Goal: Contribute content: Add original content to the website for others to see

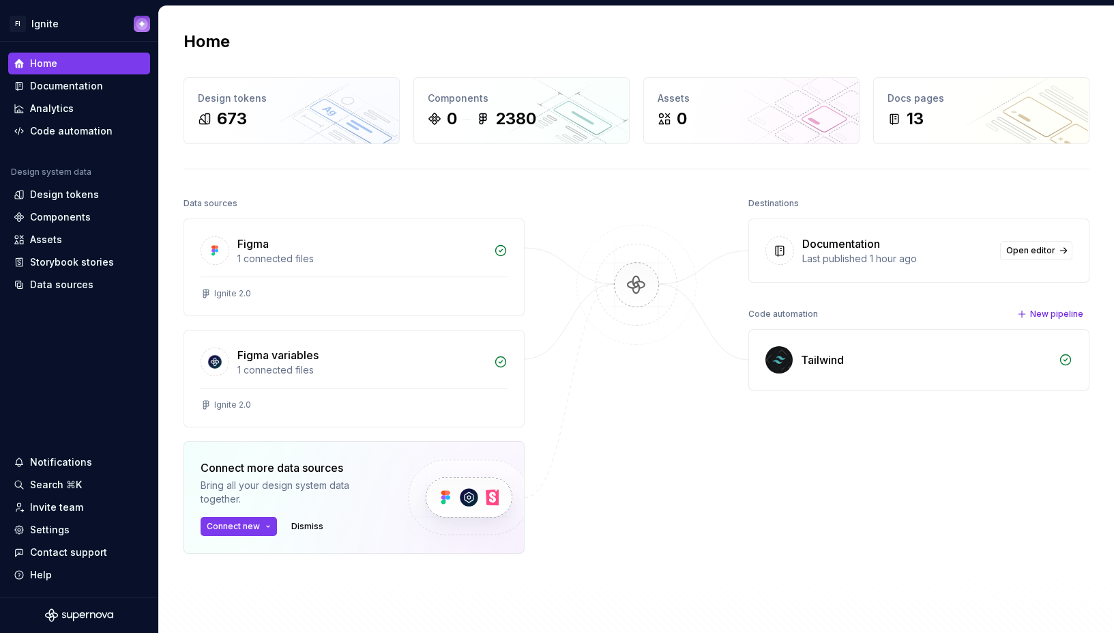
click at [921, 245] on div "Documentation" at bounding box center [898, 243] width 190 height 16
click at [1060, 247] on link "Open editor" at bounding box center [1037, 250] width 72 height 19
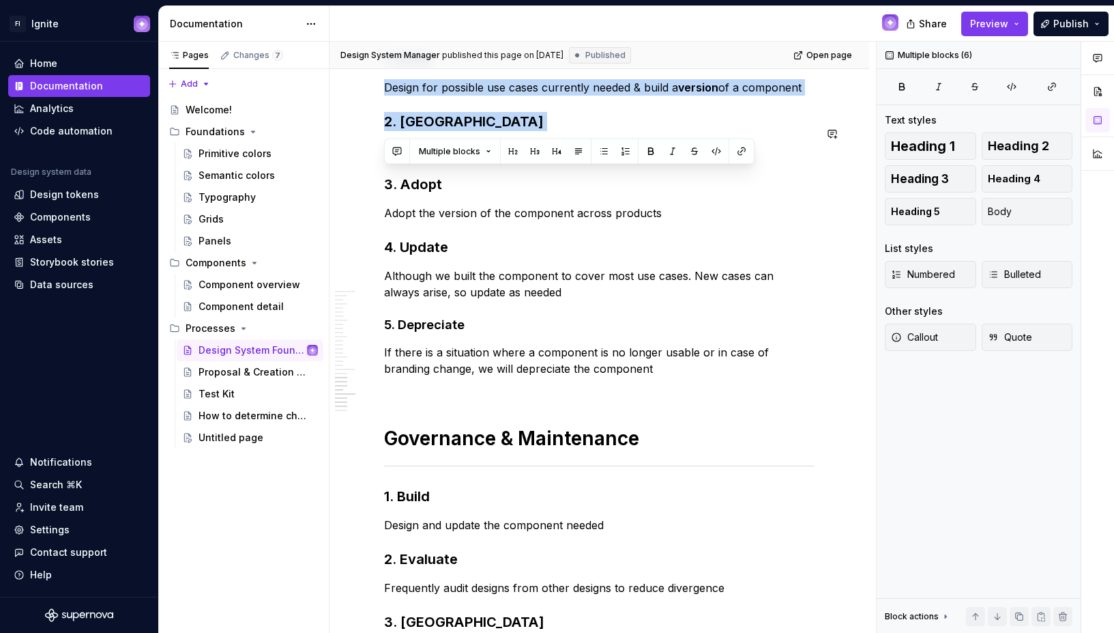
scroll to position [1910, 0]
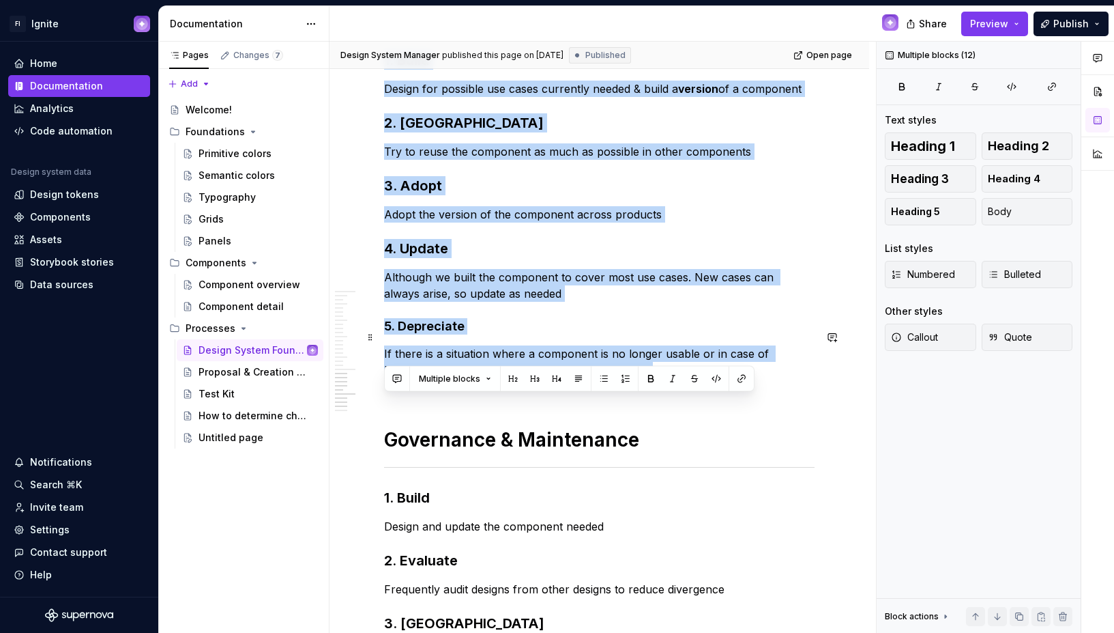
drag, startPoint x: 385, startPoint y: 284, endPoint x: 687, endPoint y: 351, distance: 309.0
copy div "Component Lifecycle 1. Build Design for possible use cases currently needed & b…"
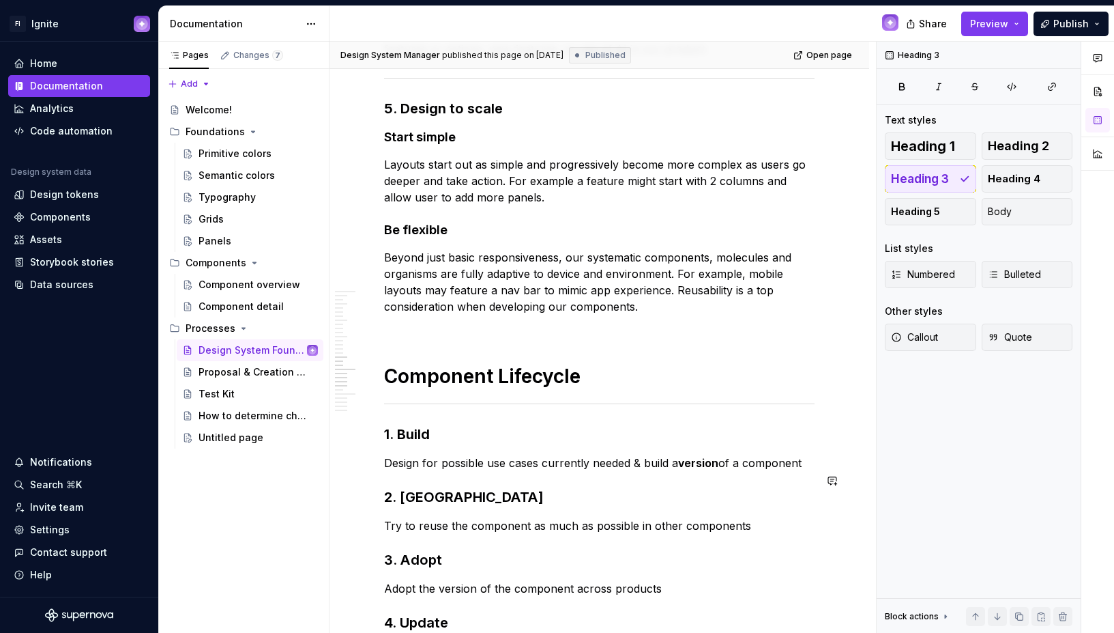
scroll to position [1512, 0]
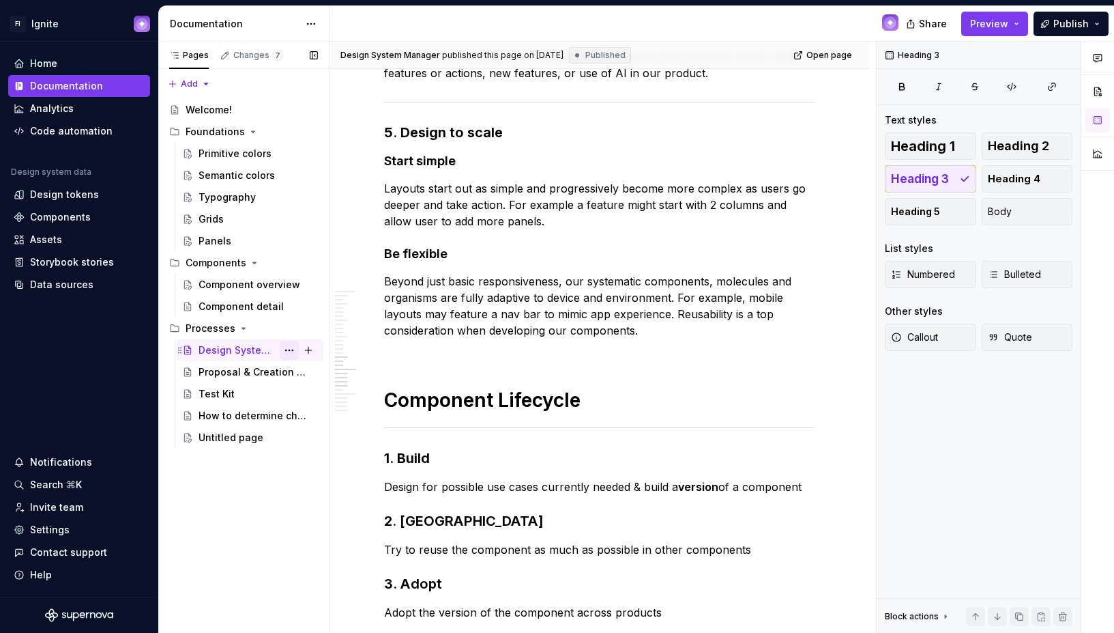
click at [283, 351] on button "Page tree" at bounding box center [289, 350] width 19 height 19
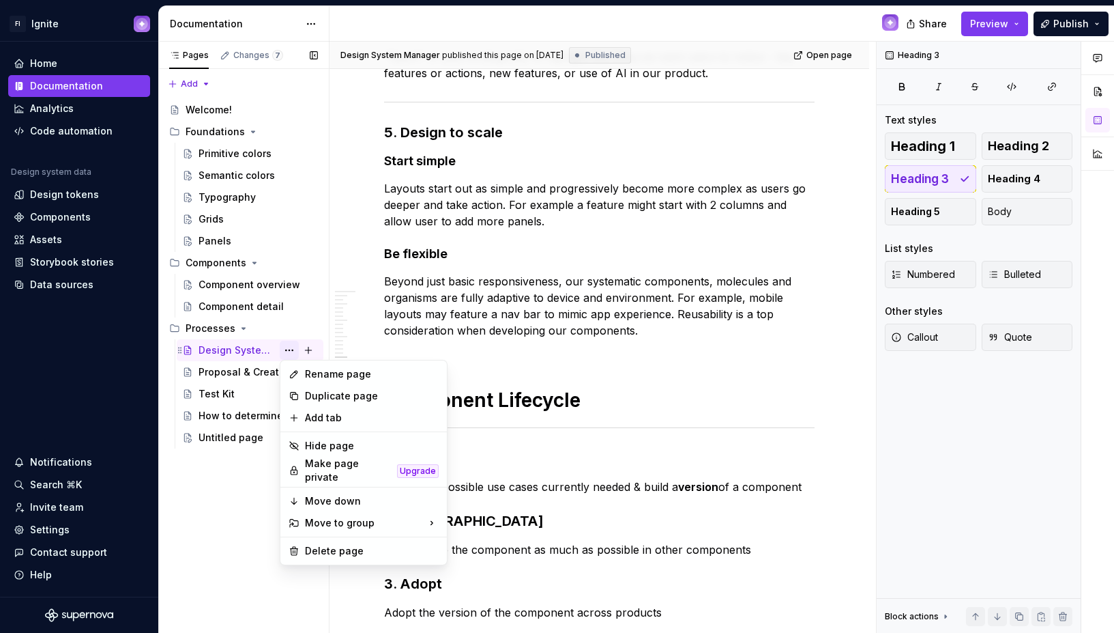
click at [283, 351] on div "Pages Changes 7 Add Accessibility guide for tree Page tree. Navigate the tree w…" at bounding box center [243, 338] width 171 height 592
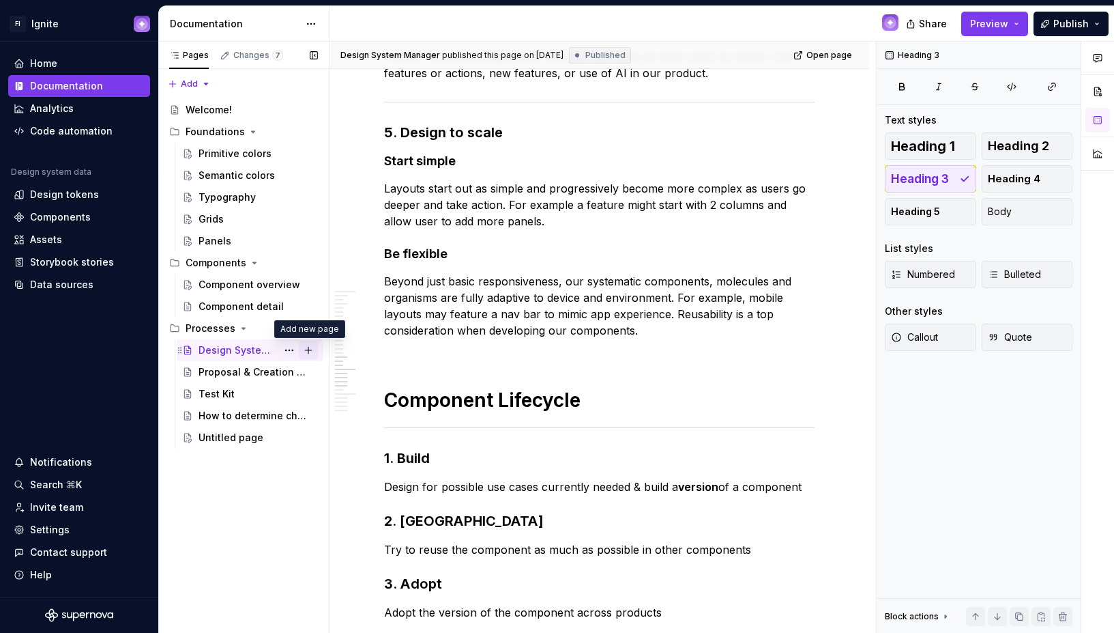
click at [306, 349] on button "Page tree" at bounding box center [308, 350] width 19 height 19
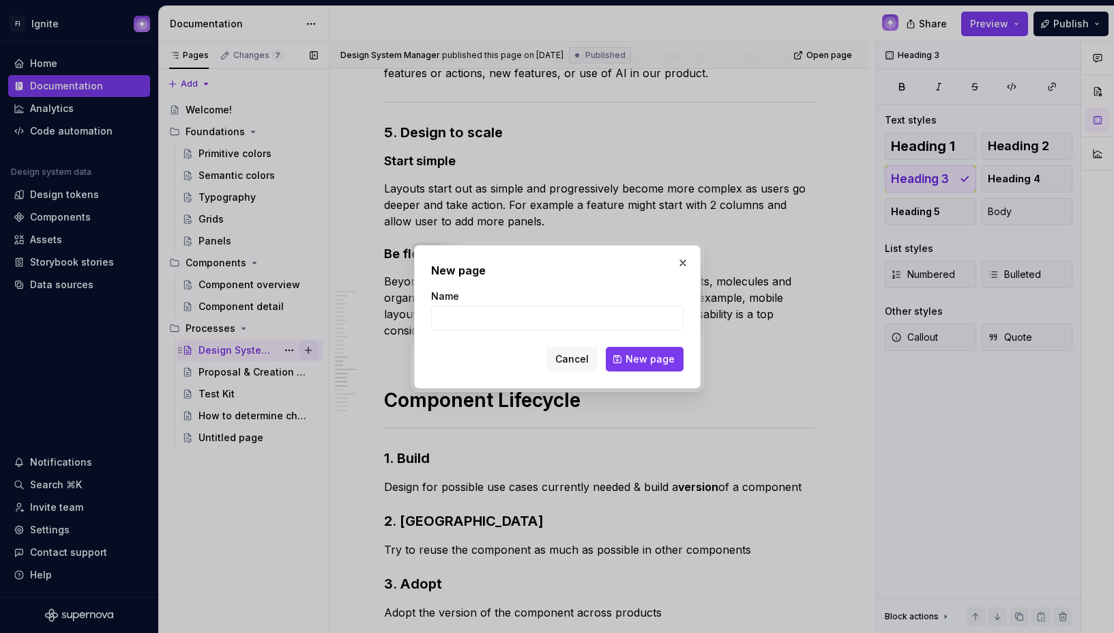
type textarea "*"
type input "Design Principles"
click at [658, 357] on span "New page" at bounding box center [650, 359] width 49 height 14
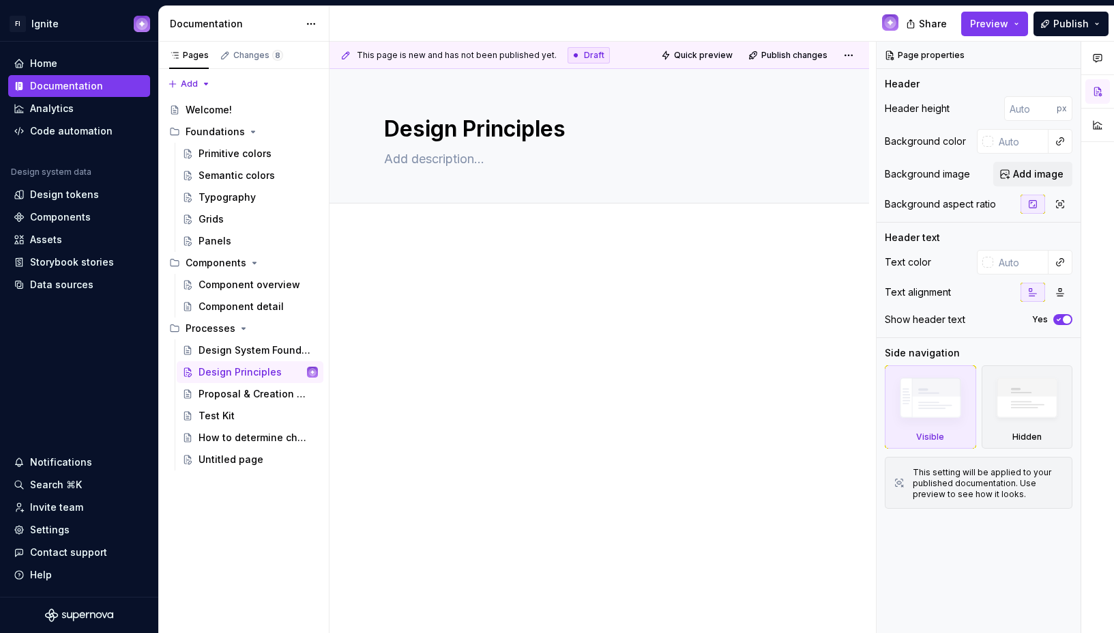
click at [396, 250] on div at bounding box center [600, 378] width 540 height 291
click at [366, 291] on div at bounding box center [600, 378] width 540 height 291
click at [310, 373] on button "Page tree" at bounding box center [308, 371] width 19 height 19
type textarea "*"
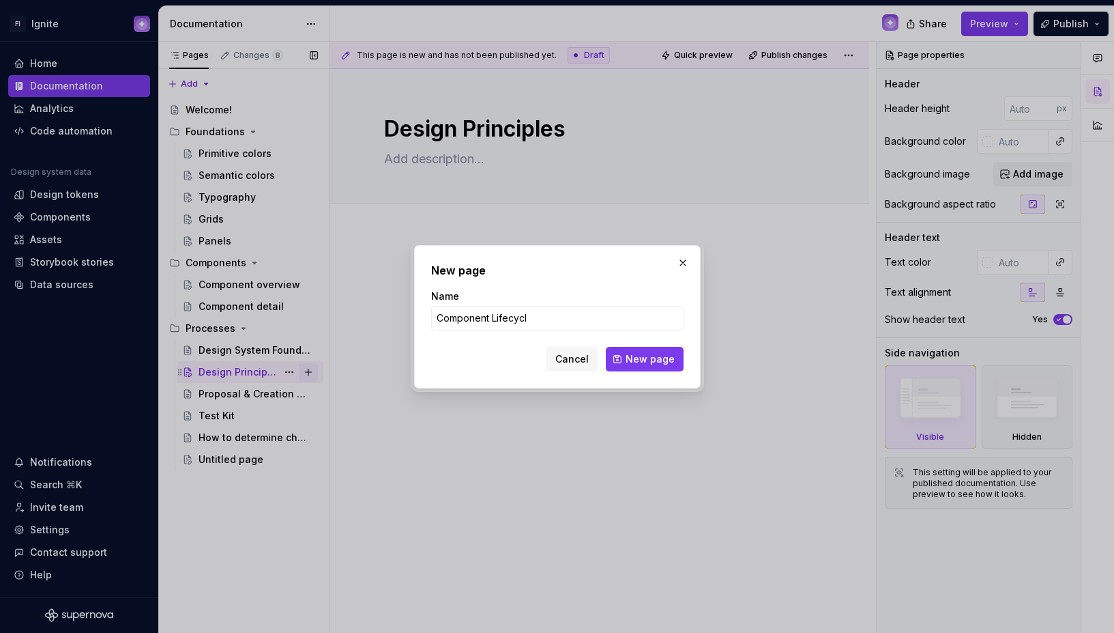
type input "Component Lifecycle"
click button "New page" at bounding box center [645, 359] width 78 height 25
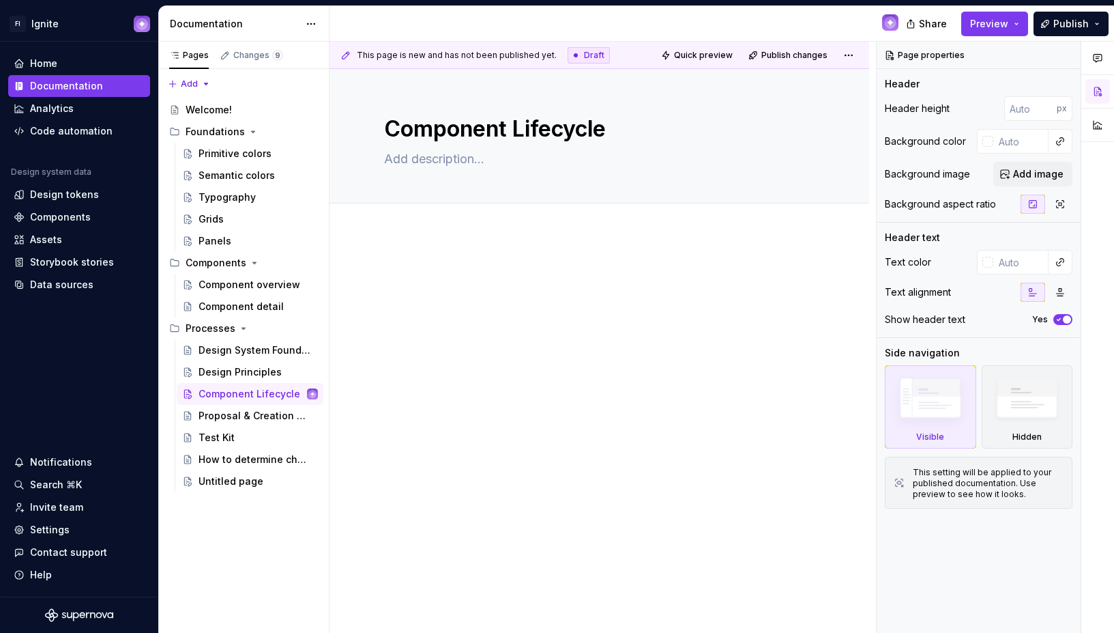
click at [392, 279] on p at bounding box center [599, 274] width 431 height 16
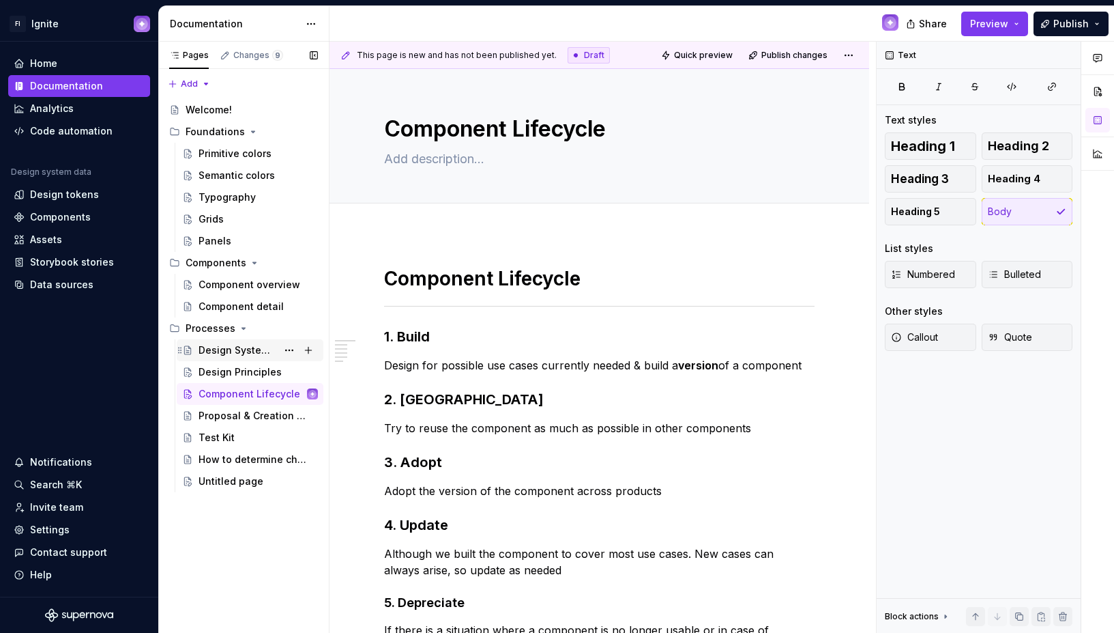
click at [248, 354] on div "Design System Foundations & Operations" at bounding box center [238, 350] width 78 height 14
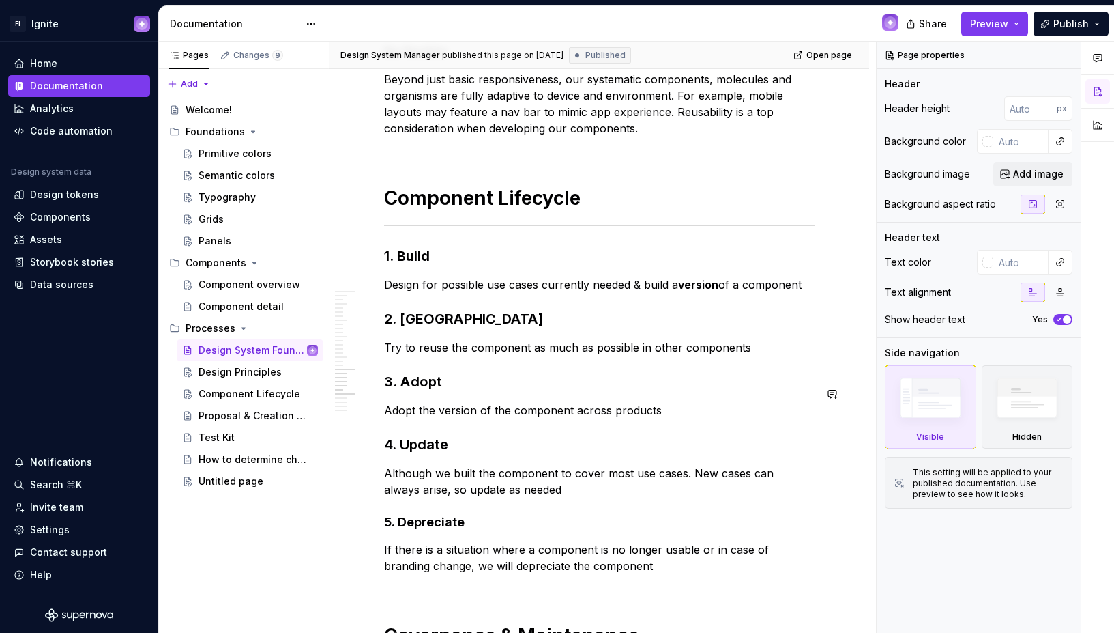
scroll to position [1714, 0]
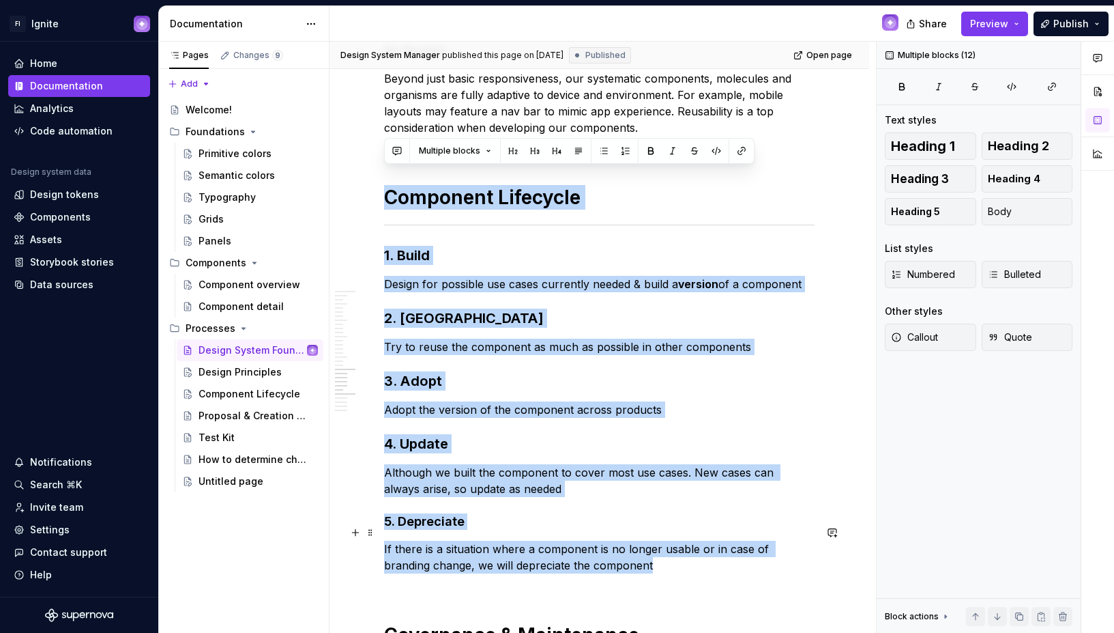
drag, startPoint x: 384, startPoint y: 179, endPoint x: 605, endPoint y: 550, distance: 432.1
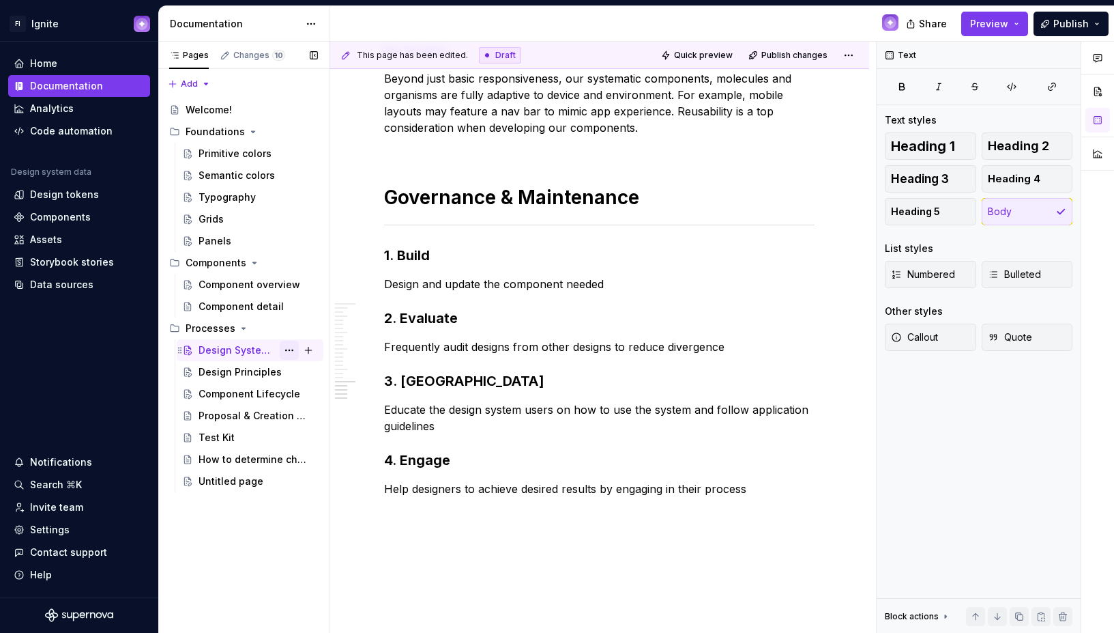
click at [291, 349] on button "Page tree" at bounding box center [289, 350] width 19 height 19
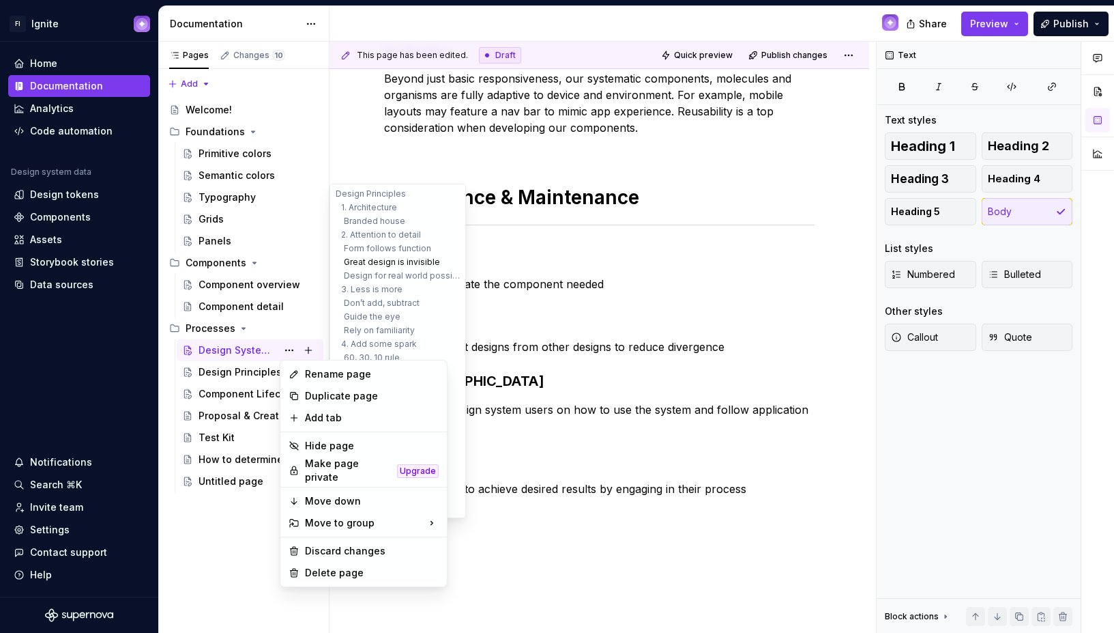
click at [381, 257] on button "Great design is invisible" at bounding box center [398, 262] width 130 height 14
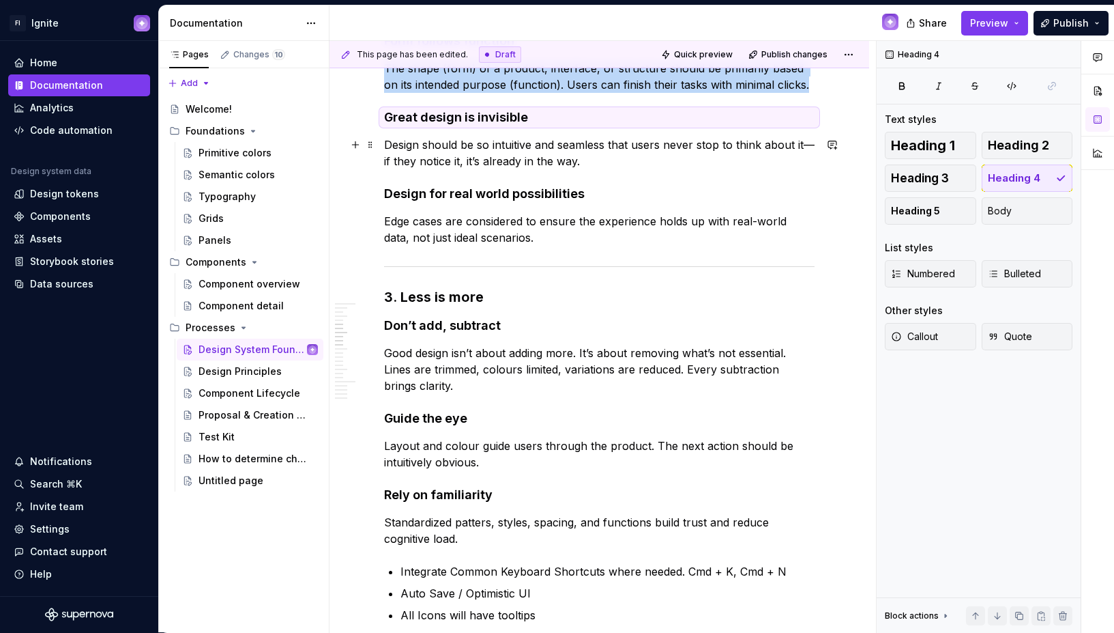
click at [510, 140] on p "Design should be so intuitive and seamless that users never stop to think about…" at bounding box center [599, 152] width 431 height 33
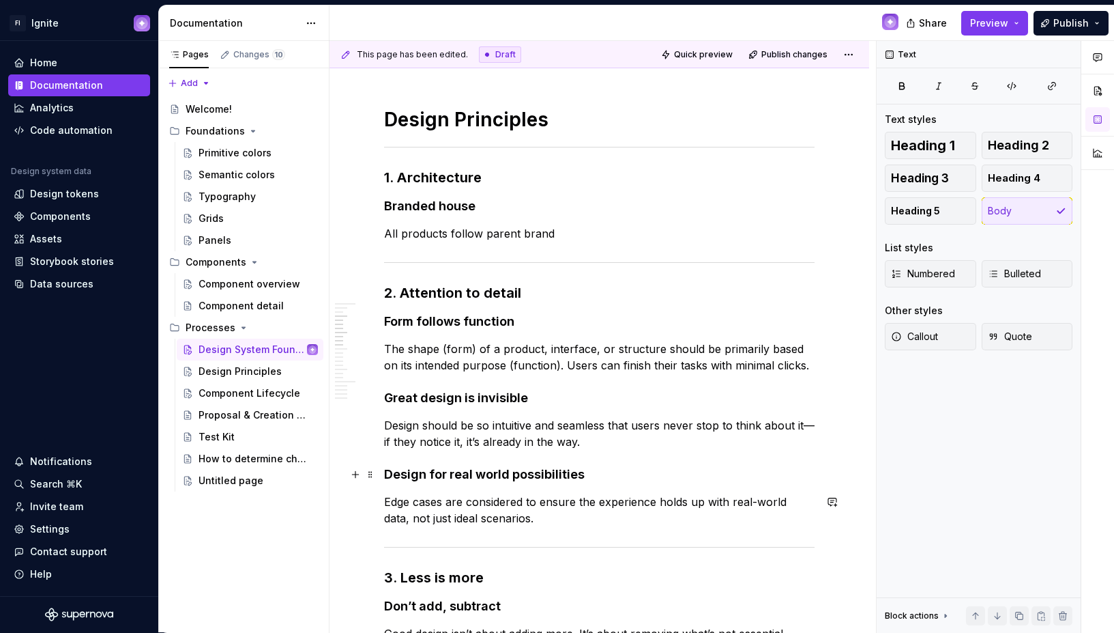
scroll to position [0, 0]
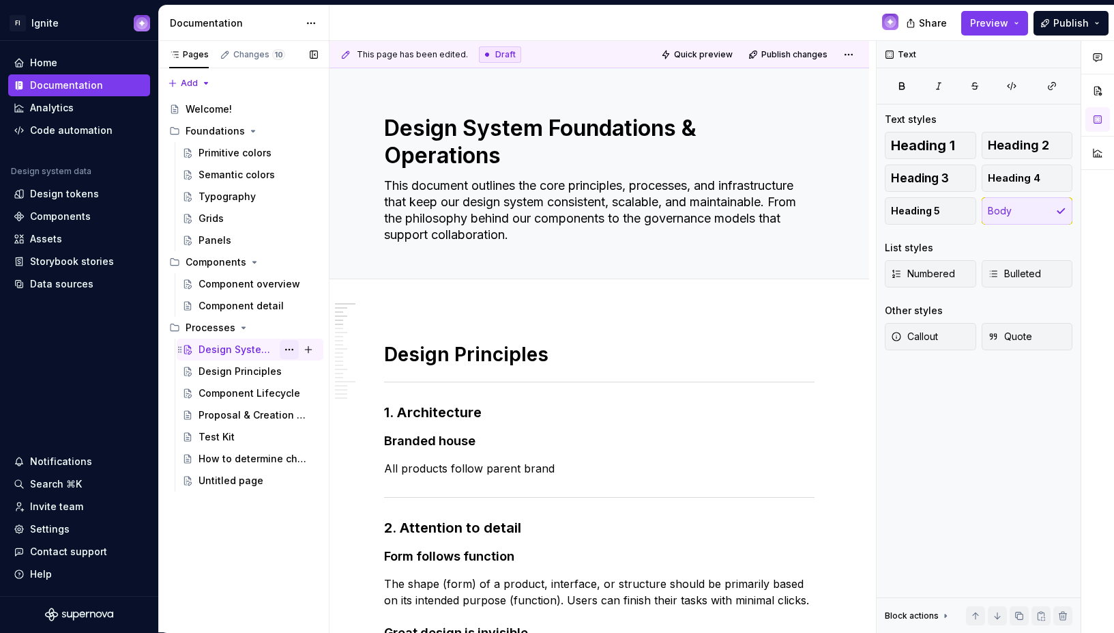
click at [296, 350] on button "Page tree" at bounding box center [289, 349] width 19 height 19
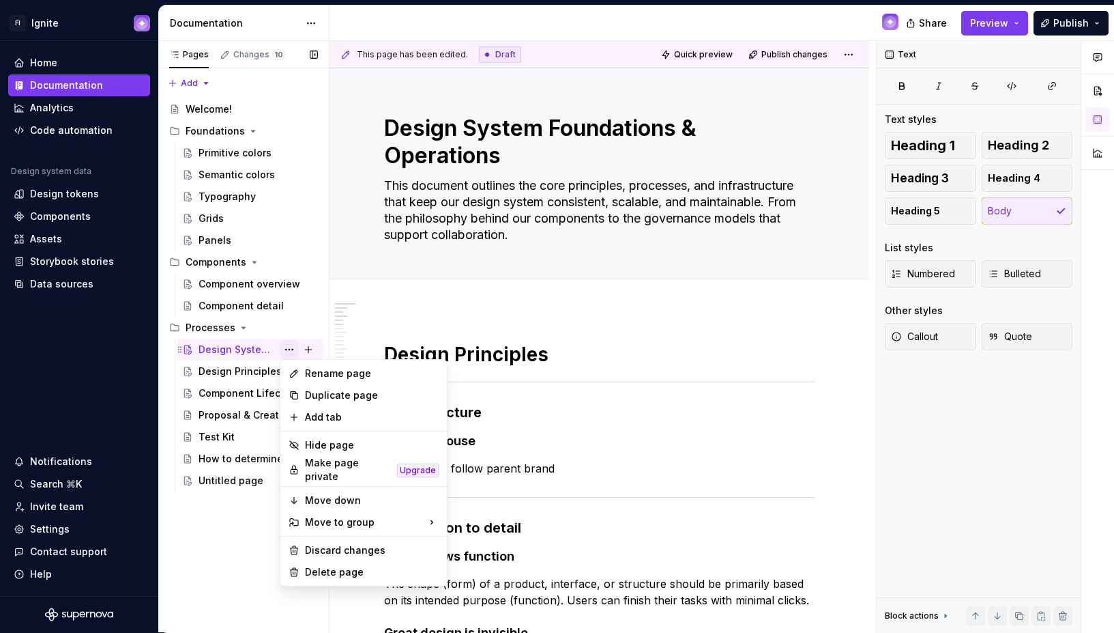
type textarea "*"
click at [321, 371] on div "Rename page" at bounding box center [372, 373] width 134 height 14
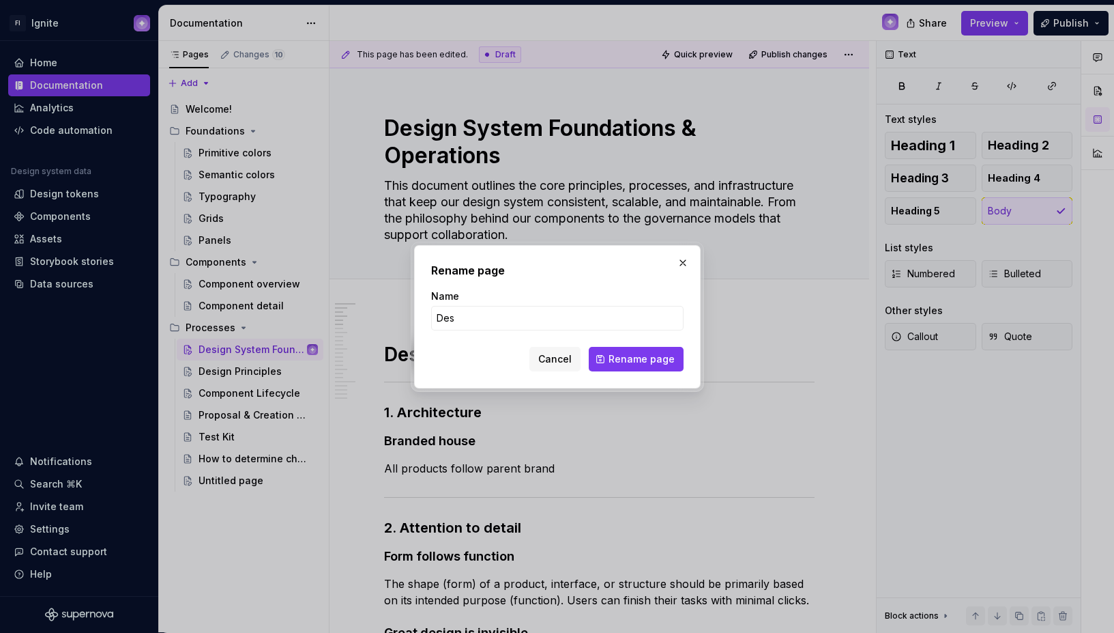
type input "Desi"
type textarea "*"
type input "Design Principles"
click button "Rename page" at bounding box center [636, 359] width 95 height 25
type textarea "*"
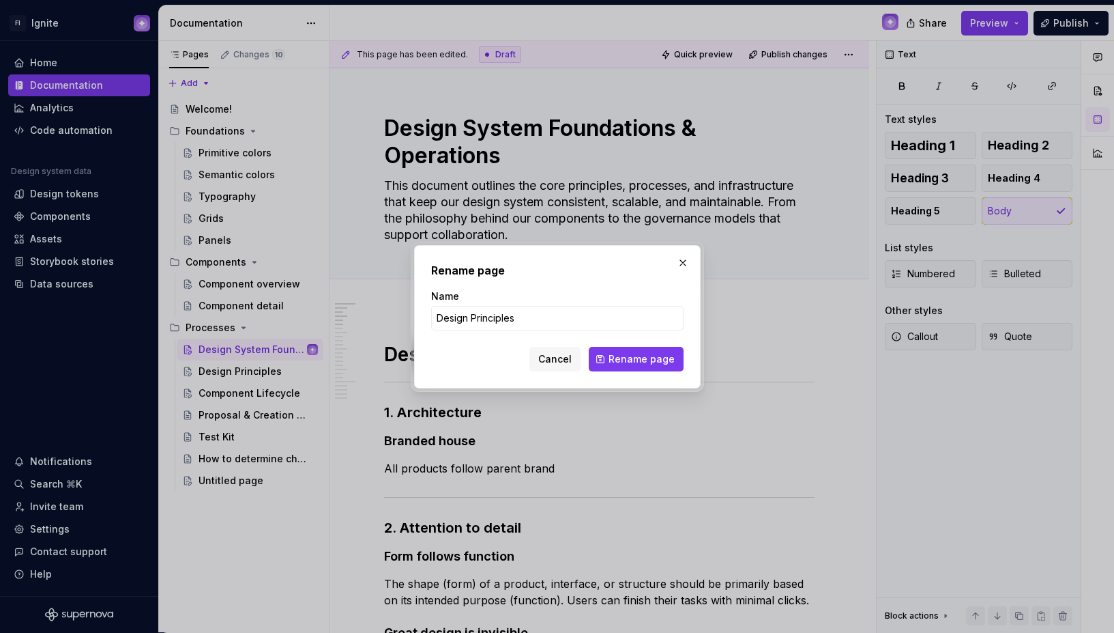
type textarea "Design Principles"
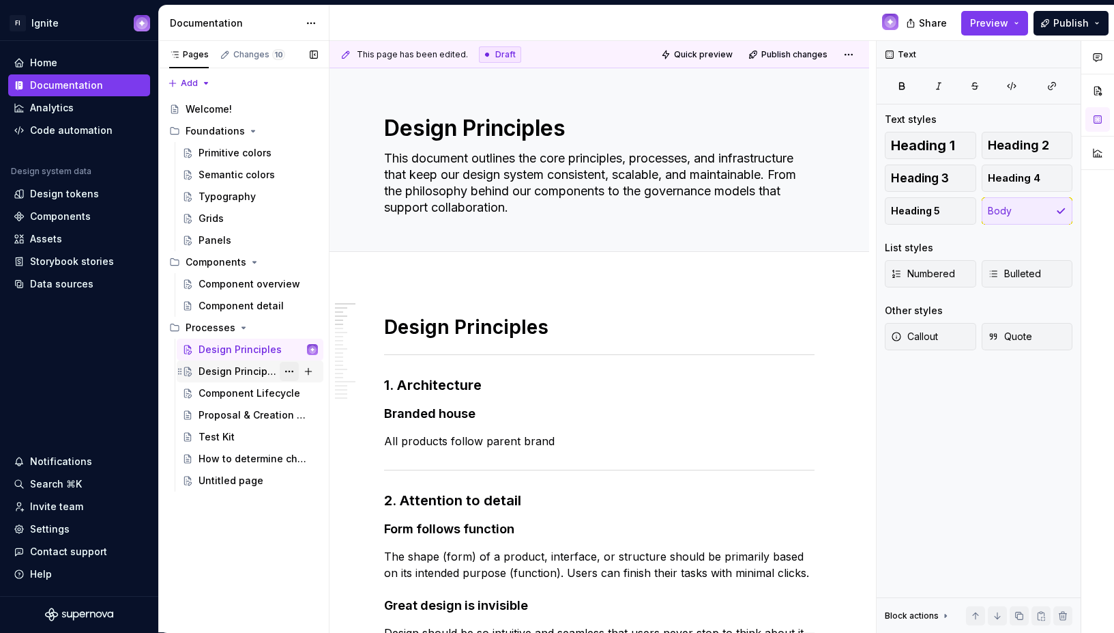
click at [290, 370] on button "Page tree" at bounding box center [289, 371] width 19 height 19
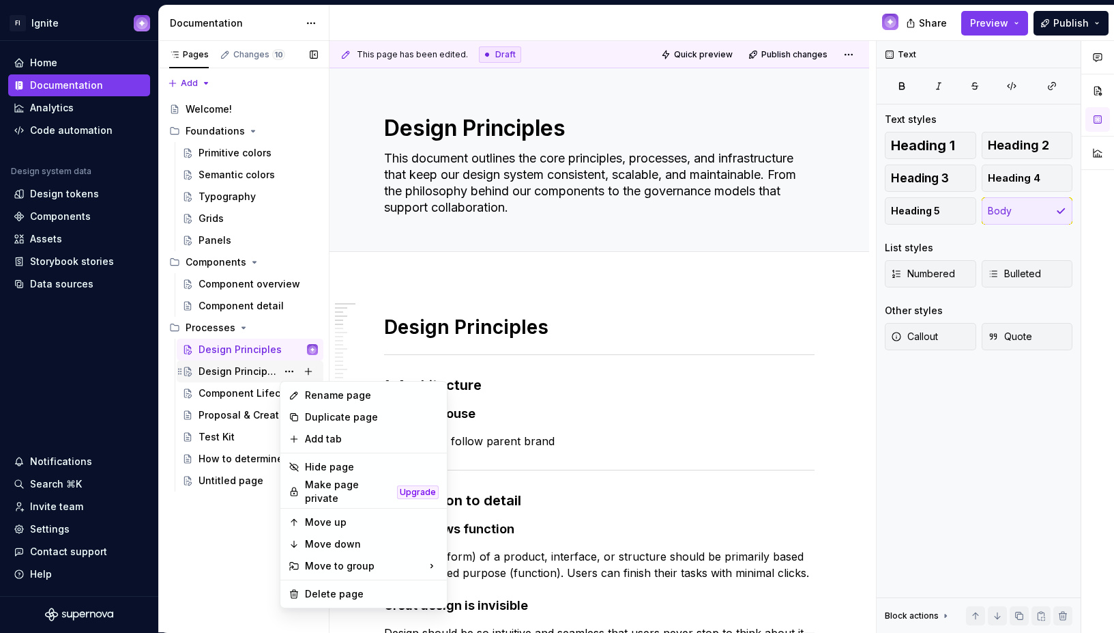
click at [236, 372] on div "Pages Changes 10 Add Accessibility guide for tree Page tree. Navigate the tree …" at bounding box center [243, 337] width 171 height 592
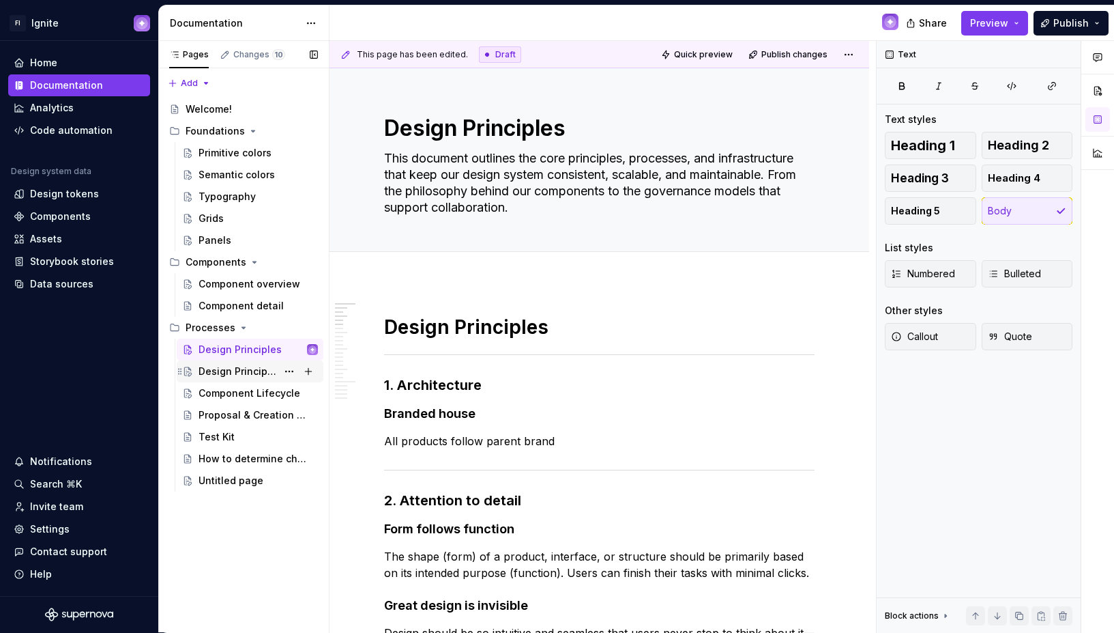
click at [243, 370] on div "Design Principles" at bounding box center [238, 371] width 78 height 14
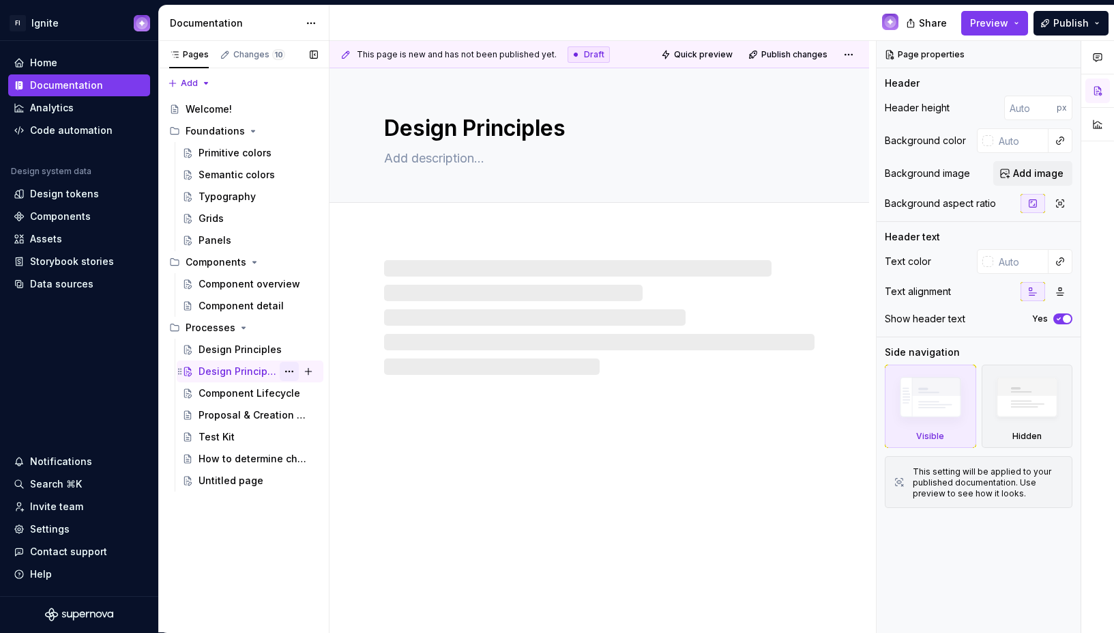
click at [295, 370] on button "Page tree" at bounding box center [289, 371] width 19 height 19
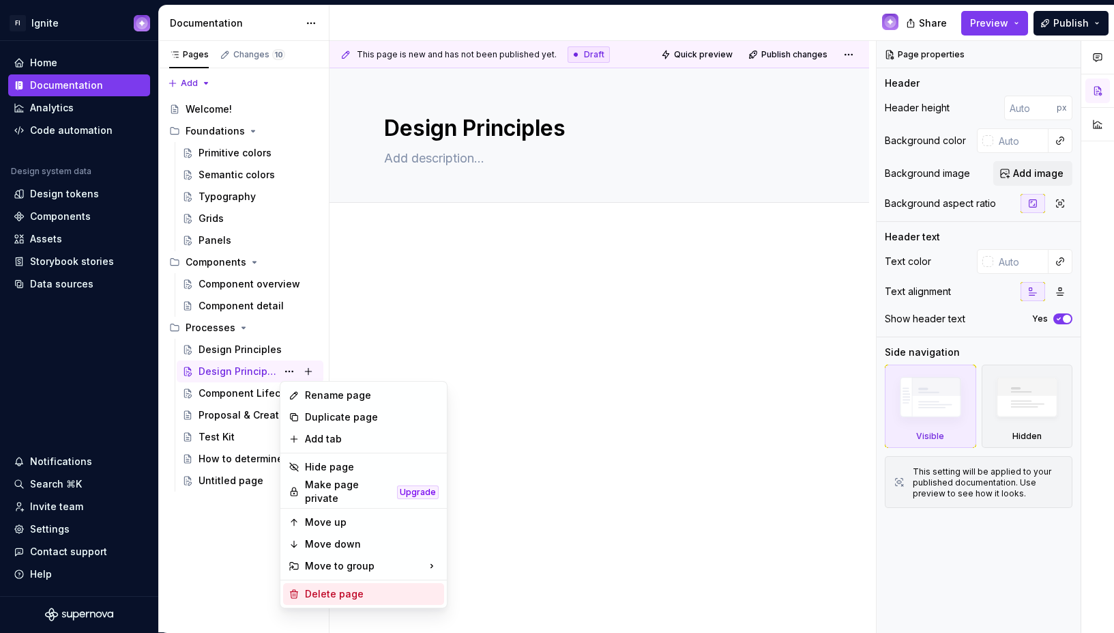
click at [340, 587] on div "Delete page" at bounding box center [372, 594] width 134 height 14
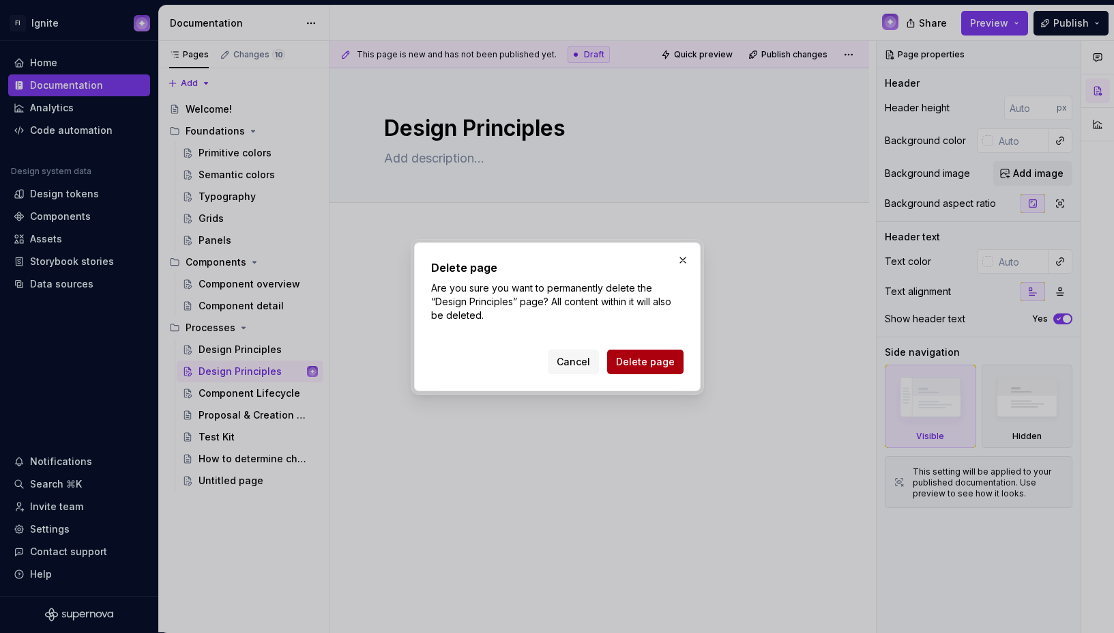
click at [635, 362] on span "Delete page" at bounding box center [645, 362] width 59 height 14
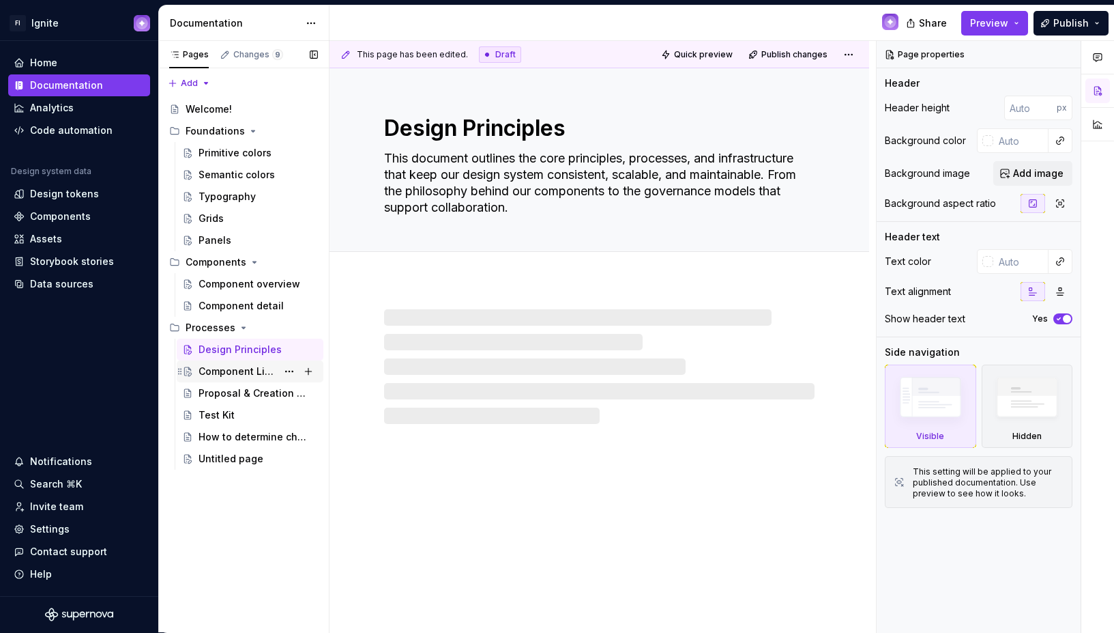
click at [221, 370] on div "Component Lifecycle" at bounding box center [238, 371] width 78 height 14
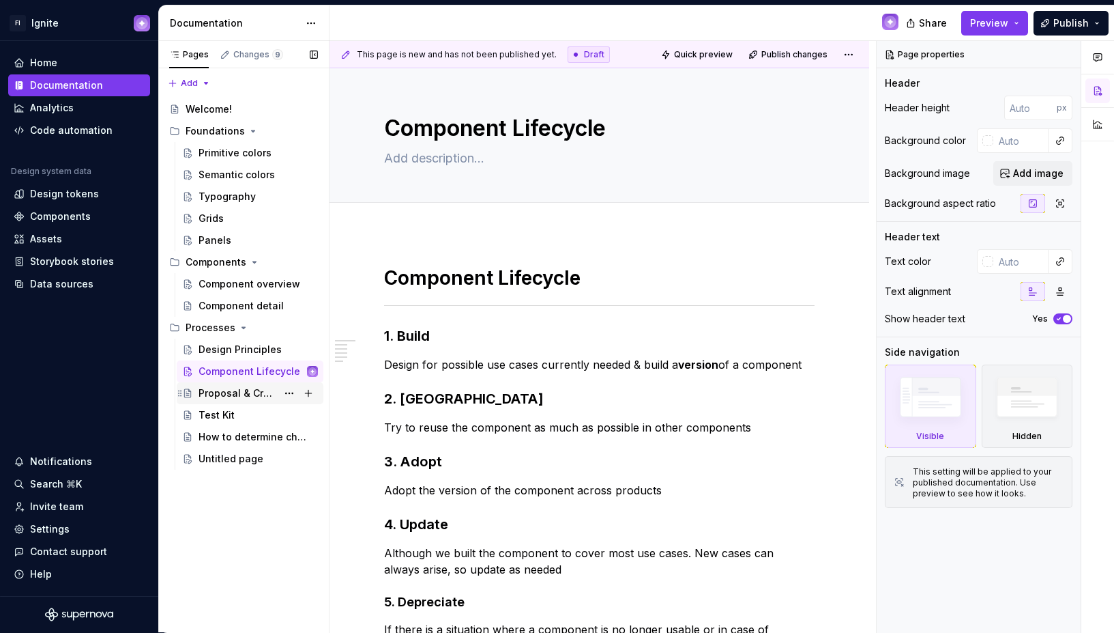
click at [235, 385] on div "Proposal & Creation Process v1.0" at bounding box center [258, 393] width 119 height 19
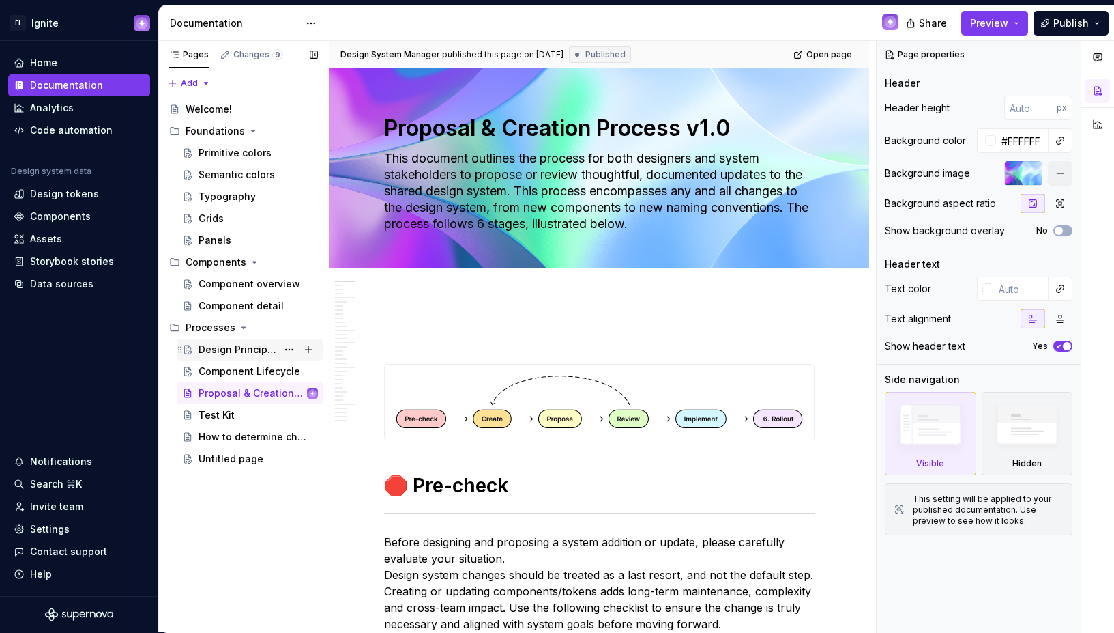
click at [238, 348] on div "Design Principles" at bounding box center [238, 350] width 78 height 14
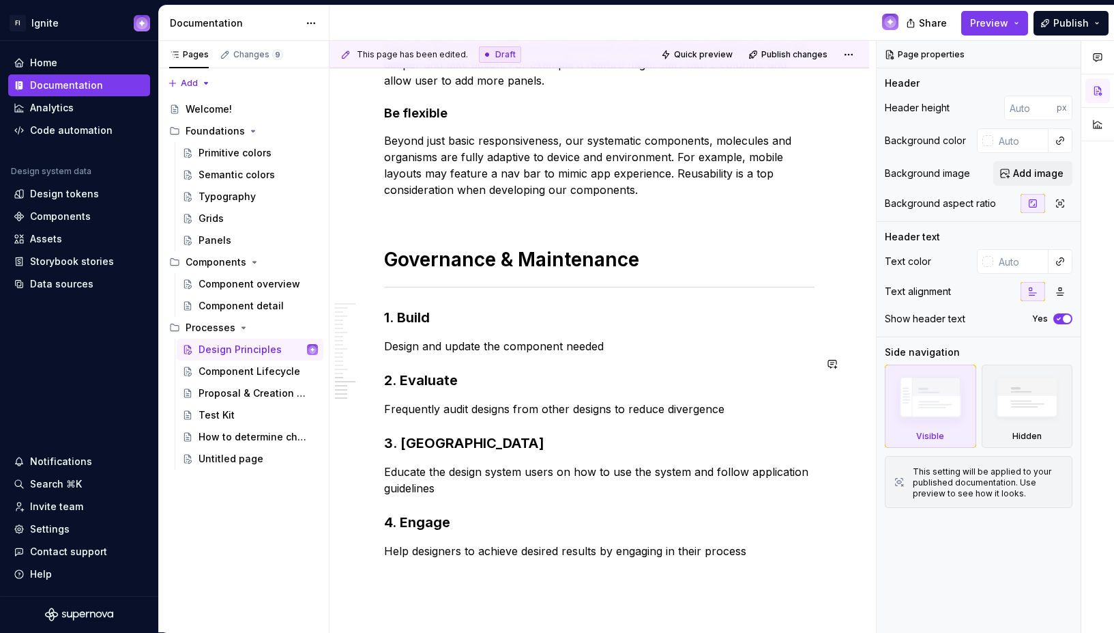
scroll to position [1655, 0]
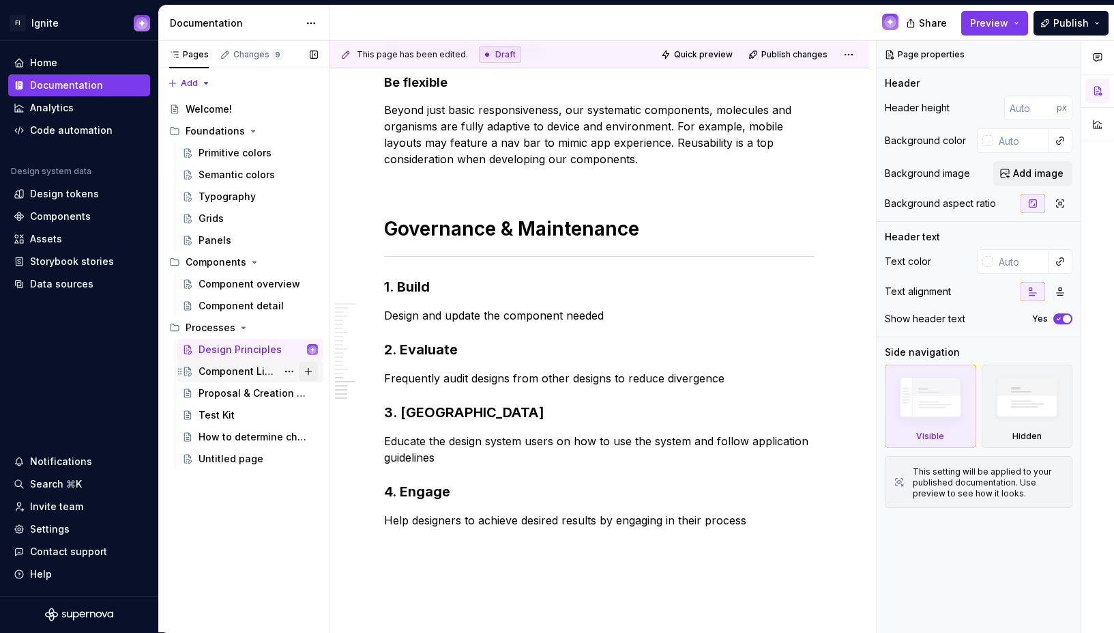
click at [308, 369] on button "Page tree" at bounding box center [308, 371] width 19 height 19
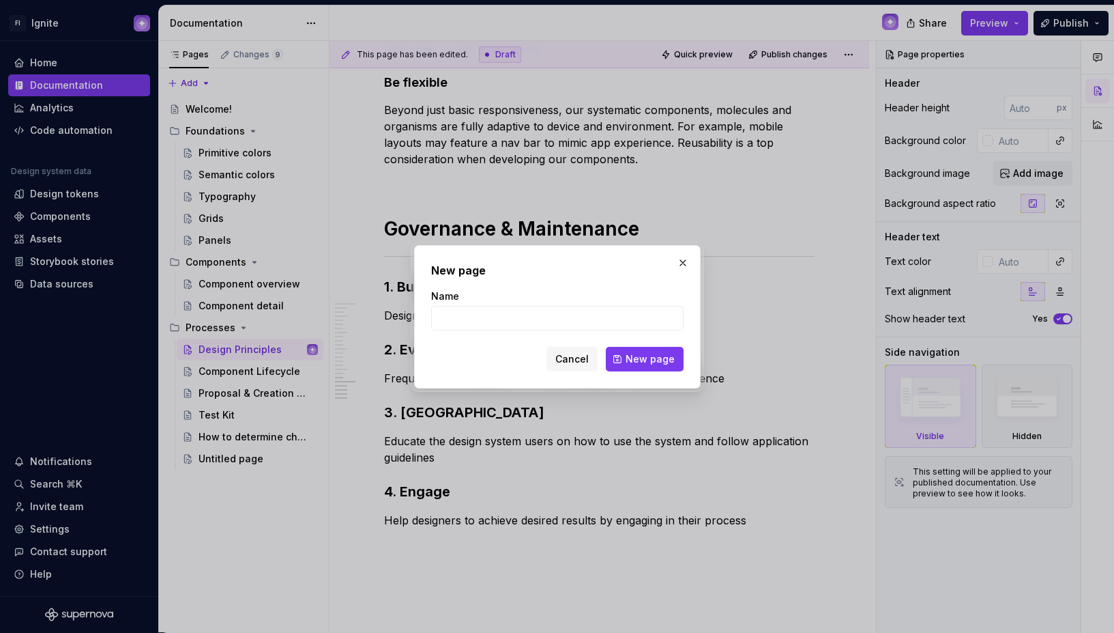
type textarea "*"
type input "Team Rituals"
click at [669, 358] on span "New page" at bounding box center [650, 359] width 49 height 14
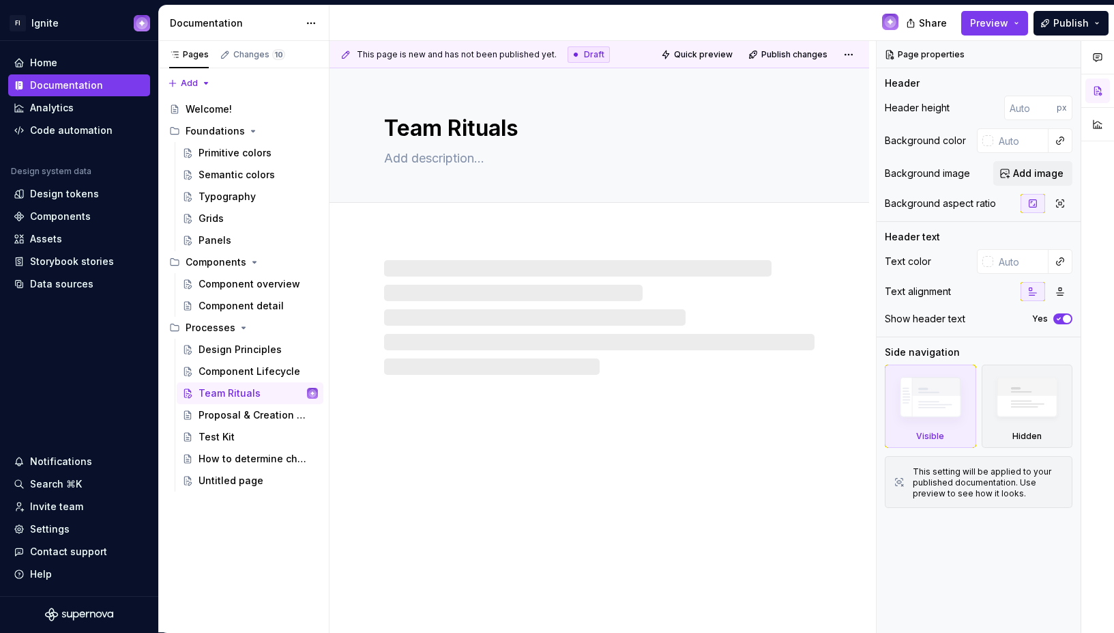
type textarea "*"
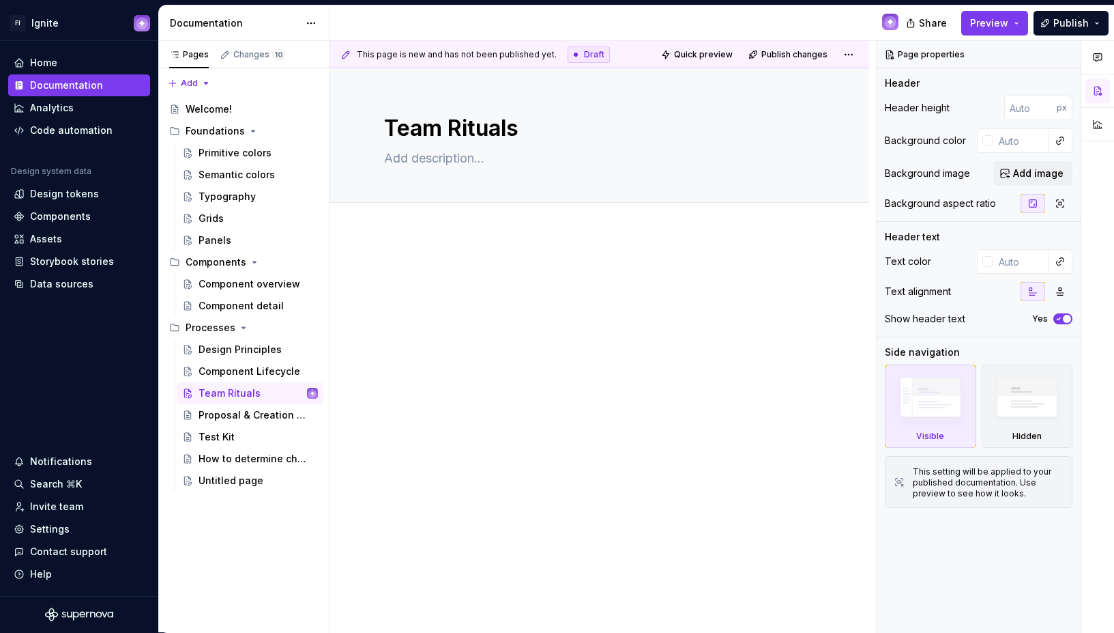
click at [452, 308] on div at bounding box center [599, 291] width 431 height 52
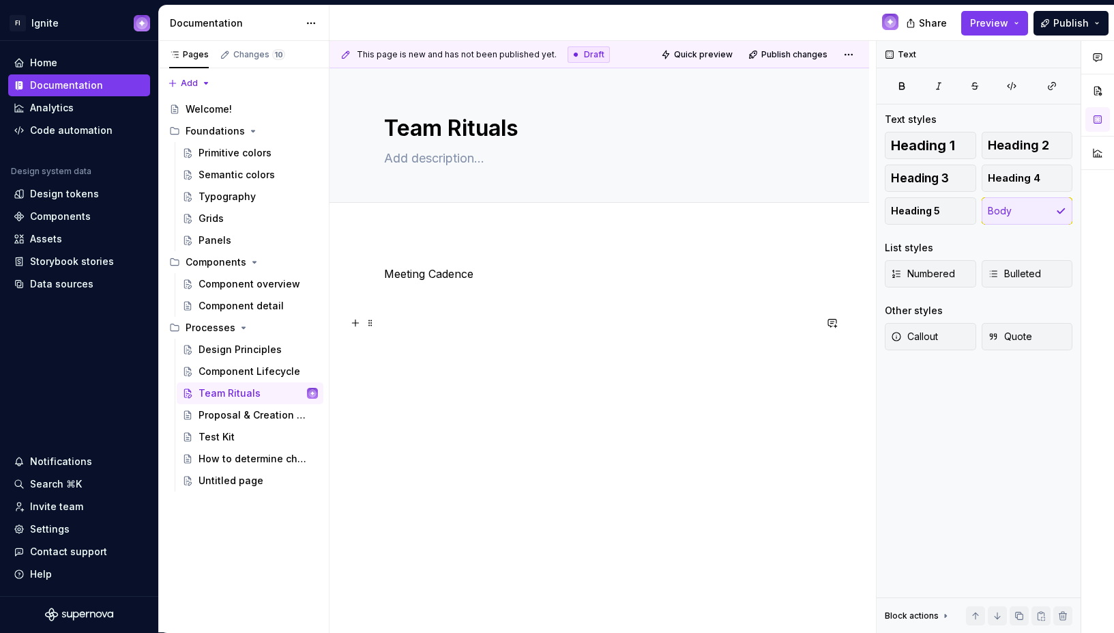
click at [427, 330] on p at bounding box center [599, 323] width 431 height 16
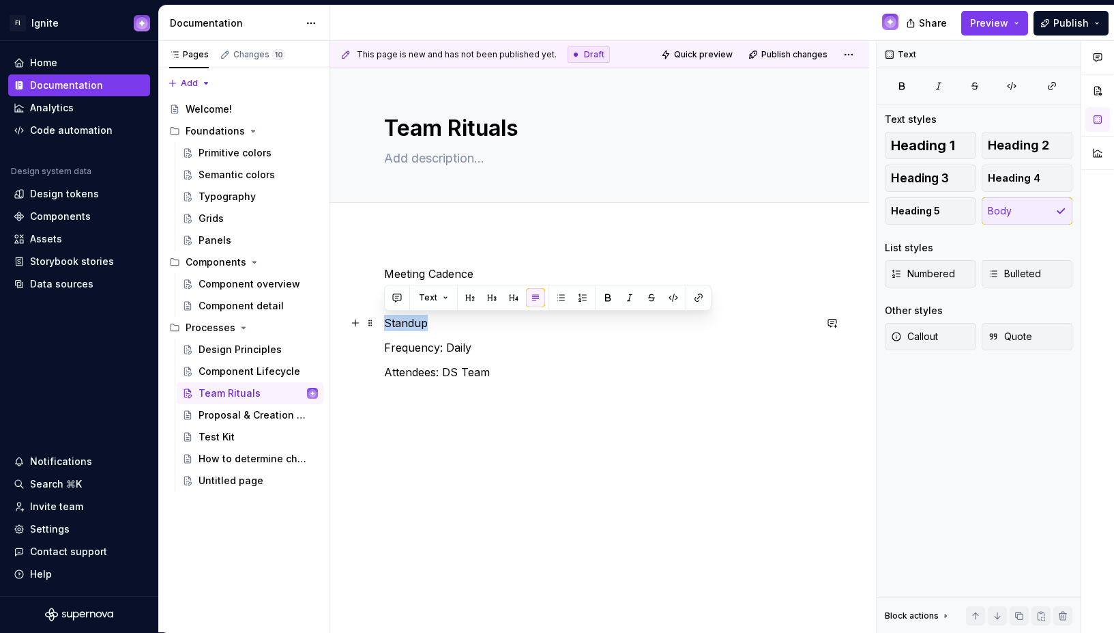
drag, startPoint x: 433, startPoint y: 321, endPoint x: 332, endPoint y: 321, distance: 101.0
click at [332, 321] on div "Meeting Cadence Standup Frequency: Daily Attendees: DS Team" at bounding box center [600, 410] width 540 height 354
click at [964, 211] on button "Heading 5" at bounding box center [930, 210] width 91 height 27
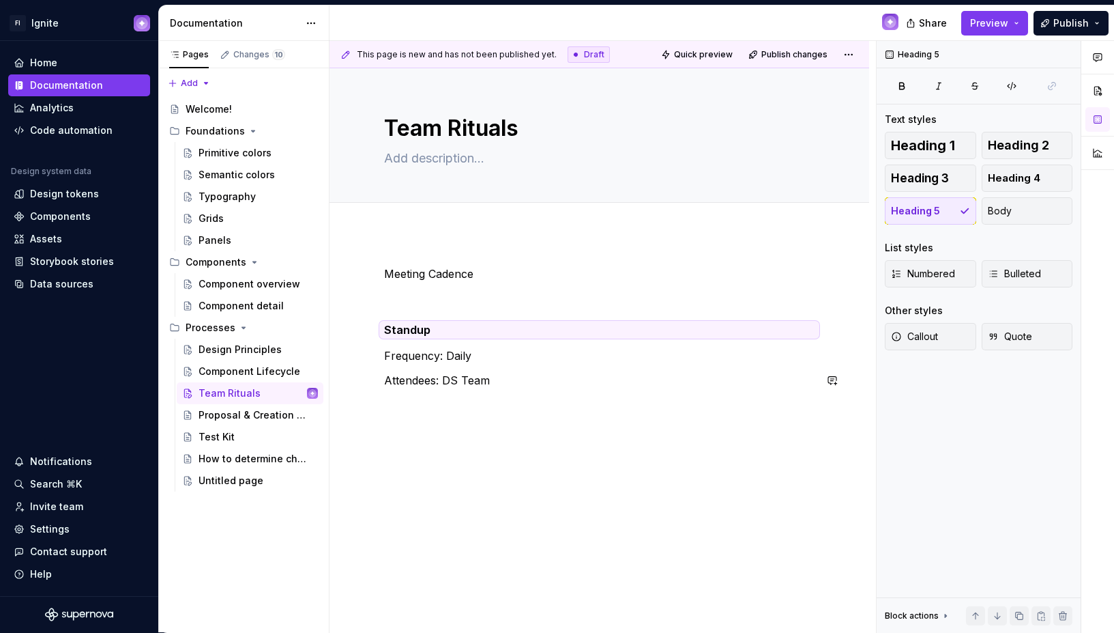
click at [516, 397] on div "Meeting Cadence Standup Frequency: Daily Attendees: DS Team" at bounding box center [599, 334] width 431 height 139
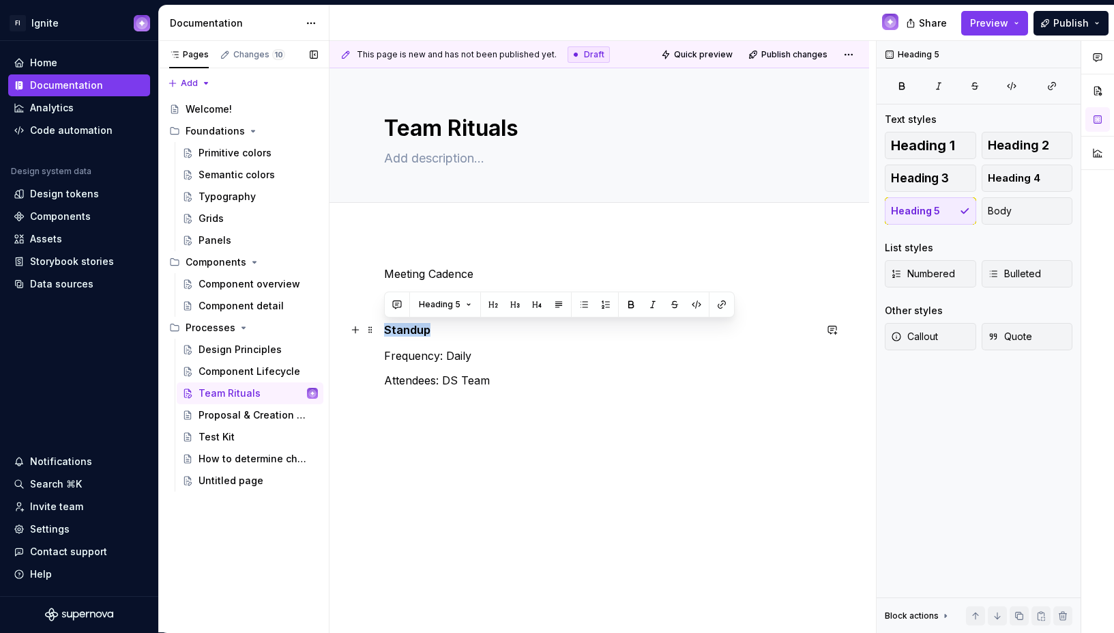
drag, startPoint x: 433, startPoint y: 334, endPoint x: 325, endPoint y: 328, distance: 108.7
click at [325, 330] on div "Pages Changes 10 Add Accessibility guide for tree Page tree. Navigate the tree …" at bounding box center [636, 337] width 955 height 592
click at [1015, 175] on span "Heading 4" at bounding box center [1014, 178] width 53 height 14
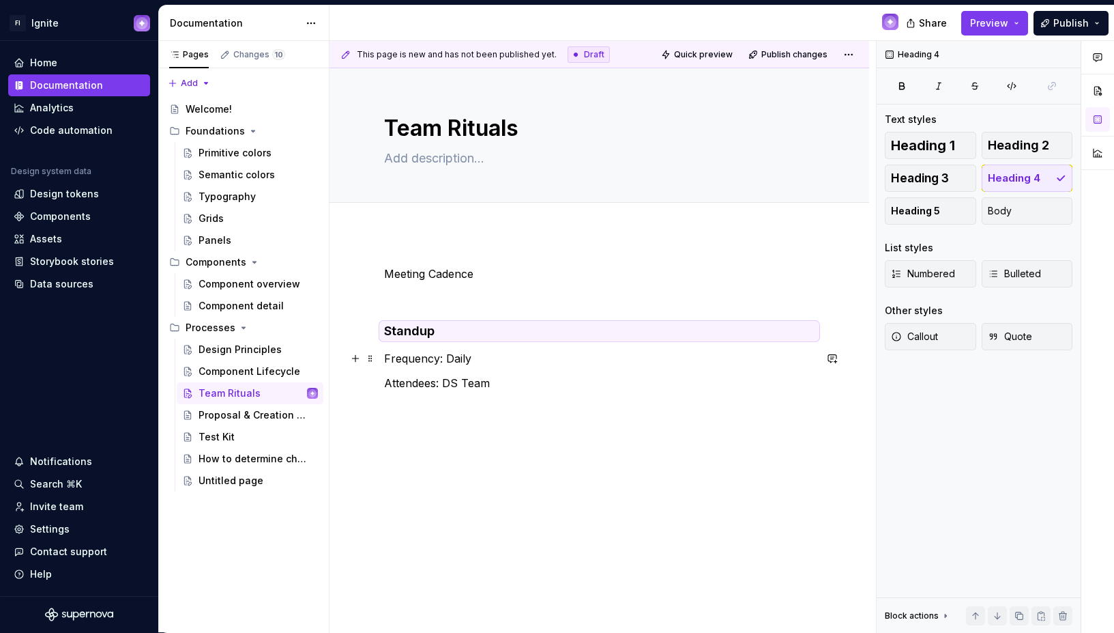
click at [523, 375] on p "Attendees: DS Team" at bounding box center [599, 383] width 431 height 16
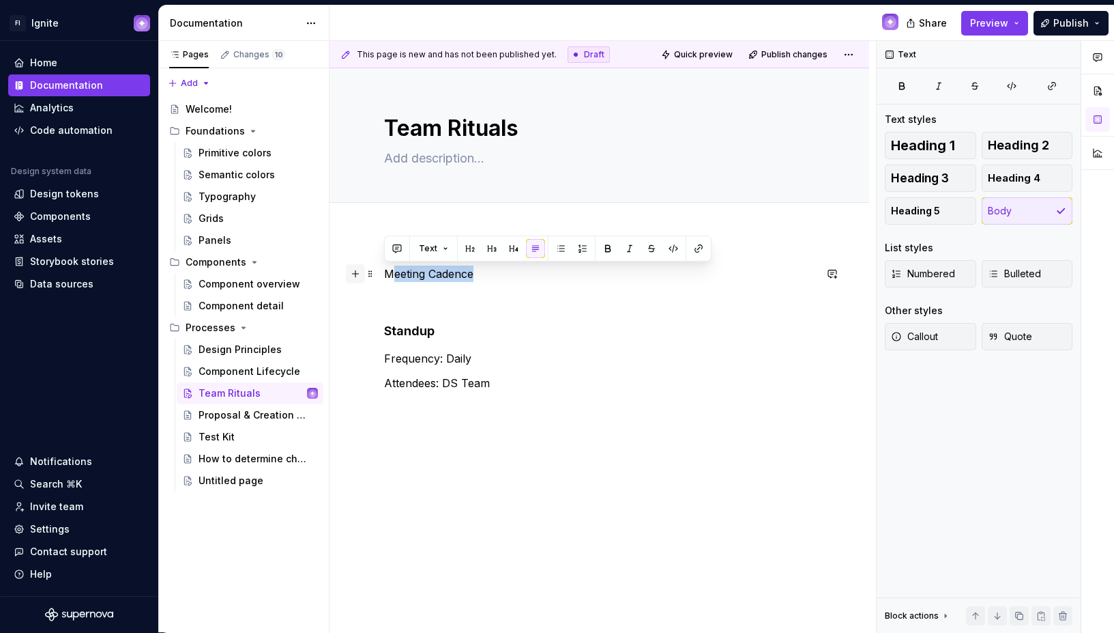
drag, startPoint x: 478, startPoint y: 269, endPoint x: 362, endPoint y: 269, distance: 116.0
click at [384, 269] on div "Meeting Cadence Standup Frequency: Daily Attendees: DS Team" at bounding box center [599, 336] width 431 height 142
click at [423, 291] on p at bounding box center [599, 298] width 431 height 16
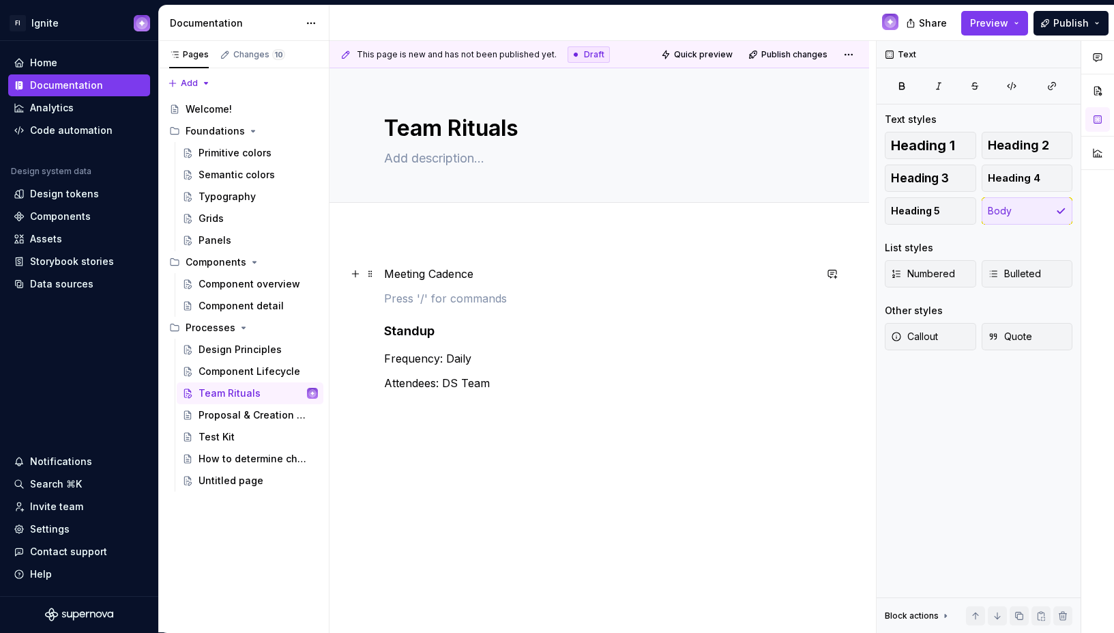
click at [436, 279] on p "Meeting Cadence" at bounding box center [599, 273] width 431 height 16
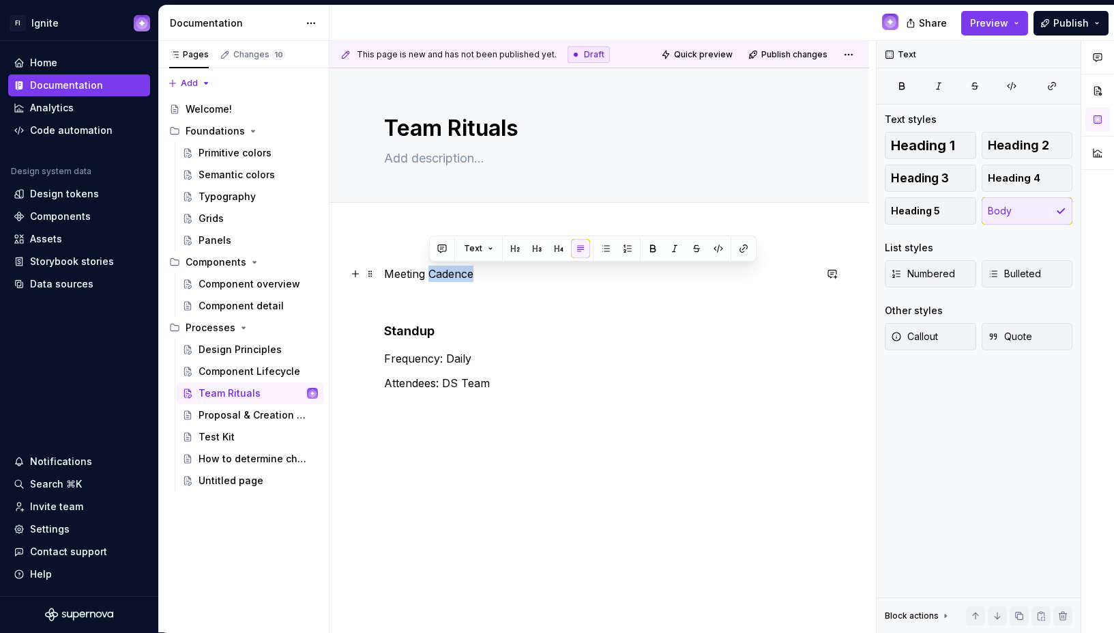
click at [436, 279] on p "Meeting Cadence" at bounding box center [599, 273] width 431 height 16
click at [955, 140] on span "Heading 1" at bounding box center [923, 146] width 64 height 14
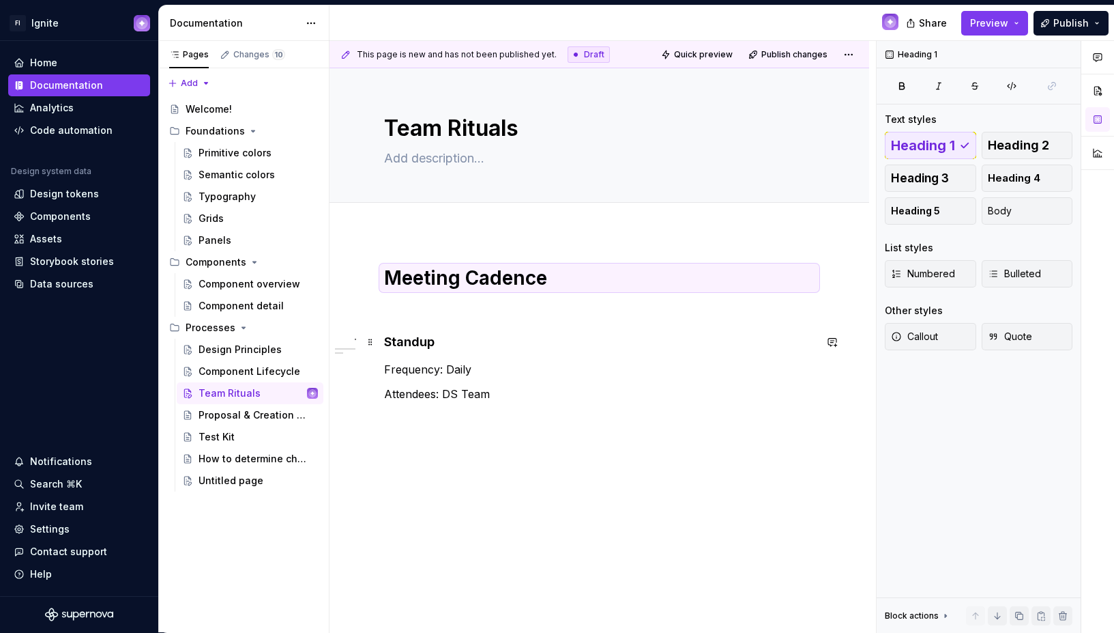
click at [530, 352] on div "Meeting Cadence Standup Frequency: Daily Attendees: DS Team" at bounding box center [599, 333] width 431 height 136
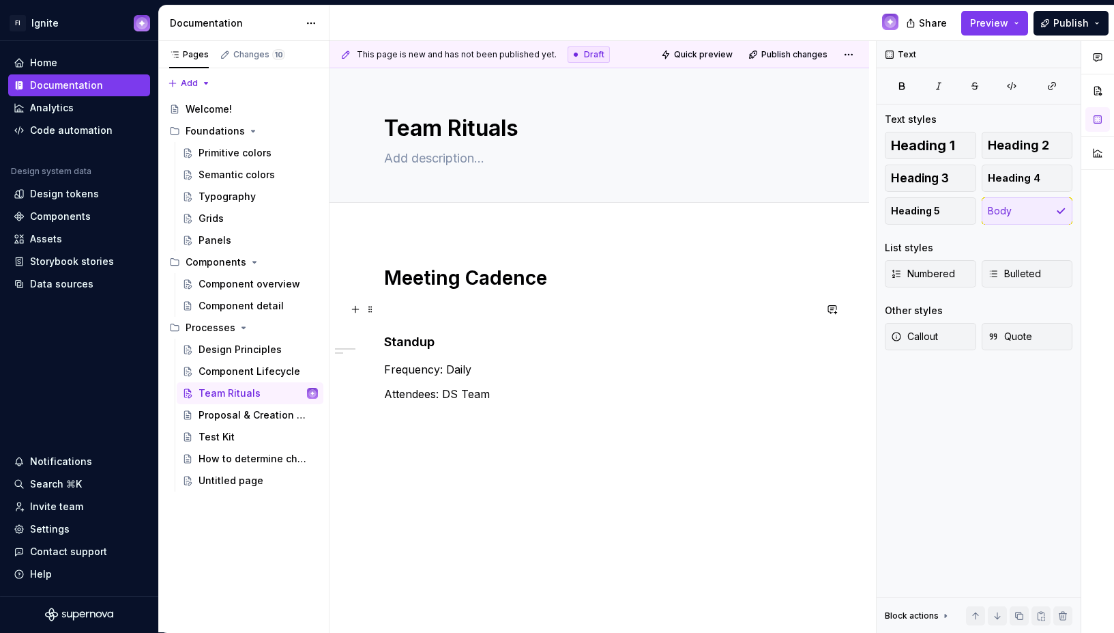
click at [469, 305] on p at bounding box center [599, 309] width 431 height 16
click at [504, 390] on p "Attendees: DS Team" at bounding box center [599, 394] width 431 height 16
click at [467, 476] on p "Demo / Release" at bounding box center [599, 484] width 431 height 16
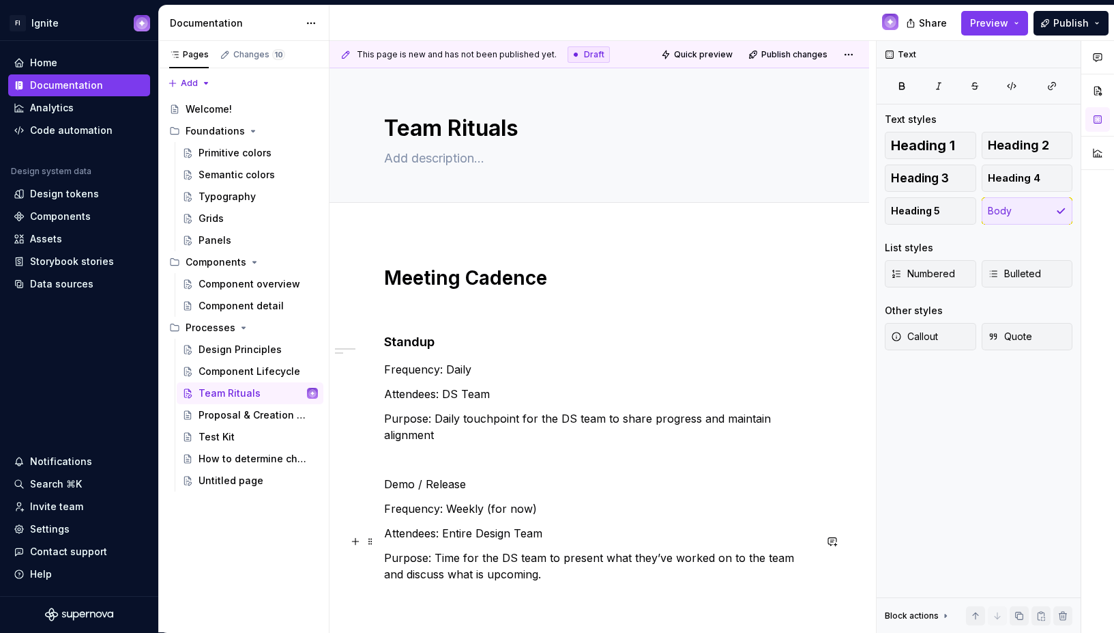
click at [788, 549] on p "Purpose: Time for the DS team to present what they’ve worked on to the team and…" at bounding box center [599, 565] width 431 height 33
click at [792, 549] on p "Purpose: Time for the DS team to present what they’ve worked on to the team, ge…" at bounding box center [599, 565] width 431 height 33
drag, startPoint x: 487, startPoint y: 558, endPoint x: 474, endPoint y: 558, distance: 13.0
click at [474, 558] on p "Purpose: Time for the DS team to present what they’ve worked on to the team and…" at bounding box center [599, 565] width 431 height 33
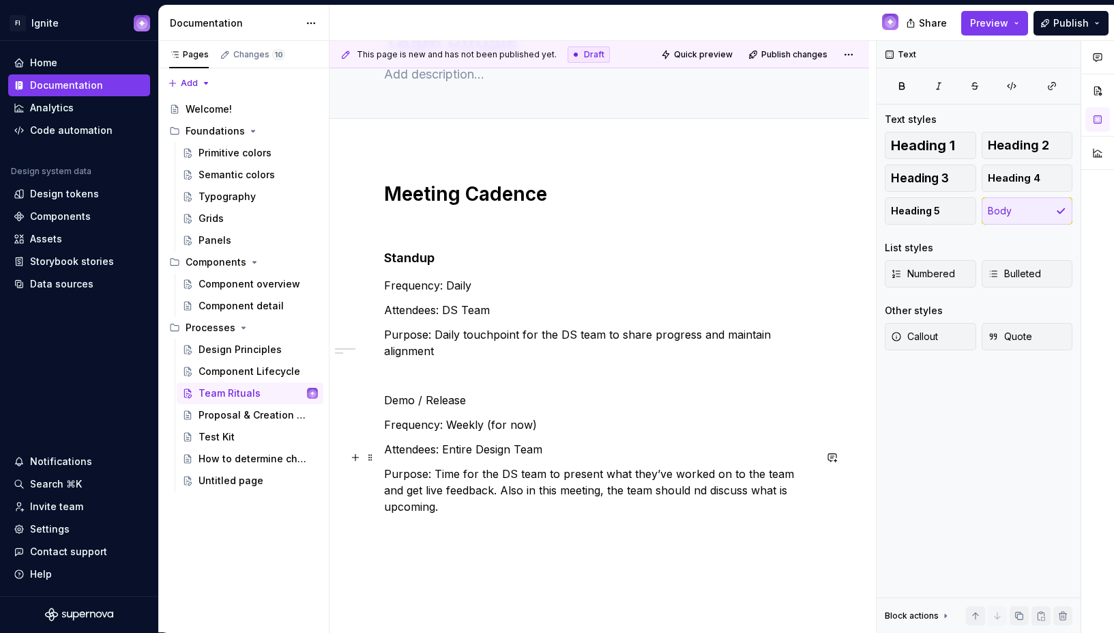
scroll to position [100, 0]
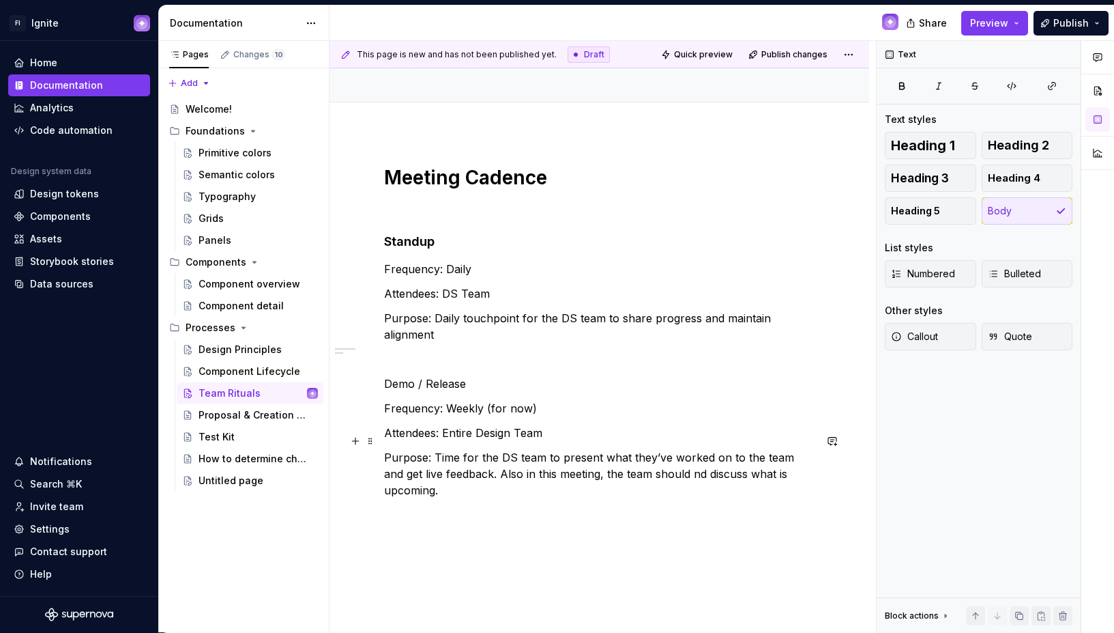
click at [470, 459] on p "Purpose: Time for the DS team to present what they’ve worked on to the team and…" at bounding box center [599, 473] width 431 height 49
click at [735, 456] on p "Purpose: Time for the DS team to present what they’ve worked on to the team and…" at bounding box center [599, 473] width 431 height 49
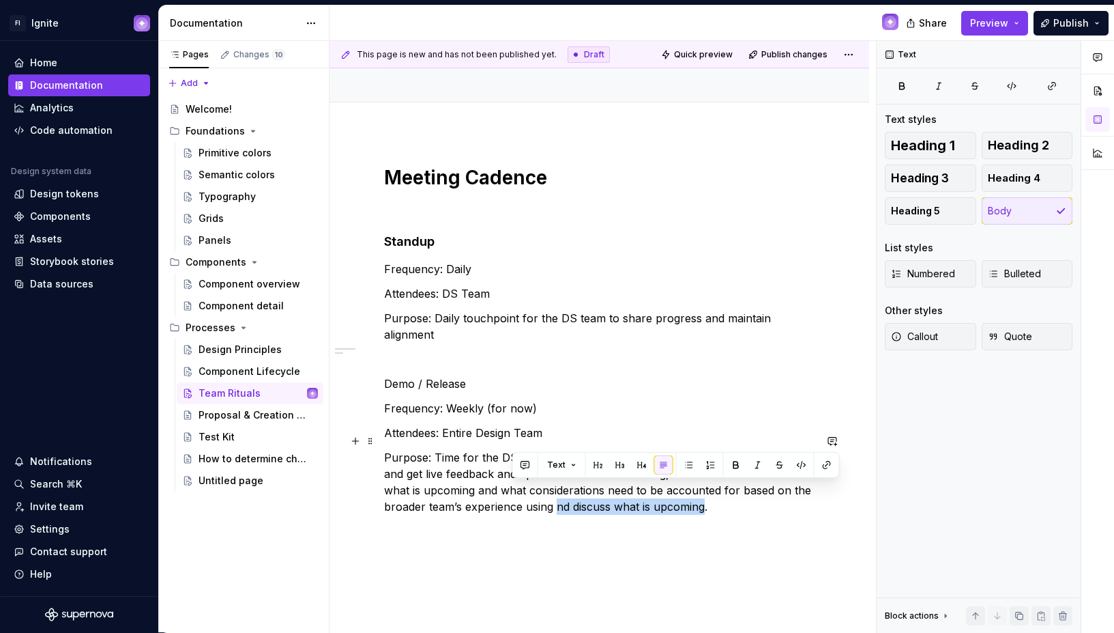
drag, startPoint x: 662, startPoint y: 491, endPoint x: 512, endPoint y: 491, distance: 150.1
click at [512, 491] on p "Purpose: Time for the DS team to present what they’ve worked on to the team and…" at bounding box center [599, 482] width 431 height 66
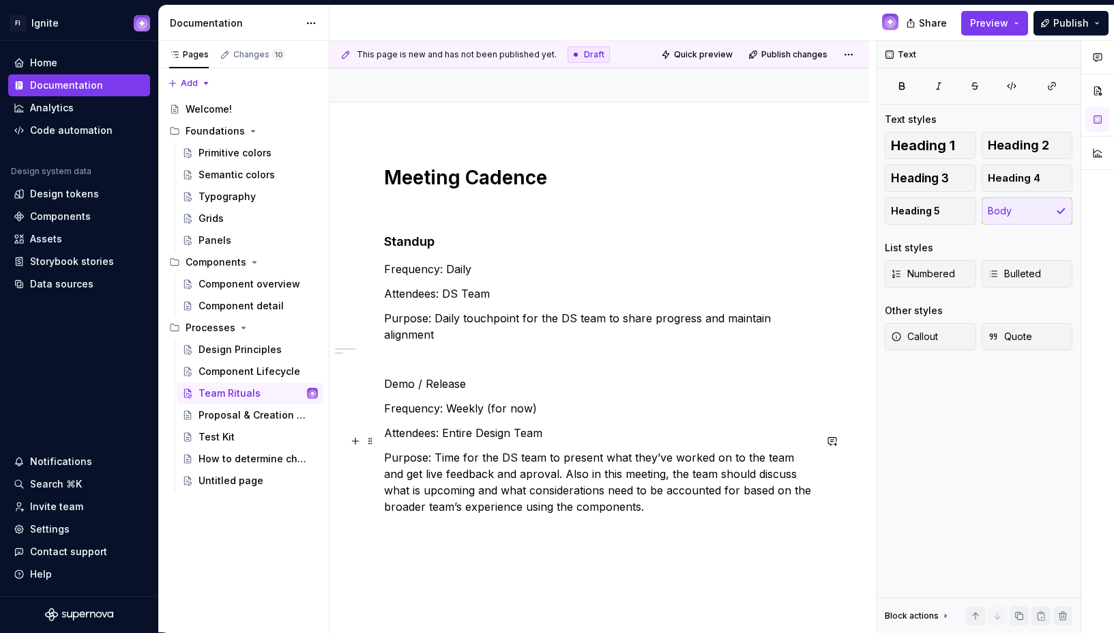
click at [508, 457] on p "Purpose: Time for the DS team to present what they’ve worked on to the team and…" at bounding box center [599, 482] width 431 height 66
click at [657, 491] on p "Purpose: Time for the DS team to present what they’ve worked on to the team and…" at bounding box center [599, 482] width 431 height 66
drag, startPoint x: 709, startPoint y: 473, endPoint x: 637, endPoint y: 472, distance: 71.7
click at [637, 472] on p "Purpose: Time for the DS team to present what they’ve worked on to the team and…" at bounding box center [599, 482] width 431 height 66
click at [641, 487] on p "Purpose: Time for the DS team to present what they’ve worked on to the team and…" at bounding box center [599, 482] width 431 height 66
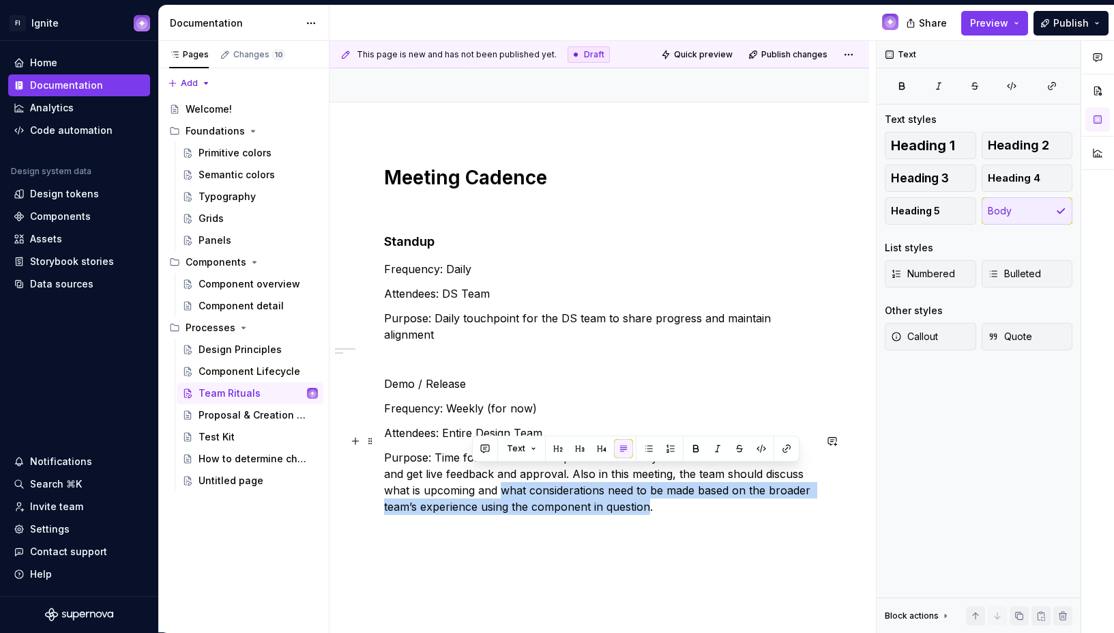
drag, startPoint x: 612, startPoint y: 492, endPoint x: 475, endPoint y: 470, distance: 139.0
click at [475, 470] on p "Purpose: Time for the DS team to present what they’ve worked on to the team and…" at bounding box center [599, 482] width 431 height 66
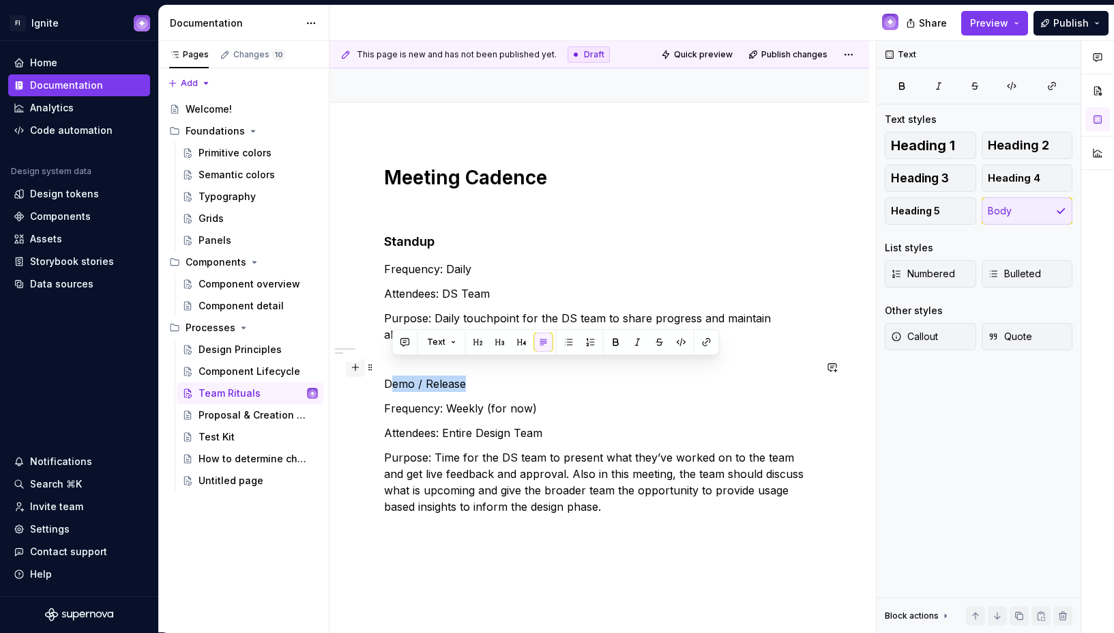
drag, startPoint x: 471, startPoint y: 366, endPoint x: 357, endPoint y: 364, distance: 114.0
click at [384, 364] on div "Meeting Cadence Standup Frequency: Daily Attendees: DS Team Purpose: Daily touc…" at bounding box center [599, 372] width 431 height 415
click at [1027, 171] on span "Heading 4" at bounding box center [1014, 178] width 53 height 14
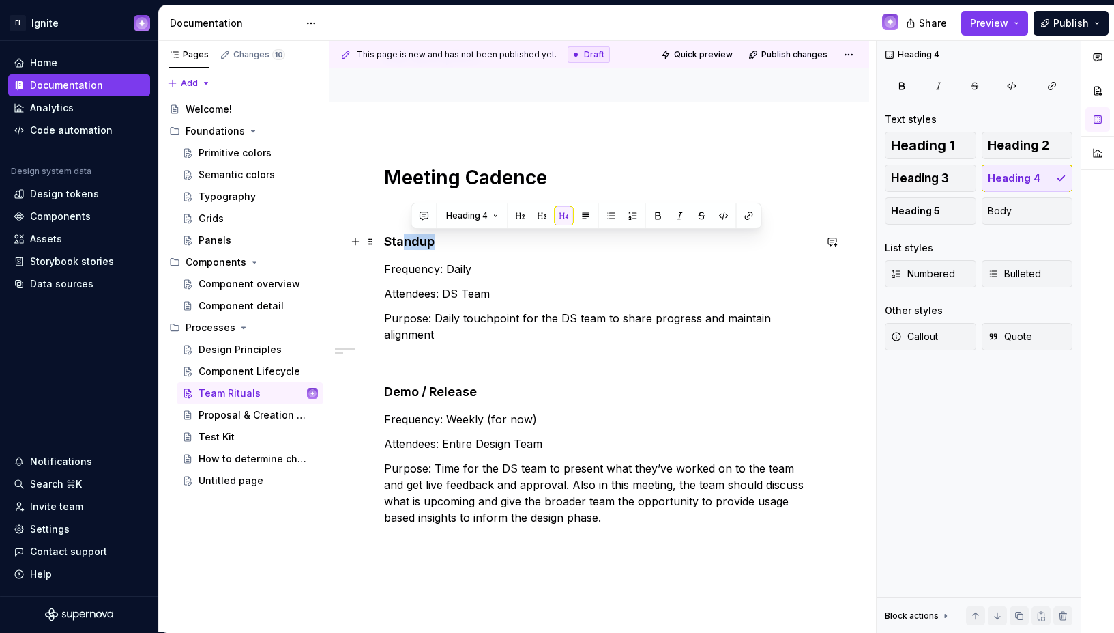
drag, startPoint x: 433, startPoint y: 244, endPoint x: 403, endPoint y: 244, distance: 30.0
click at [403, 244] on h4 "Standup" at bounding box center [599, 241] width 431 height 16
click at [497, 440] on div "Meeting Cadence Standup Frequency: Daily Attendees: DS Team Purpose: Daily touc…" at bounding box center [599, 369] width 431 height 409
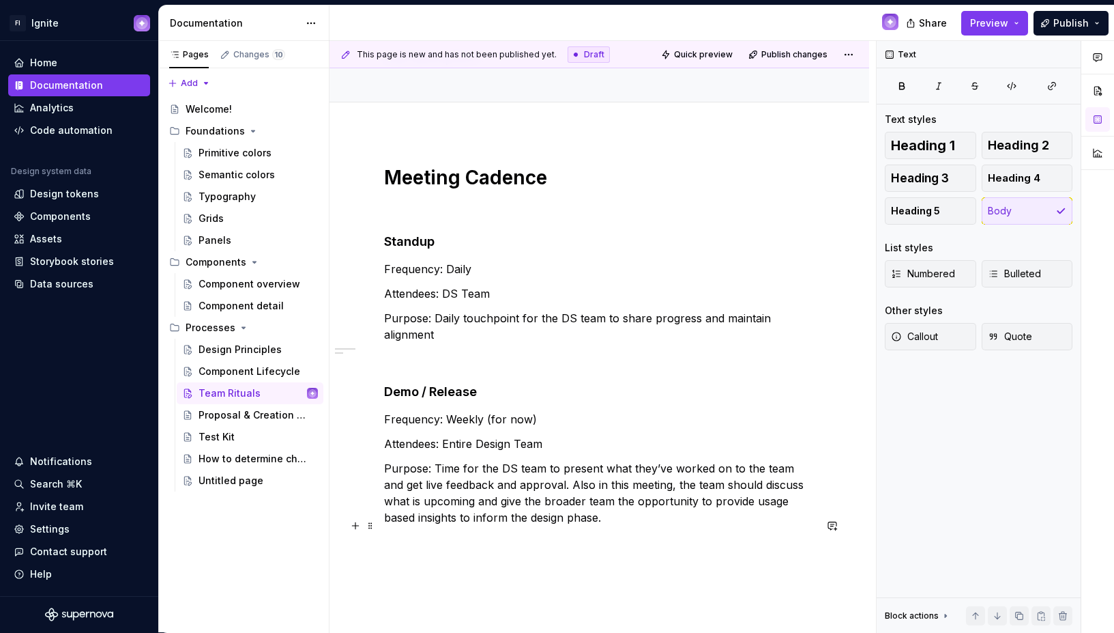
click at [494, 534] on p at bounding box center [599, 542] width 431 height 16
click at [483, 558] on p at bounding box center [599, 566] width 431 height 16
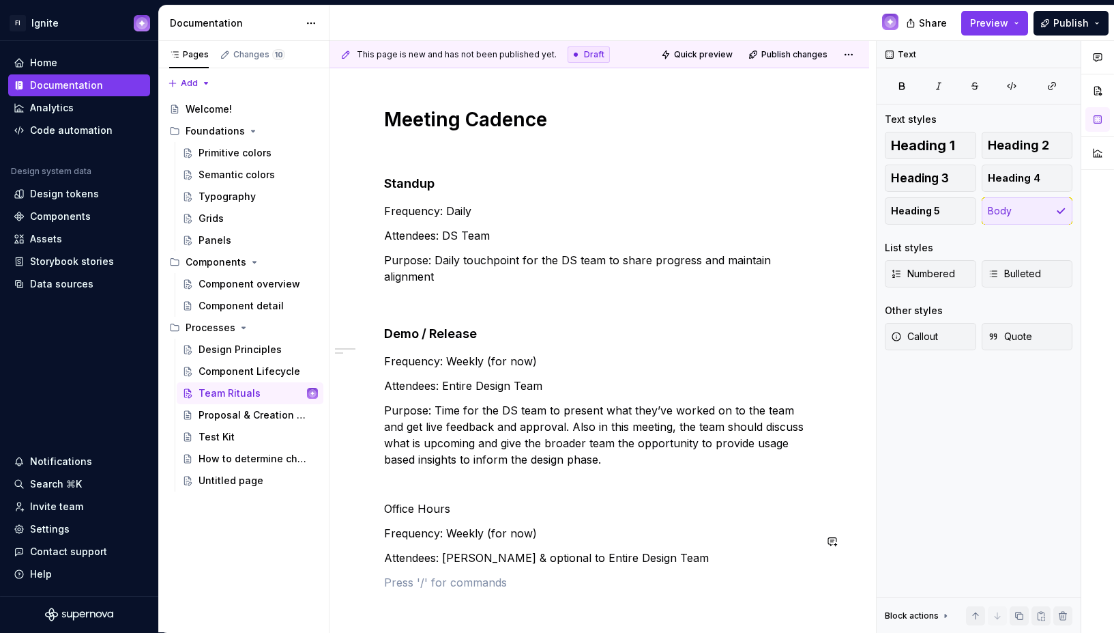
scroll to position [166, 0]
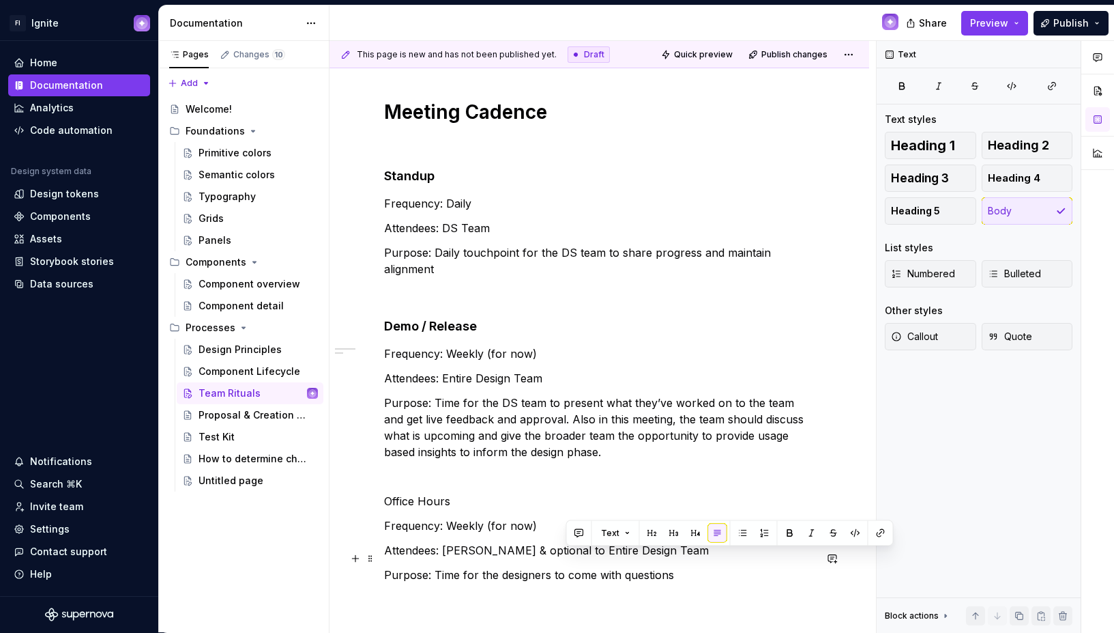
drag, startPoint x: 679, startPoint y: 558, endPoint x: 568, endPoint y: 556, distance: 111.3
click at [568, 566] on p "Purpose: Time for the designers to come with questions" at bounding box center [599, 574] width 431 height 16
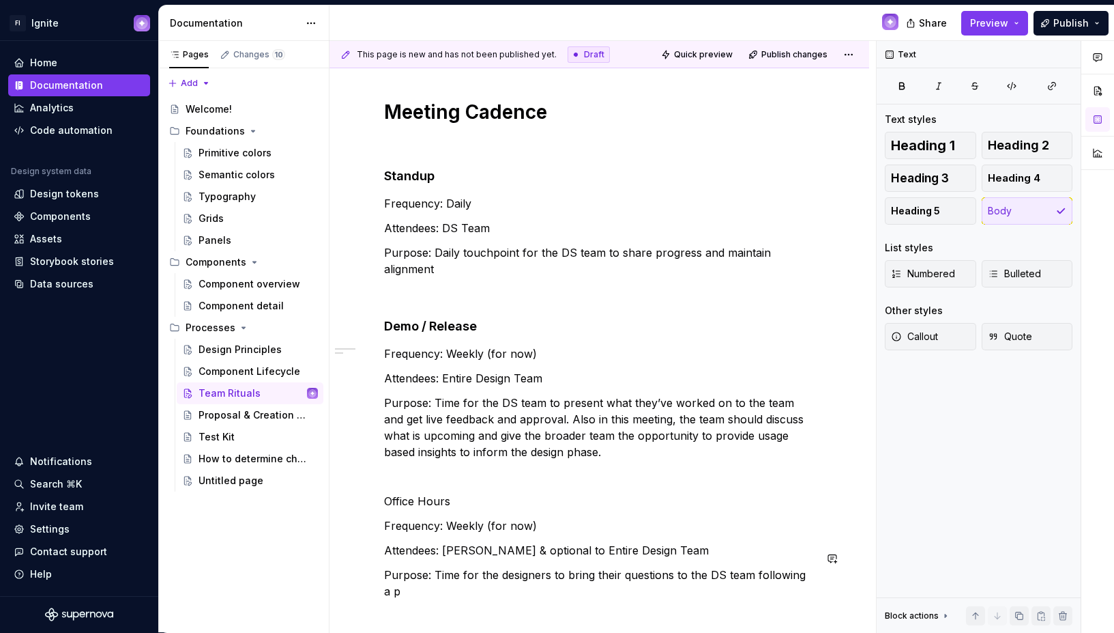
scroll to position [182, 0]
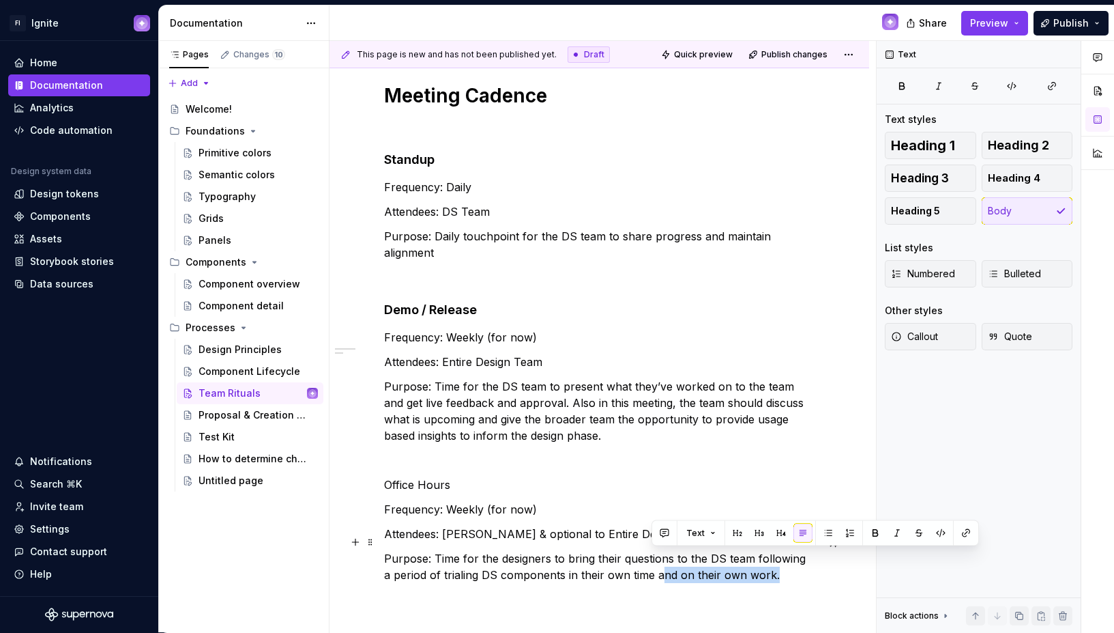
drag, startPoint x: 762, startPoint y: 554, endPoint x: 649, endPoint y: 554, distance: 113.3
click at [649, 554] on p "Purpose: Time for the designers to bring their questions to the DS team followi…" at bounding box center [599, 566] width 431 height 33
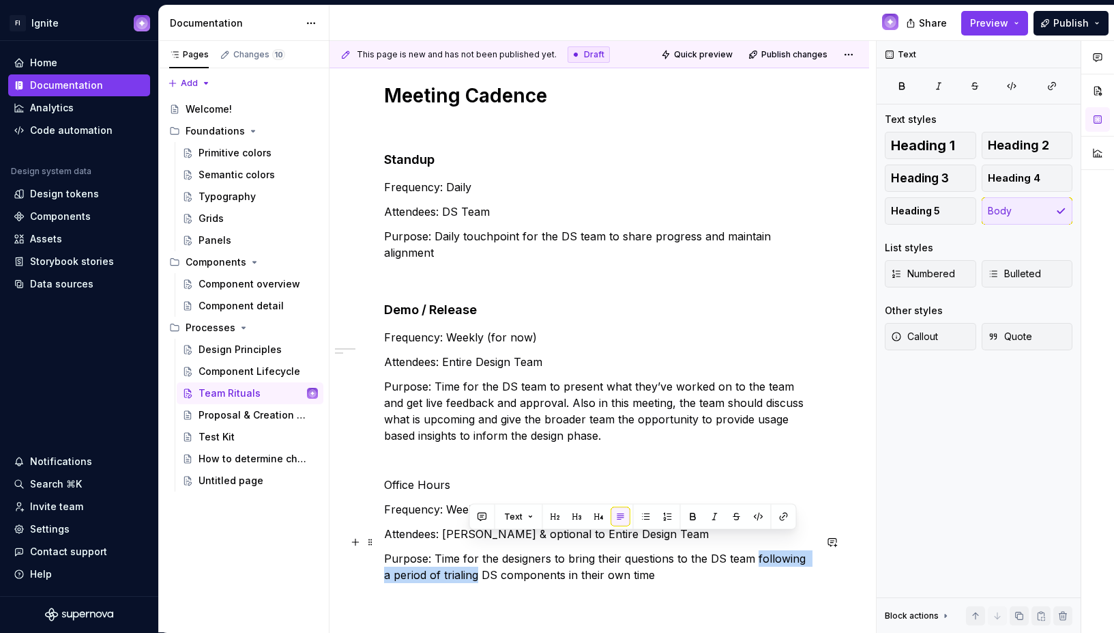
drag, startPoint x: 467, startPoint y: 558, endPoint x: 755, endPoint y: 534, distance: 289.0
click at [755, 550] on p "Purpose: Time for the designers to bring their questions to the DS team followi…" at bounding box center [599, 566] width 431 height 33
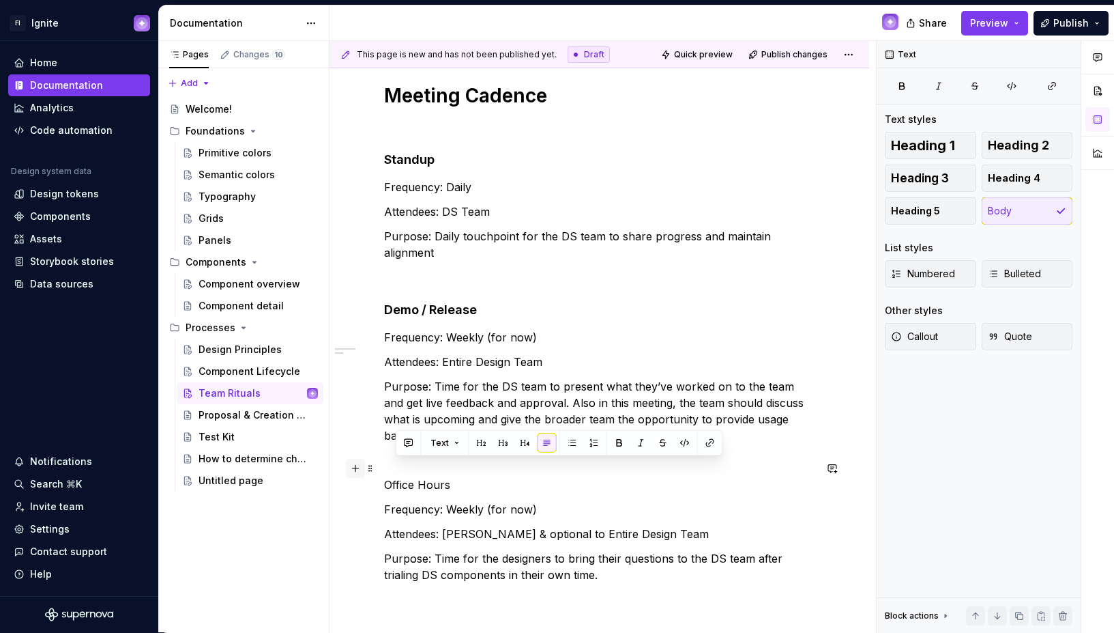
drag, startPoint x: 464, startPoint y: 469, endPoint x: 364, endPoint y: 467, distance: 100.3
click at [384, 467] on div "Meeting Cadence Standup Frequency: Daily Attendees: DS Team Purpose: Daily touc…" at bounding box center [599, 341] width 431 height 516
click at [406, 476] on p "Office Hours" at bounding box center [599, 484] width 431 height 16
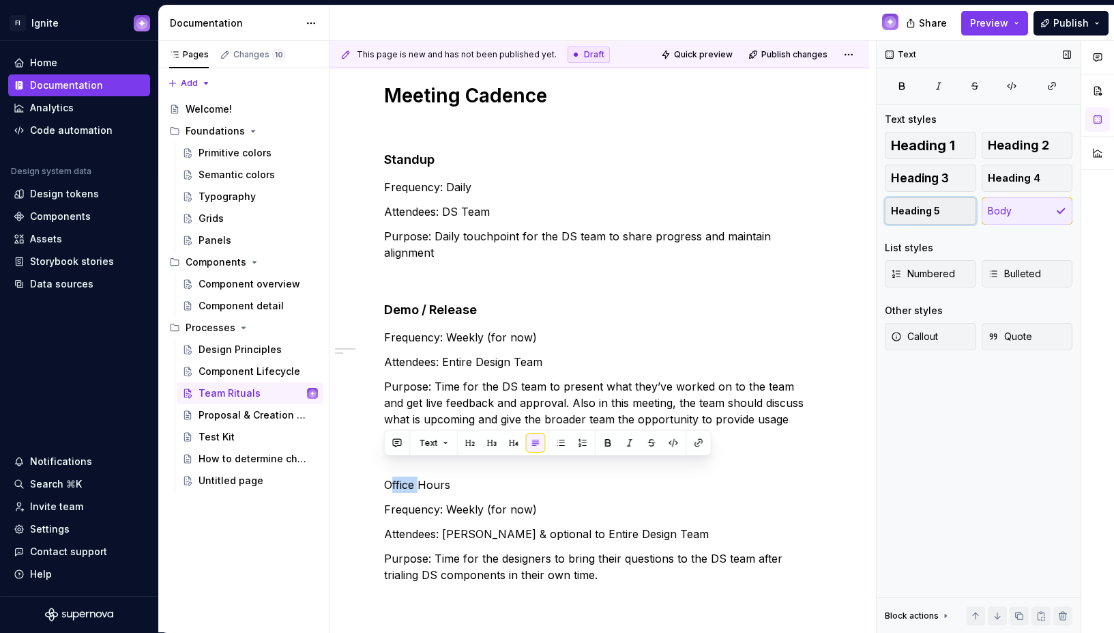
click at [935, 210] on span "Heading 5" at bounding box center [915, 211] width 49 height 14
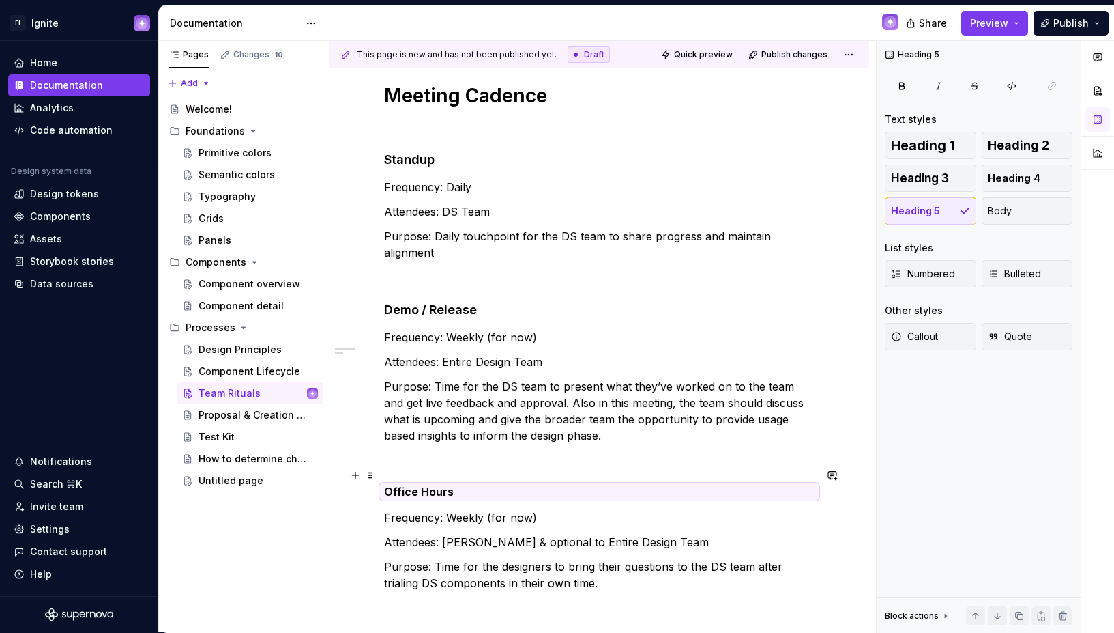
click at [404, 485] on h5 "Office Hours" at bounding box center [599, 492] width 431 height 14
click at [426, 485] on h5 "Office Hours" at bounding box center [599, 492] width 431 height 14
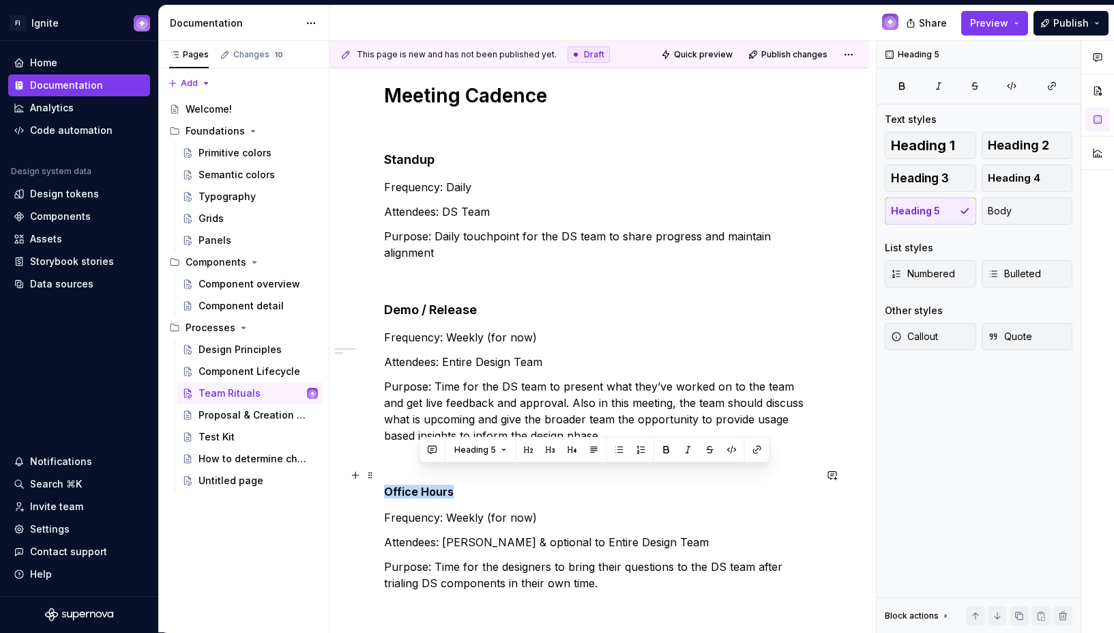
click at [426, 485] on h5 "Office Hours" at bounding box center [599, 492] width 431 height 14
click at [1033, 177] on span "Heading 4" at bounding box center [1014, 178] width 53 height 14
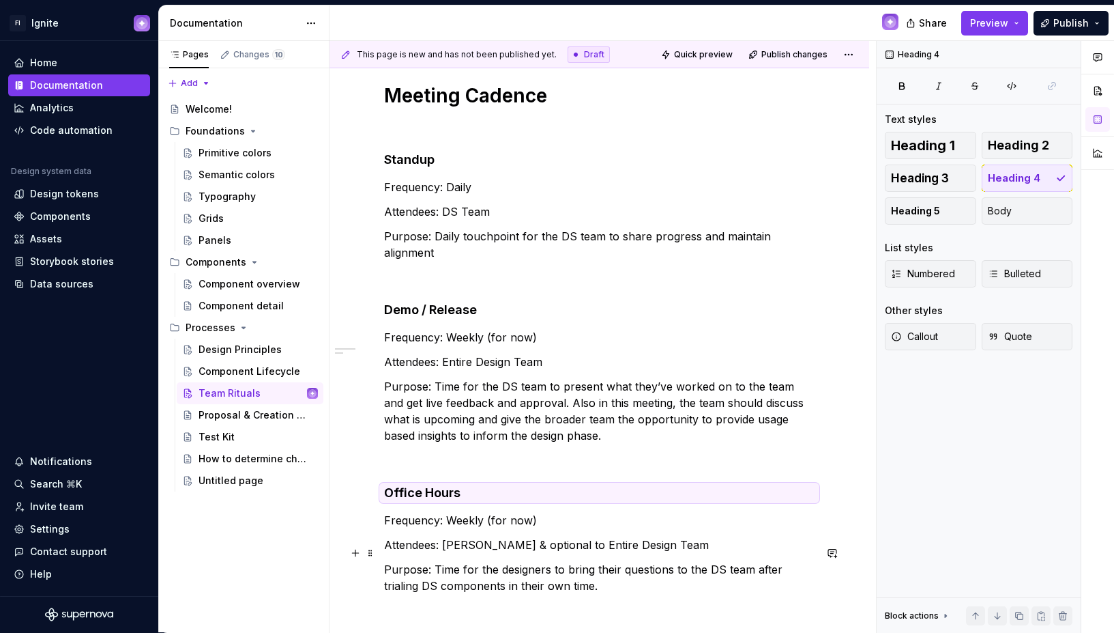
click at [572, 565] on p "Purpose: Time for the designers to bring their questions to the DS team after t…" at bounding box center [599, 577] width 431 height 33
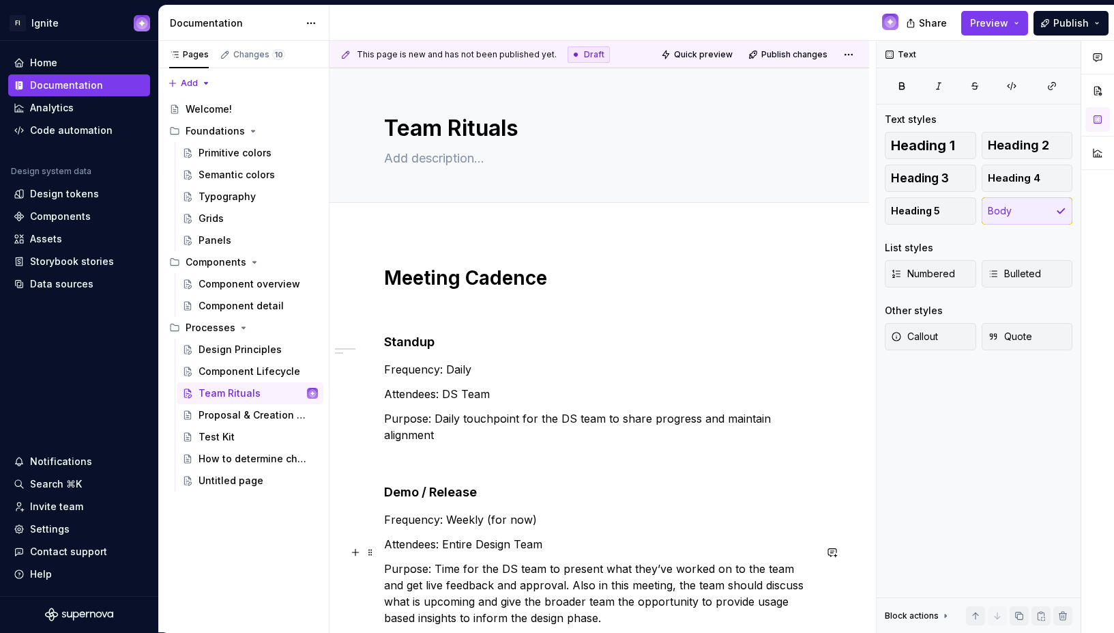
scroll to position [25, 0]
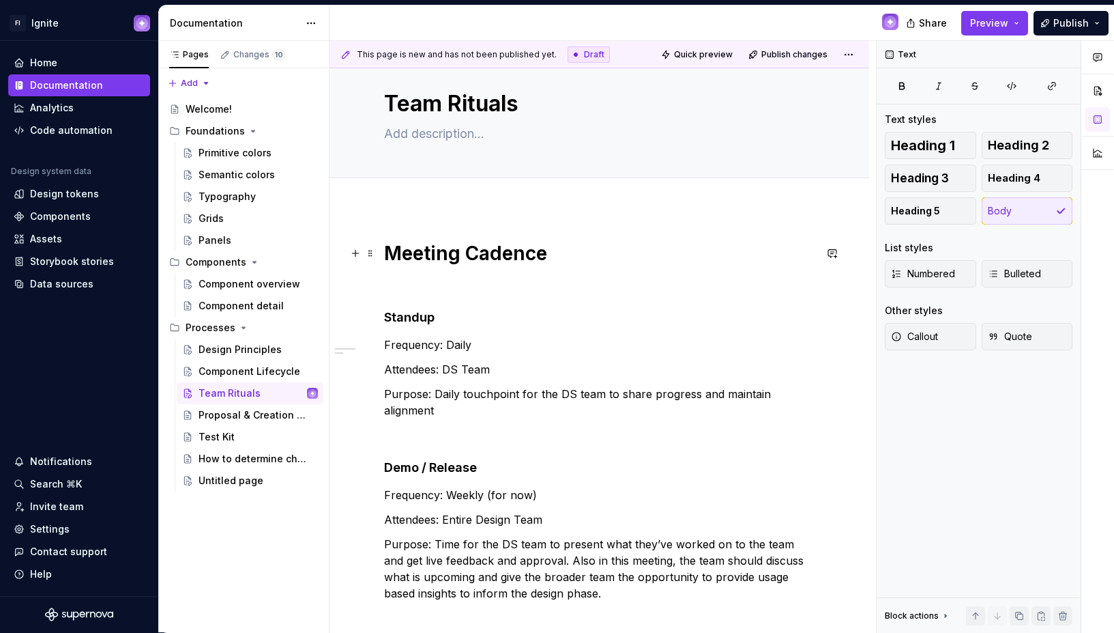
click at [485, 246] on h1 "Meeting Cadence" at bounding box center [599, 253] width 431 height 25
click at [551, 427] on p at bounding box center [599, 435] width 431 height 16
click at [459, 104] on textarea "Team Rituals" at bounding box center [597, 103] width 431 height 33
type textarea "*"
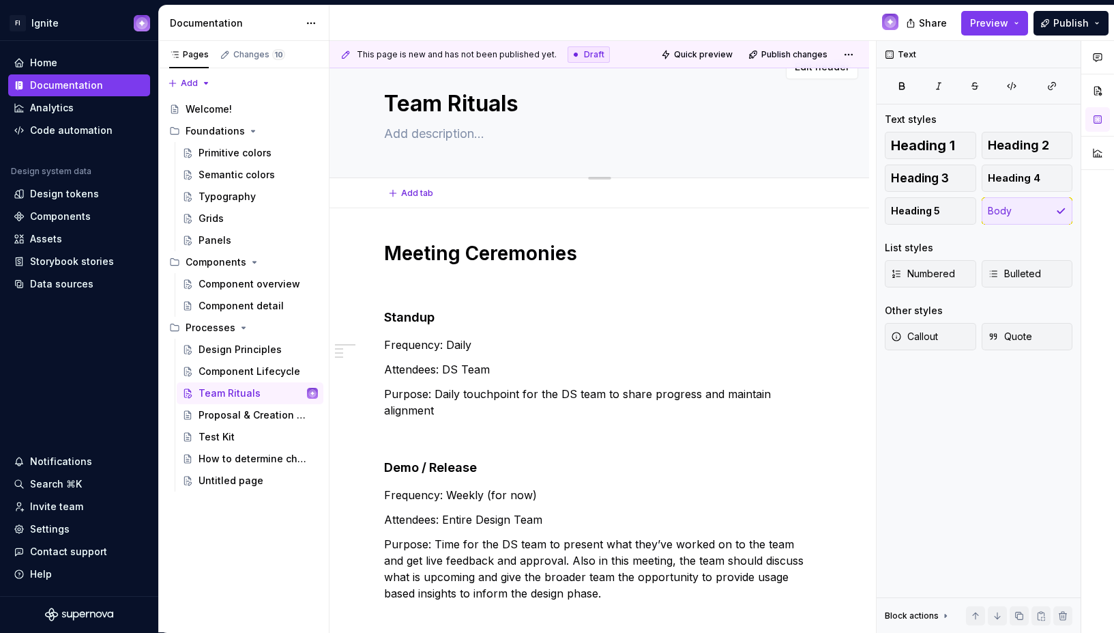
type textarea "M"
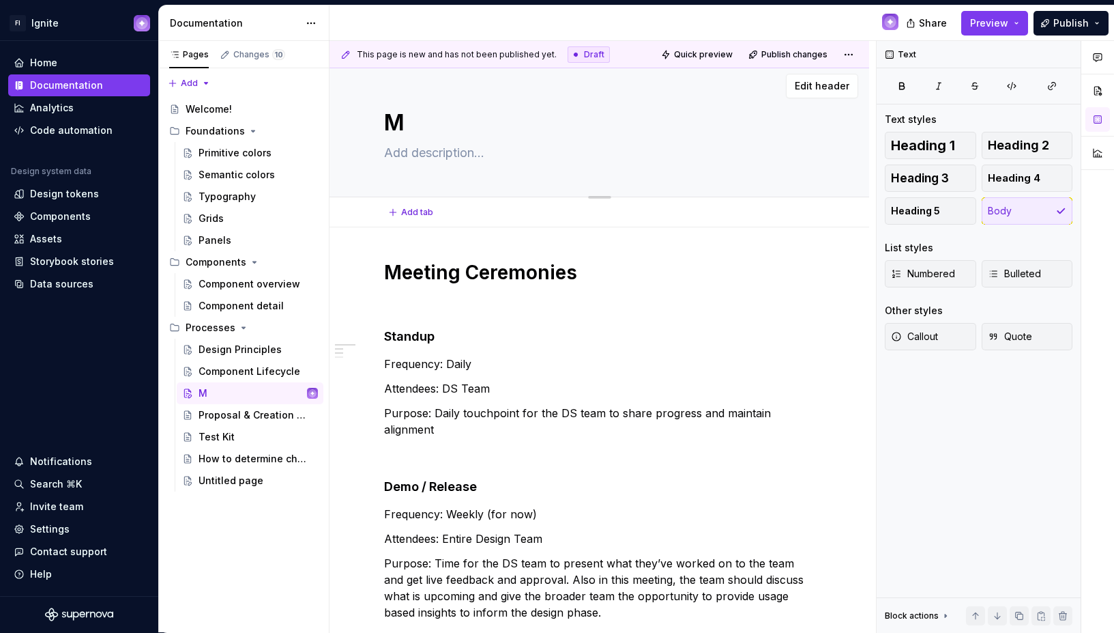
type textarea "*"
type textarea "Team Rituals"
type textarea "*"
type textarea "M"
type textarea "*"
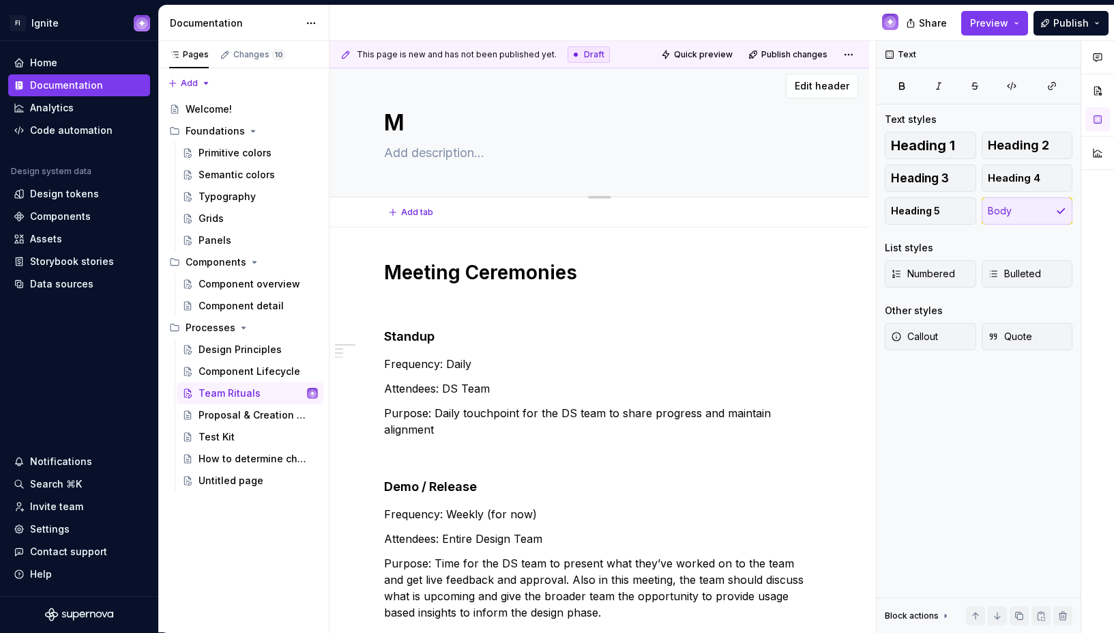
type textarea "Me"
type textarea "*"
type textarea "Mee"
type textarea "*"
type textarea "Meet"
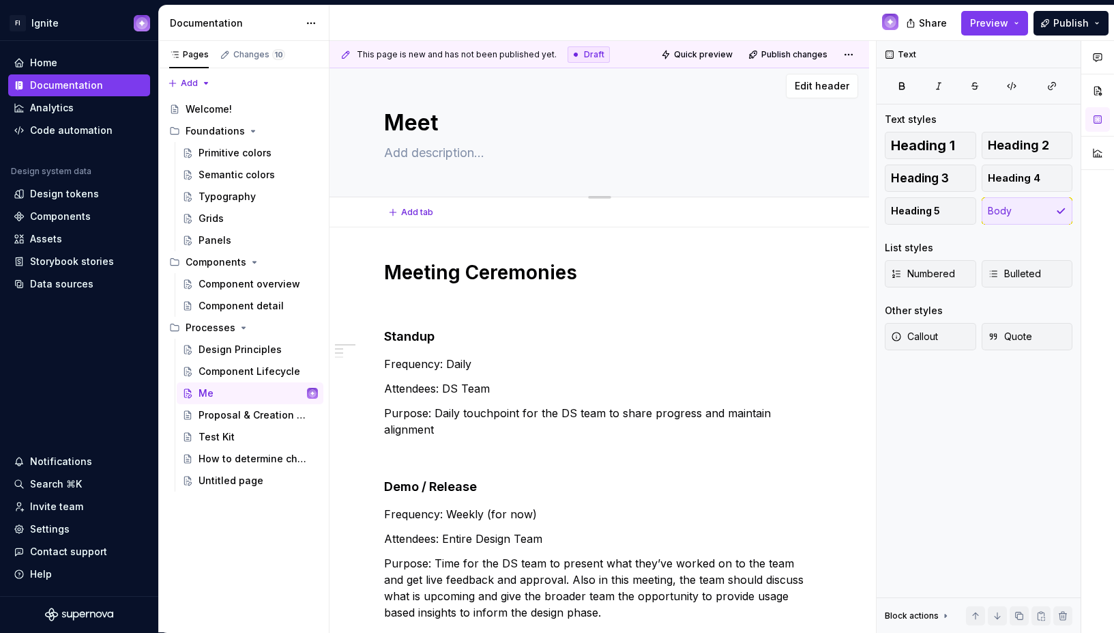
type textarea "*"
type textarea "Meeti"
type textarea "*"
type textarea "Meetin"
type textarea "*"
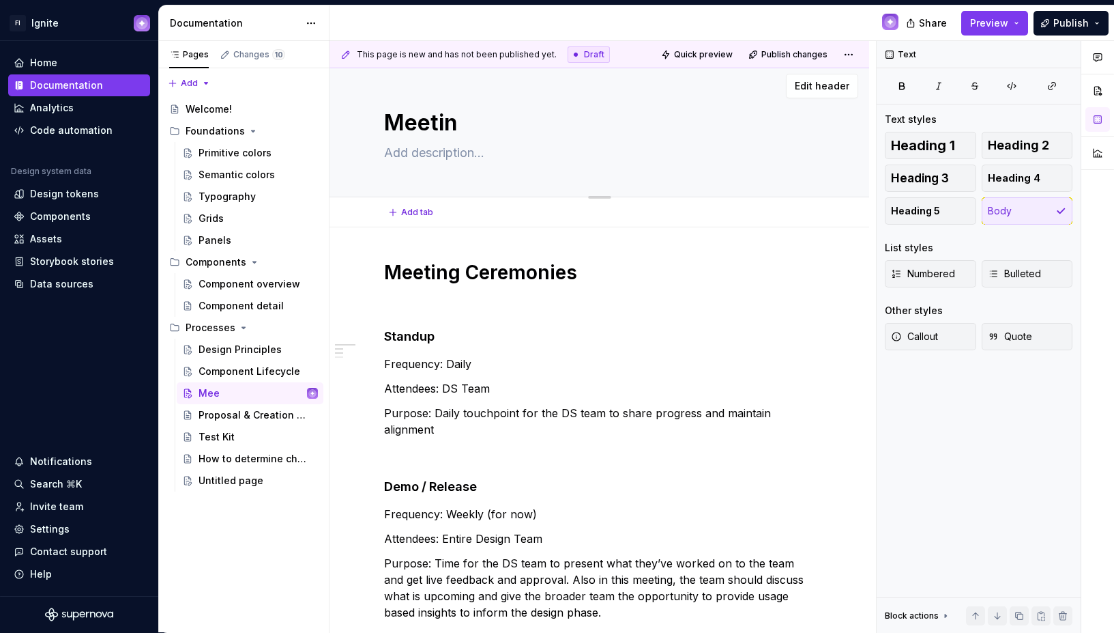
type textarea "Meeting"
type textarea "*"
type textarea "Meeting"
type textarea "*"
type textarea "Meeting C"
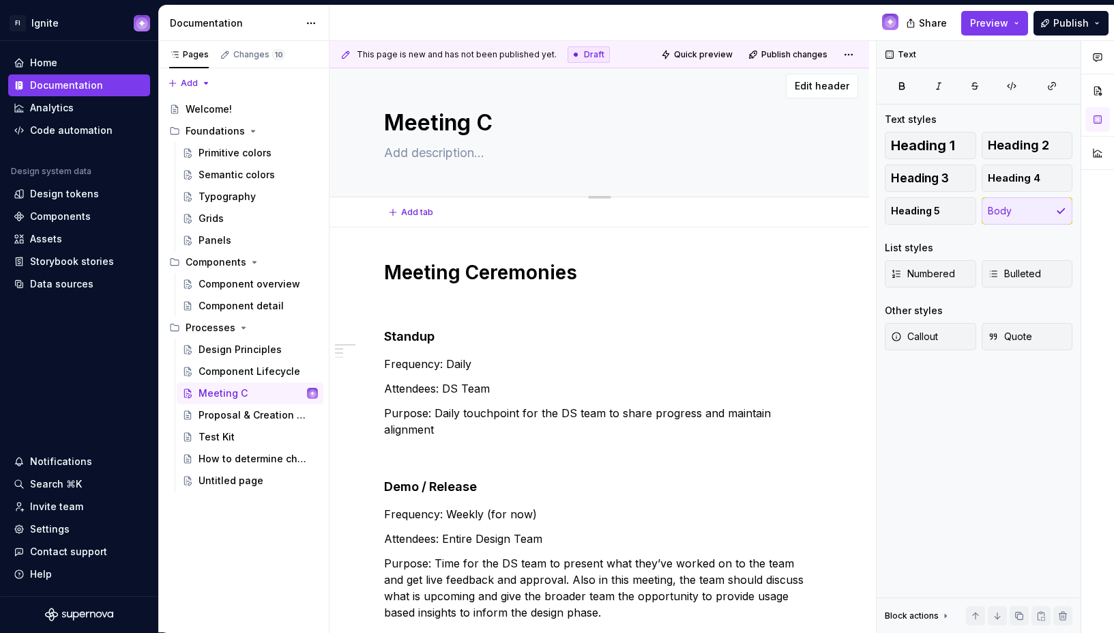
type textarea "*"
type textarea "Meeting Ce"
type textarea "*"
type textarea "Meeting Cer"
type textarea "*"
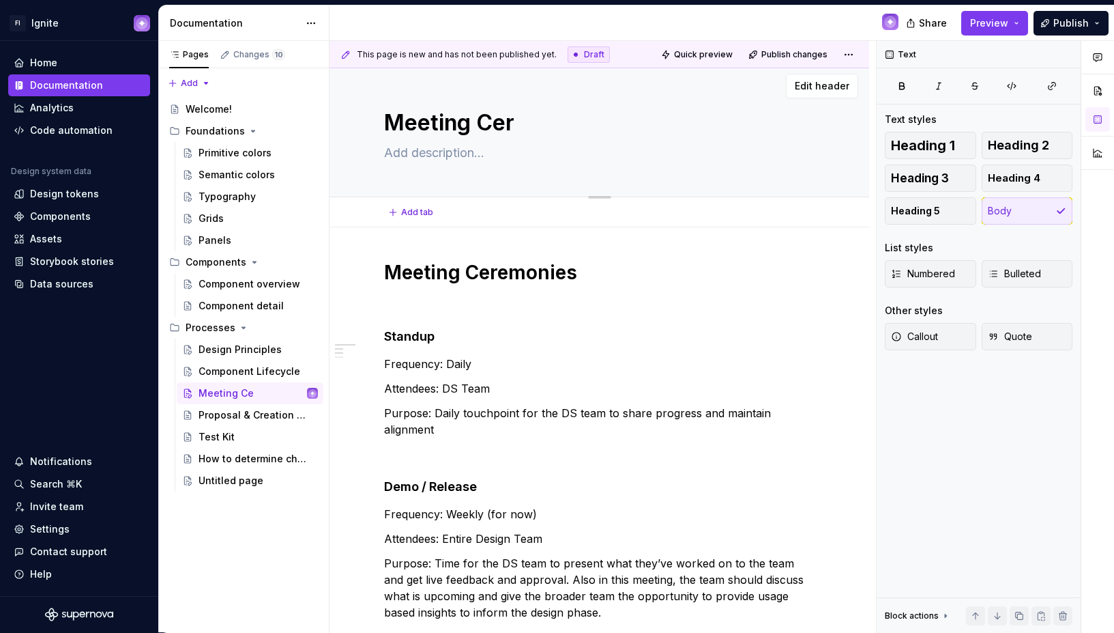
type textarea "Meeting Cere"
type textarea "*"
type textarea "Meeting Cerem"
type textarea "*"
type textarea "Meeting Ceremon"
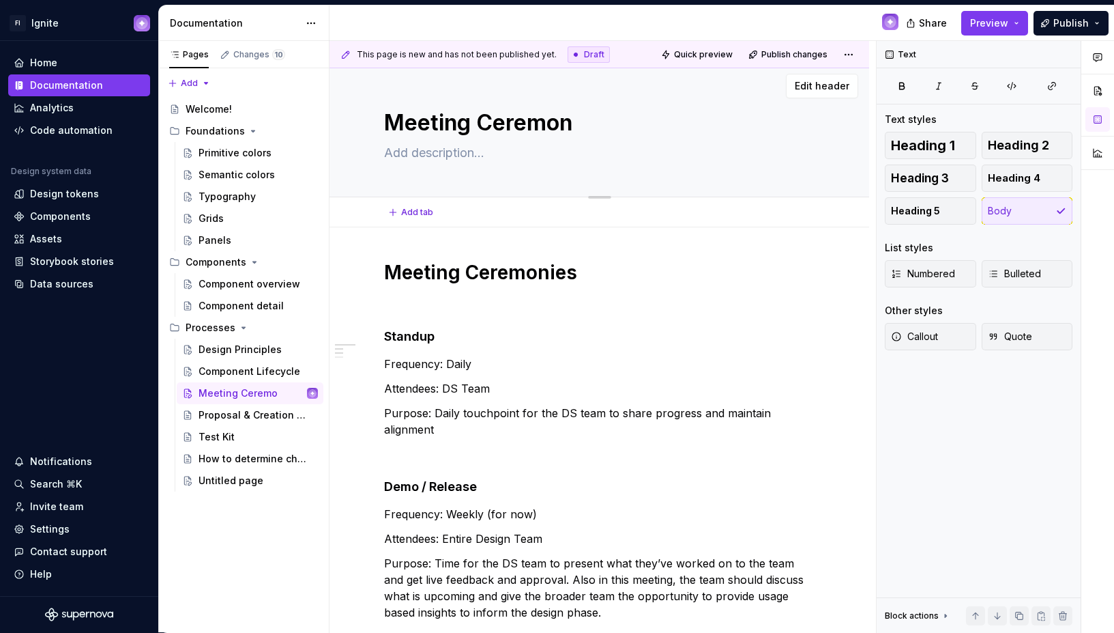
type textarea "*"
type textarea "Meeting Ceremoni"
type textarea "*"
type textarea "Meeting Ceremonie"
type textarea "*"
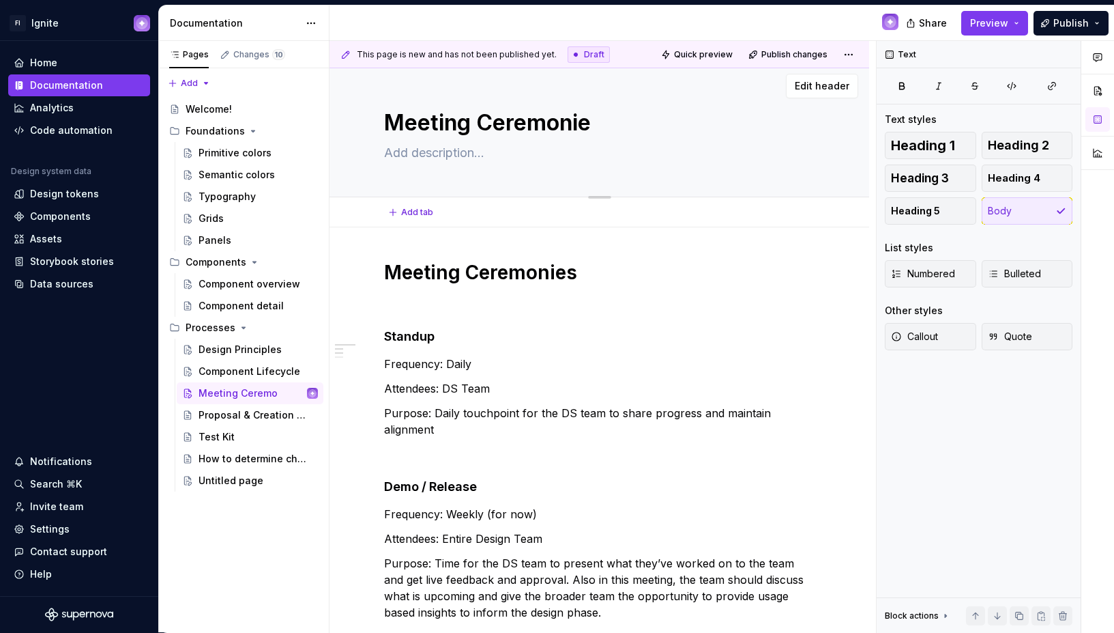
type textarea "Meeting Ceremonies"
type textarea "*"
type textarea "Meeting Ceremonies"
click at [544, 362] on p "Frequency: Daily" at bounding box center [599, 364] width 431 height 16
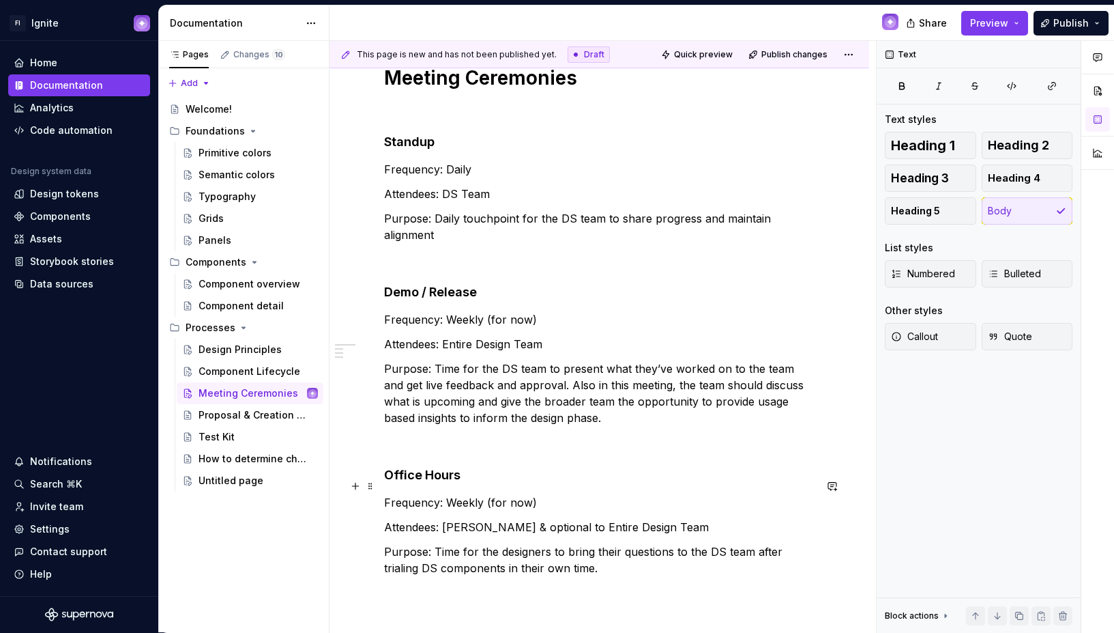
scroll to position [333, 0]
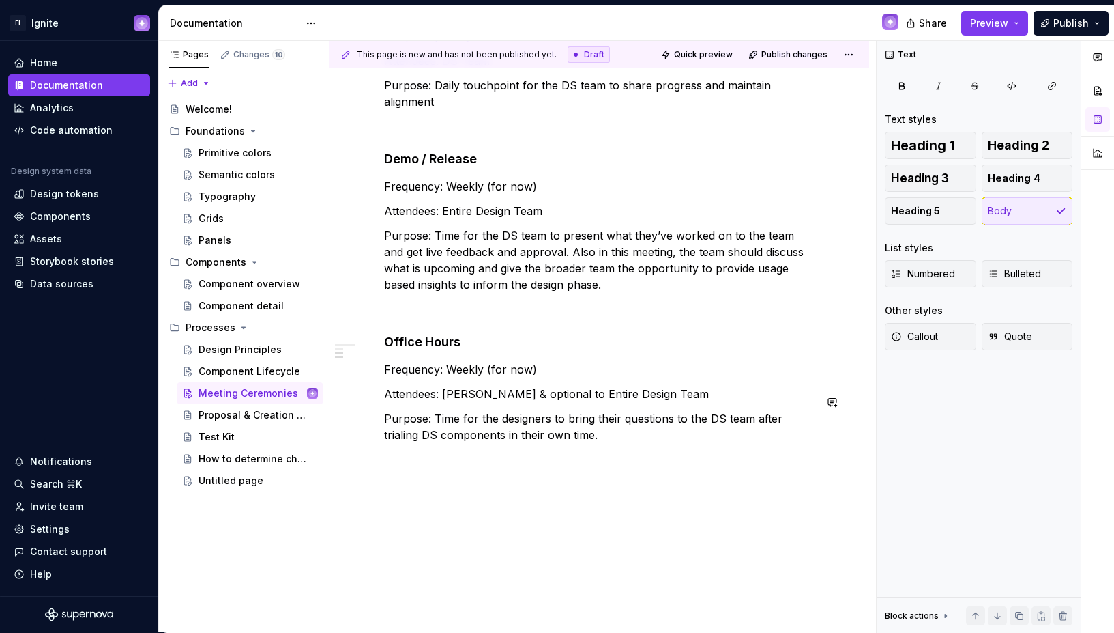
click at [554, 520] on div "Meeting Ceremonies Standup Frequency: Daily Attendees: DS Team Purpose: Daily t…" at bounding box center [600, 274] width 540 height 749
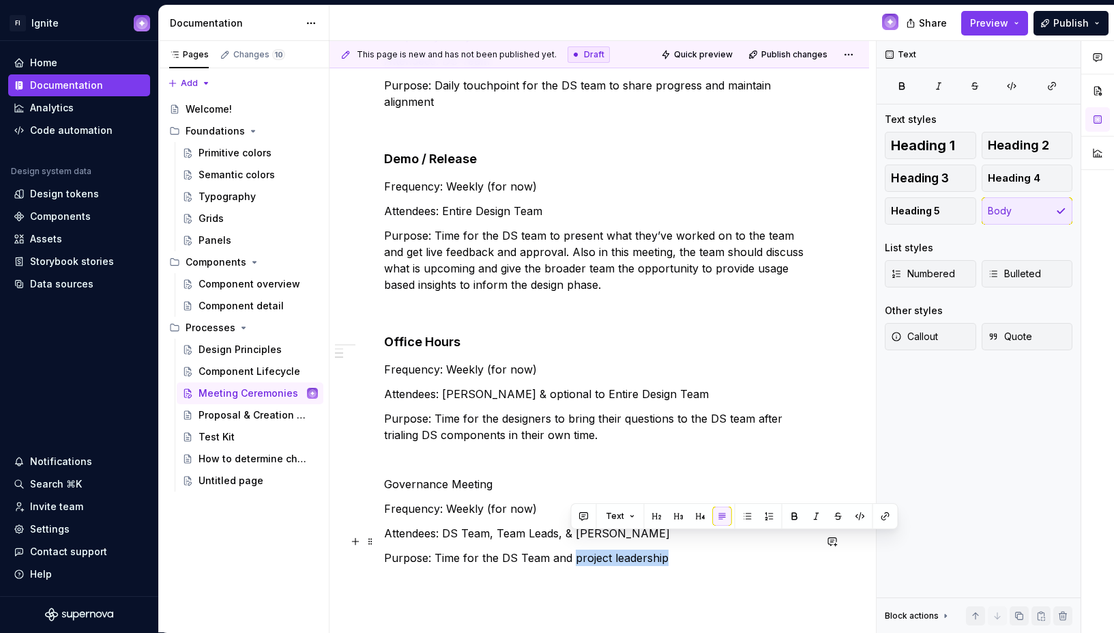
drag, startPoint x: 570, startPoint y: 539, endPoint x: 663, endPoint y: 545, distance: 93.0
click at [663, 549] on p "Purpose: Time for the DS Team and project leadership" at bounding box center [599, 557] width 431 height 16
click at [675, 549] on p "Purpose: Time for the DS Team and project leadership" at bounding box center [599, 557] width 431 height 16
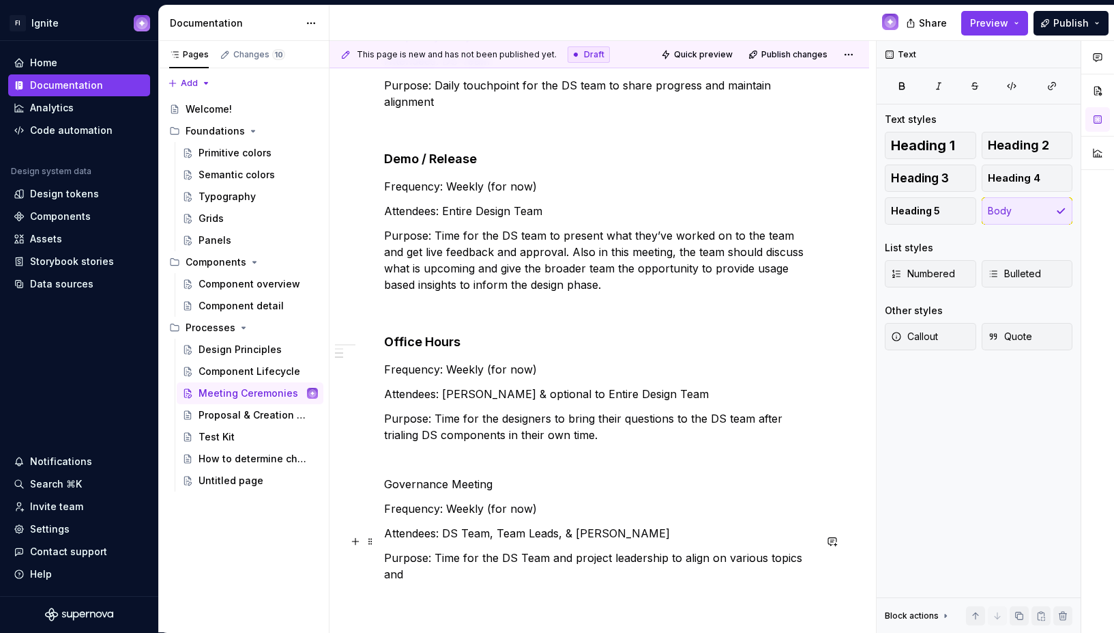
click at [680, 549] on p "Purpose: Time for the DS Team and project leadership to align on various topics…" at bounding box center [599, 565] width 431 height 33
click at [682, 549] on p "Purpose: Time for the DS Team and project leadership to discuss and align on va…" at bounding box center [599, 565] width 431 height 33
click at [718, 549] on p "Purpose: Time for the DS Team and project leadership to discuss and align on va…" at bounding box center [599, 565] width 431 height 33
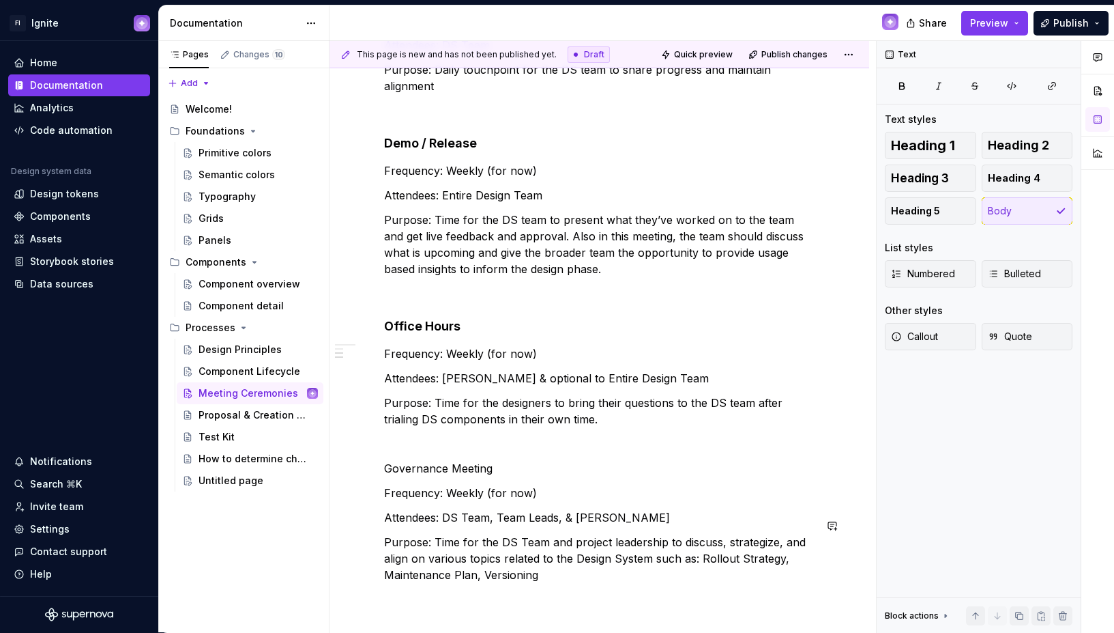
click at [507, 560] on p "Purpose: Time for the DS Team and project leadership to discuss, strategize, an…" at bounding box center [599, 558] width 431 height 49
copy p "Versioning"
click at [605, 560] on p "Purpose: Time for the DS Team and project leadership to discuss, strategize, an…" at bounding box center [599, 558] width 431 height 49
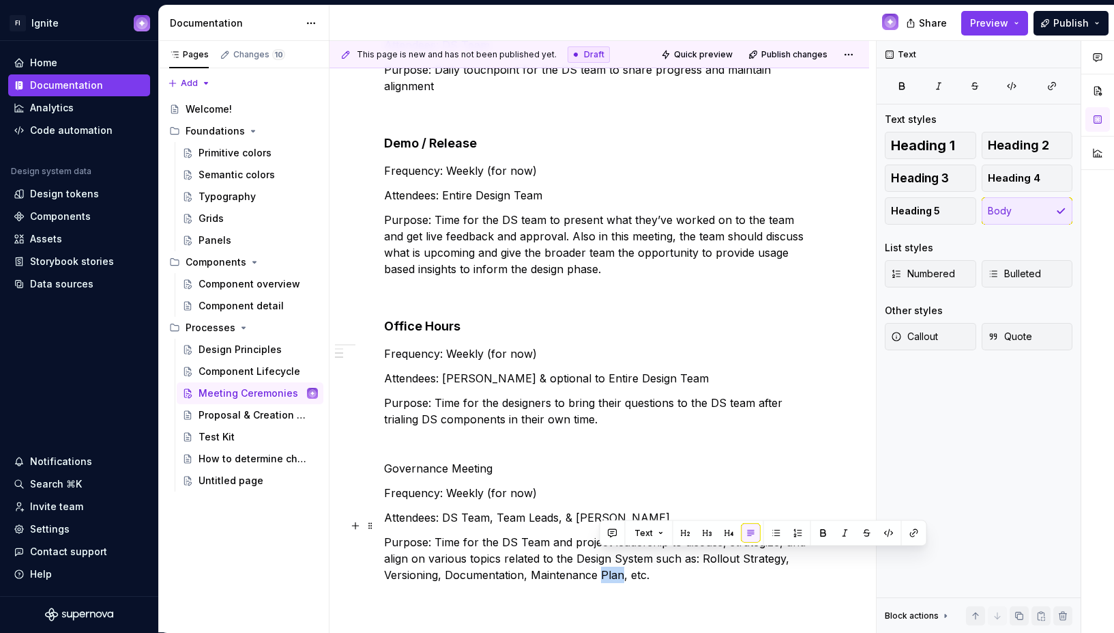
click at [661, 559] on p "Purpose: Time for the DS Team and project leadership to discuss, strategize, an…" at bounding box center [599, 558] width 431 height 49
drag, startPoint x: 624, startPoint y: 560, endPoint x: 531, endPoint y: 553, distance: 93.1
click at [531, 553] on p "Purpose: Time for the DS Team and project leadership to discuss, strategize, an…" at bounding box center [599, 558] width 431 height 49
click at [594, 551] on p "Purpose: Time for the DS Team and project leadership to discuss, strategize, an…" at bounding box center [599, 558] width 431 height 49
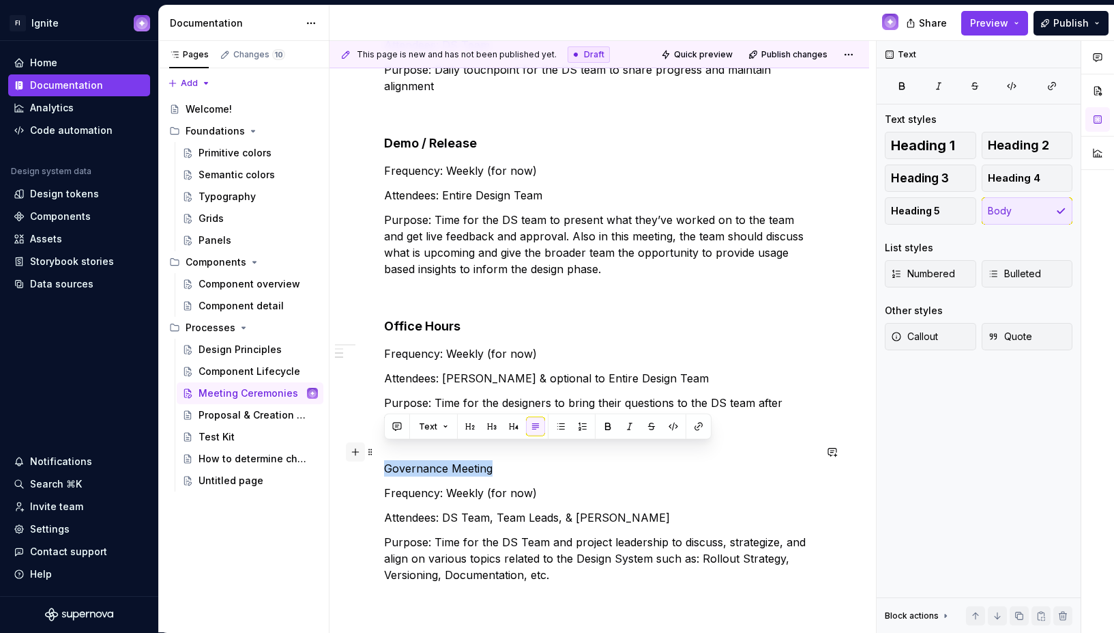
drag, startPoint x: 498, startPoint y: 446, endPoint x: 353, endPoint y: 448, distance: 144.7
click at [384, 448] on div "Meeting Ceremonies Standup Frequency: Daily Attendees: DS Team Purpose: Daily t…" at bounding box center [599, 258] width 431 height 682
click at [940, 207] on button "Heading 5" at bounding box center [930, 210] width 91 height 27
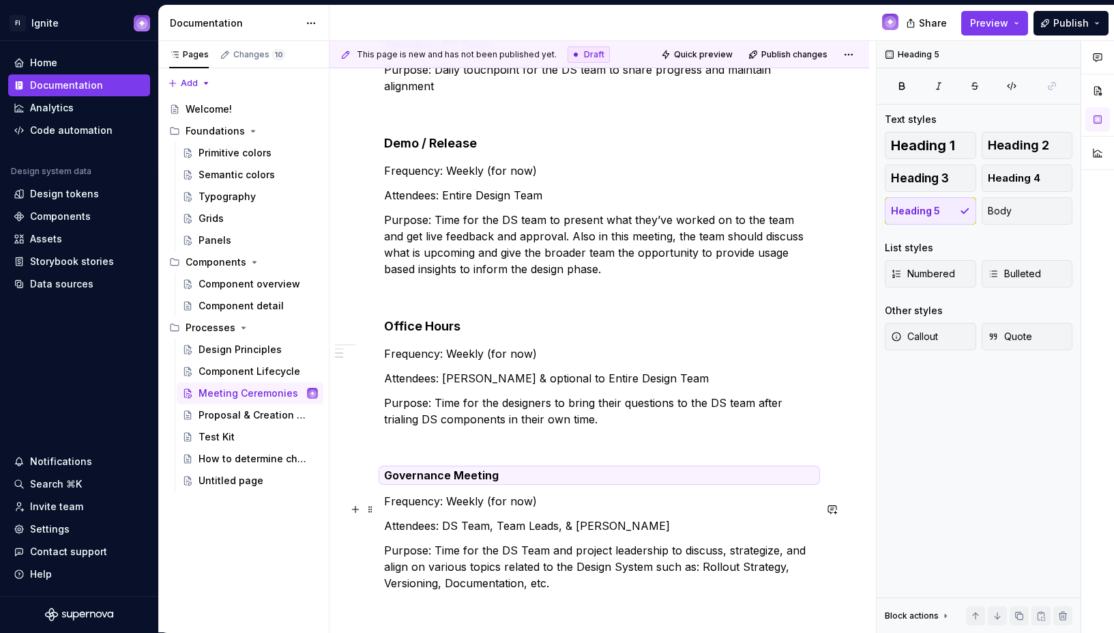
click at [516, 517] on p "Attendees: DS Team, Team Leads, & [PERSON_NAME]" at bounding box center [599, 525] width 431 height 16
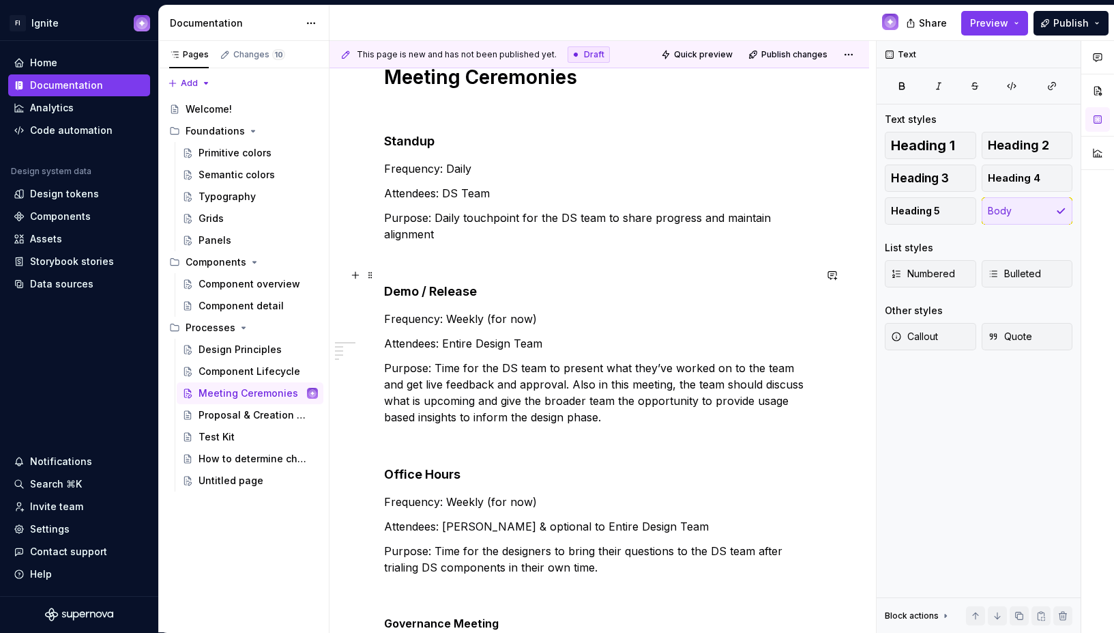
scroll to position [178, 0]
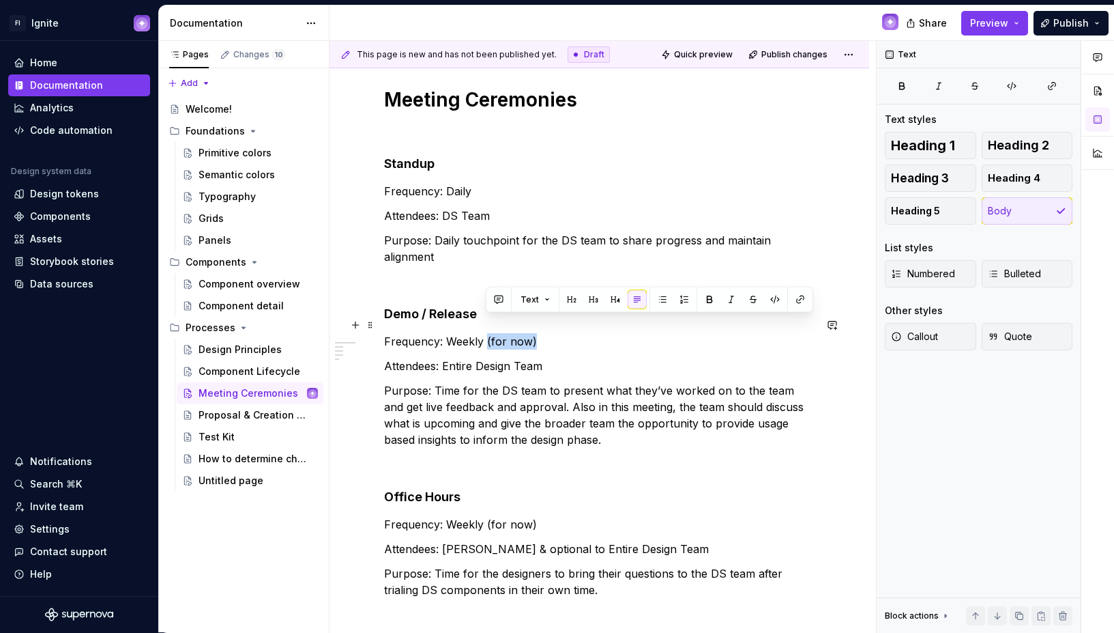
drag, startPoint x: 486, startPoint y: 322, endPoint x: 559, endPoint y: 322, distance: 73.0
click at [559, 333] on p "Frequency: Weekly (for now)" at bounding box center [599, 341] width 431 height 16
click at [584, 390] on p "Purpose: Time for the DS team to present what they’ve worked on to the team and…" at bounding box center [599, 415] width 431 height 66
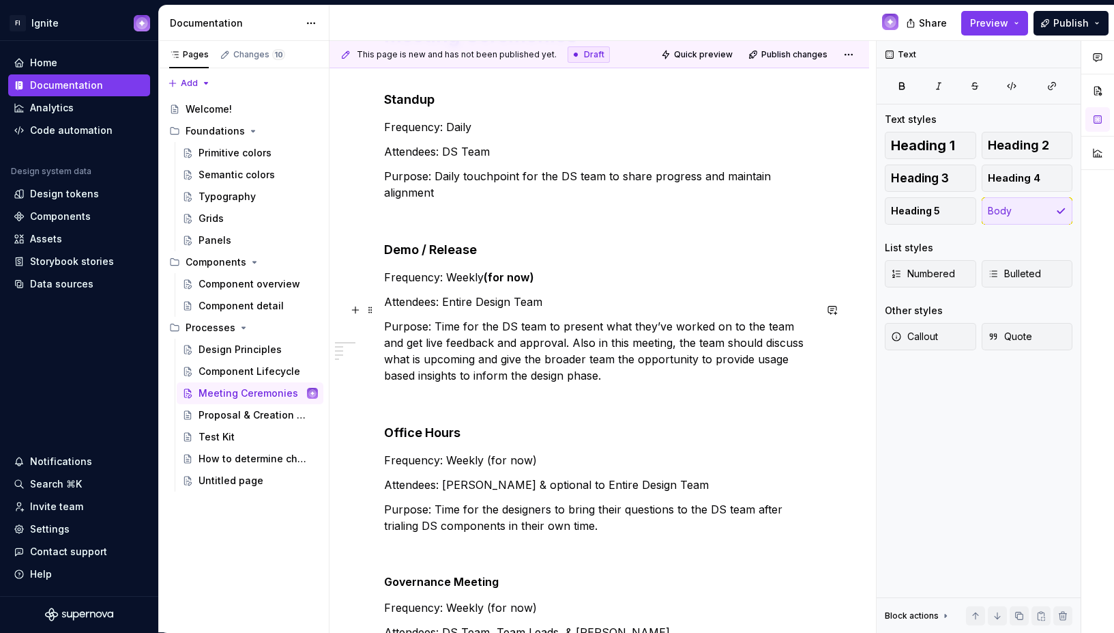
scroll to position [253, 0]
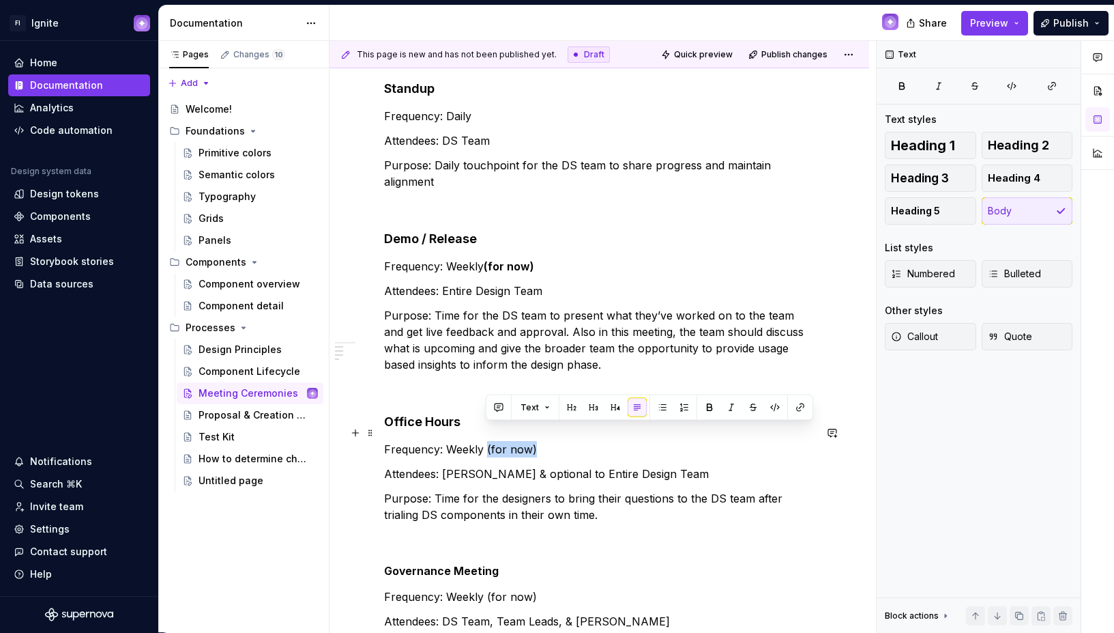
drag, startPoint x: 485, startPoint y: 431, endPoint x: 575, endPoint y: 432, distance: 90.8
click at [575, 441] on p "Frequency: Weekly (for now)" at bounding box center [599, 449] width 431 height 16
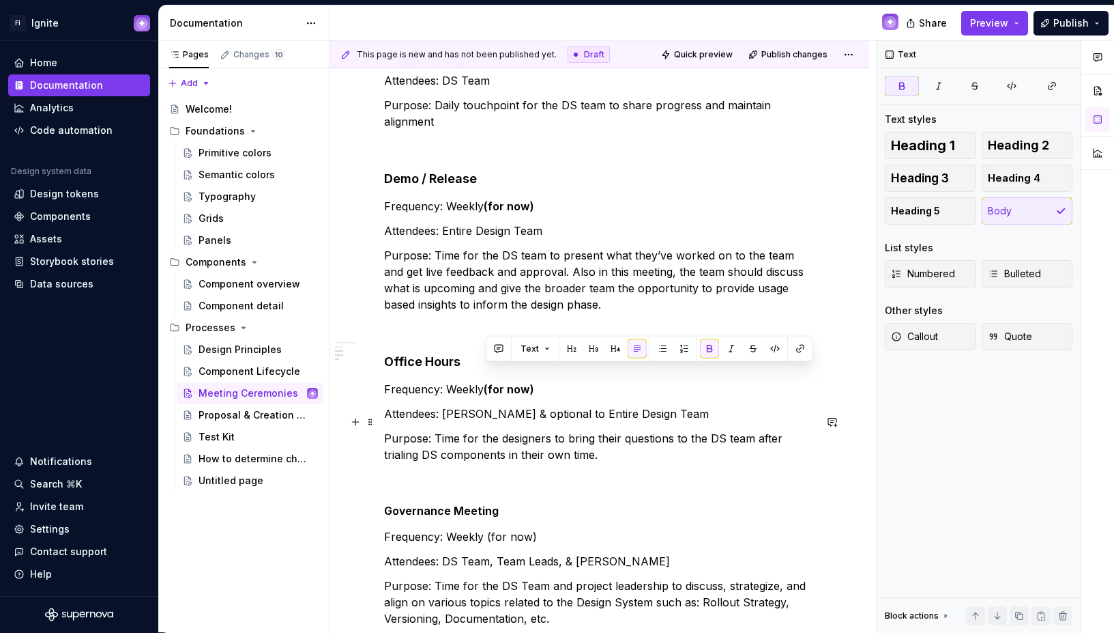
scroll to position [348, 0]
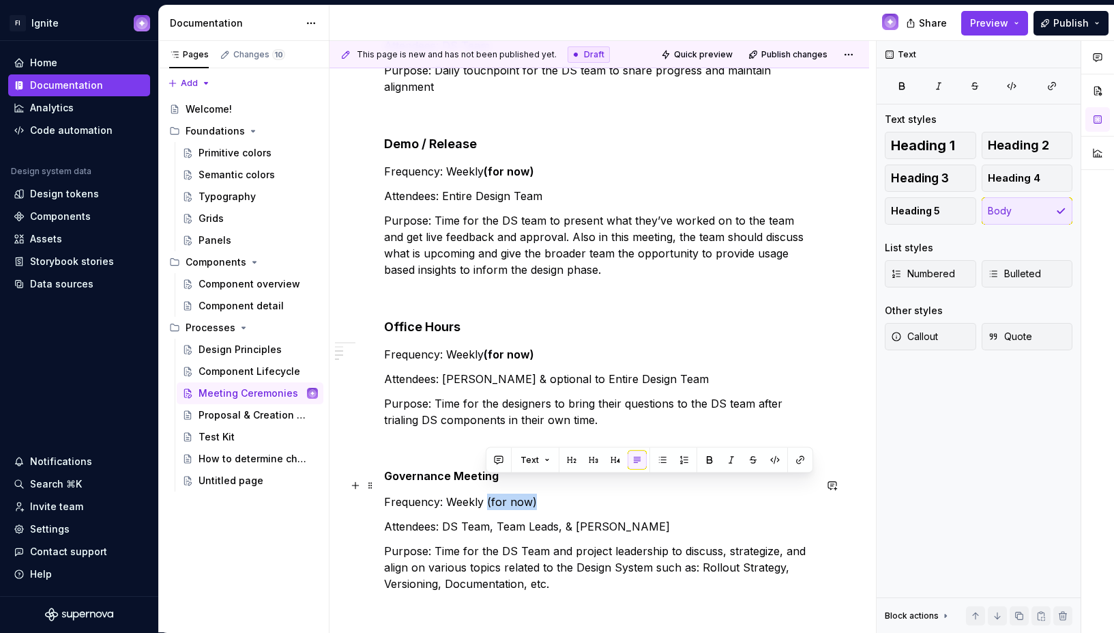
drag, startPoint x: 487, startPoint y: 481, endPoint x: 543, endPoint y: 483, distance: 56.0
click at [543, 493] on p "Frequency: Weekly (for now)" at bounding box center [599, 501] width 431 height 16
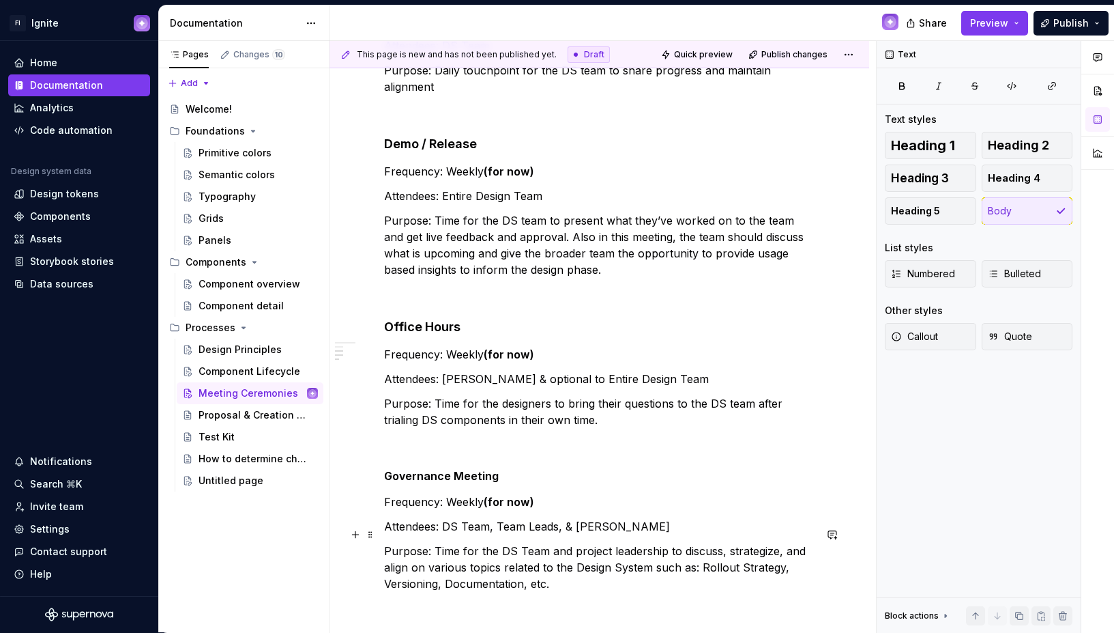
click at [626, 556] on p "Purpose: Time for the DS Team and project leadership to discuss, strategize, an…" at bounding box center [599, 567] width 431 height 49
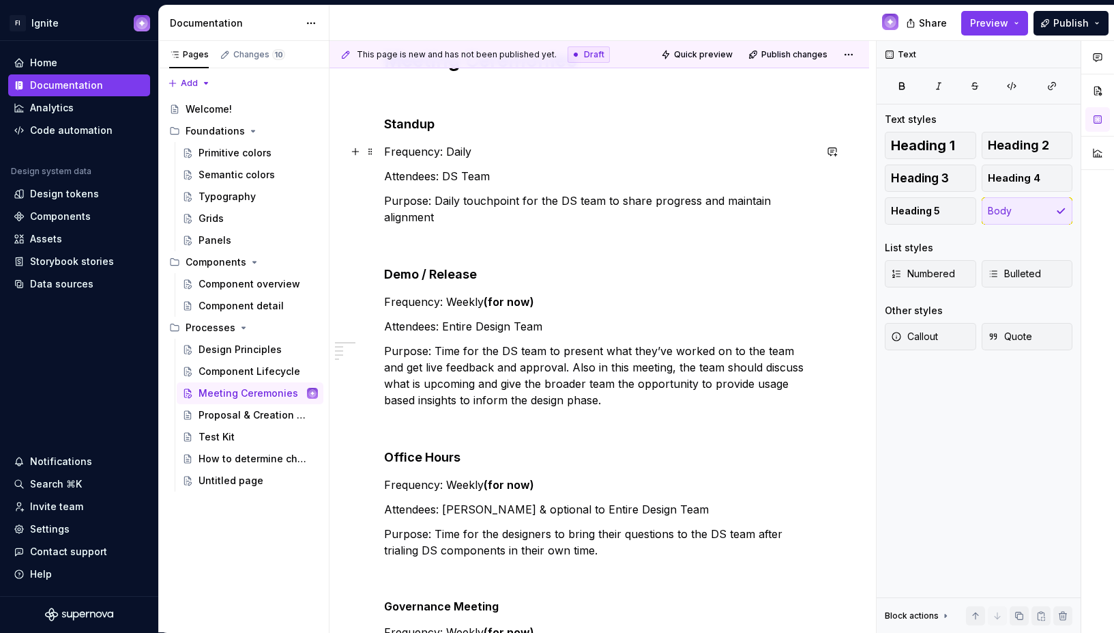
scroll to position [190, 0]
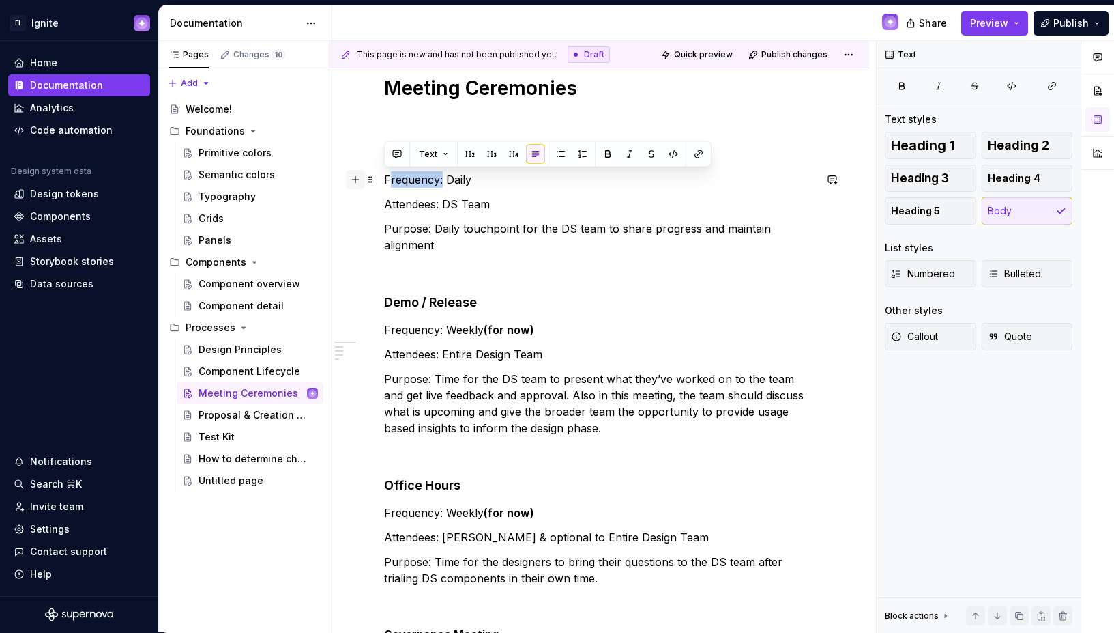
drag, startPoint x: 441, startPoint y: 179, endPoint x: 358, endPoint y: 177, distance: 83.3
click at [384, 177] on div "Meeting Ceremonies Standup Frequency: Daily Attendees: DS Team Purpose: Daily t…" at bounding box center [599, 421] width 431 height 691
click at [435, 201] on p "Attendees: DS Team" at bounding box center [599, 204] width 431 height 16
drag, startPoint x: 442, startPoint y: 175, endPoint x: 334, endPoint y: 174, distance: 107.8
click at [334, 174] on div "Meeting Ceremonies Standup Frequency: Daily Attendees: DS Team Purpose: Daily t…" at bounding box center [600, 499] width 540 height 913
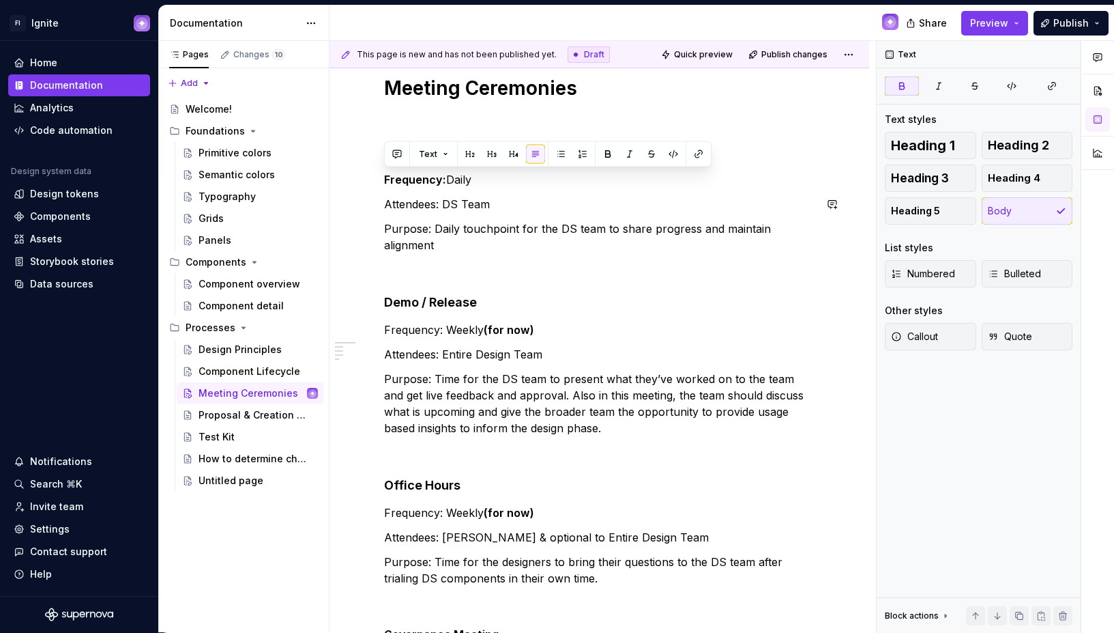
click at [392, 225] on p "Purpose: Daily touchpoint for the DS team to share progress and maintain alignm…" at bounding box center [599, 236] width 431 height 33
click at [553, 237] on div "Meeting Ceremonies Standup Frequency: Daily Attendees: DS Team Purpose: Daily t…" at bounding box center [599, 413] width 431 height 674
click at [569, 197] on p "Attendees: DS Team" at bounding box center [599, 204] width 431 height 16
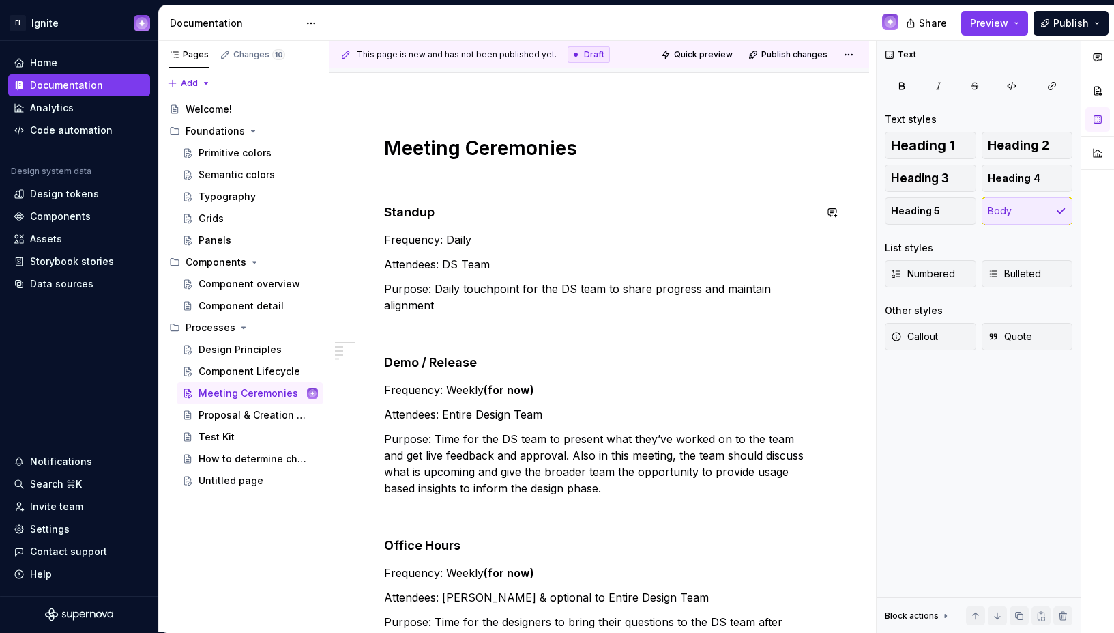
scroll to position [0, 0]
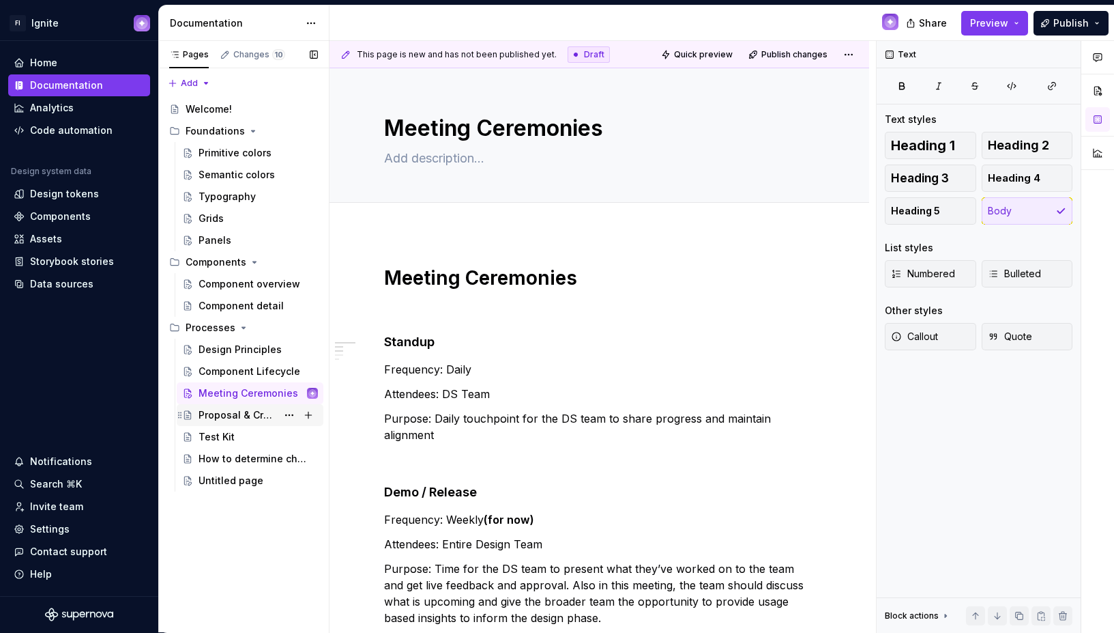
click at [239, 415] on div "Proposal & Creation Process v1.0" at bounding box center [238, 415] width 78 height 14
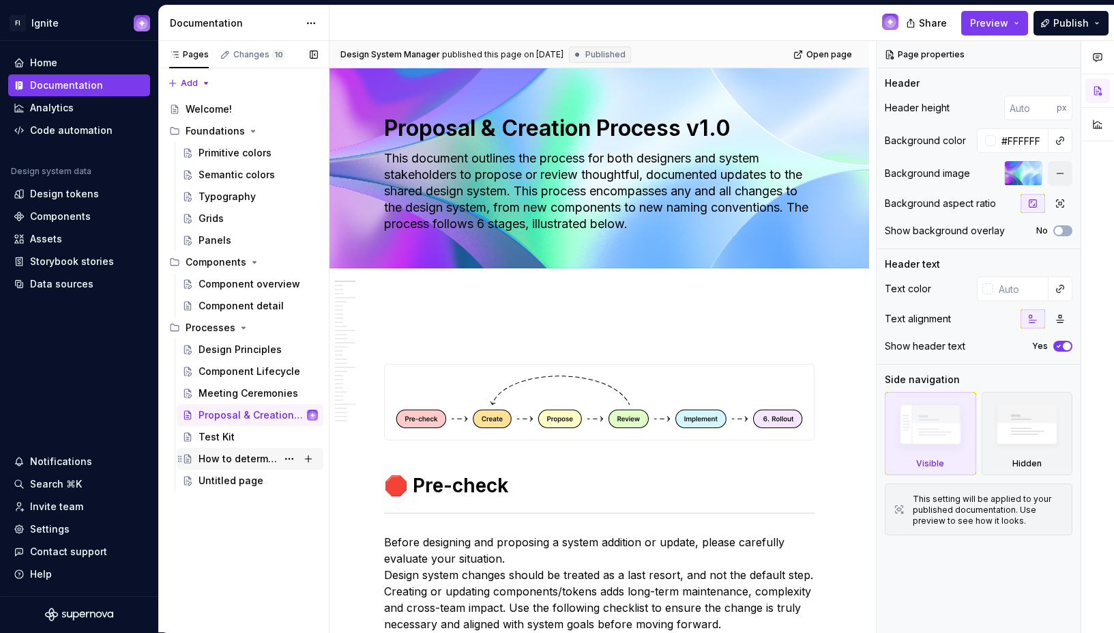
click at [227, 456] on div "How to determine change severity" at bounding box center [238, 459] width 78 height 14
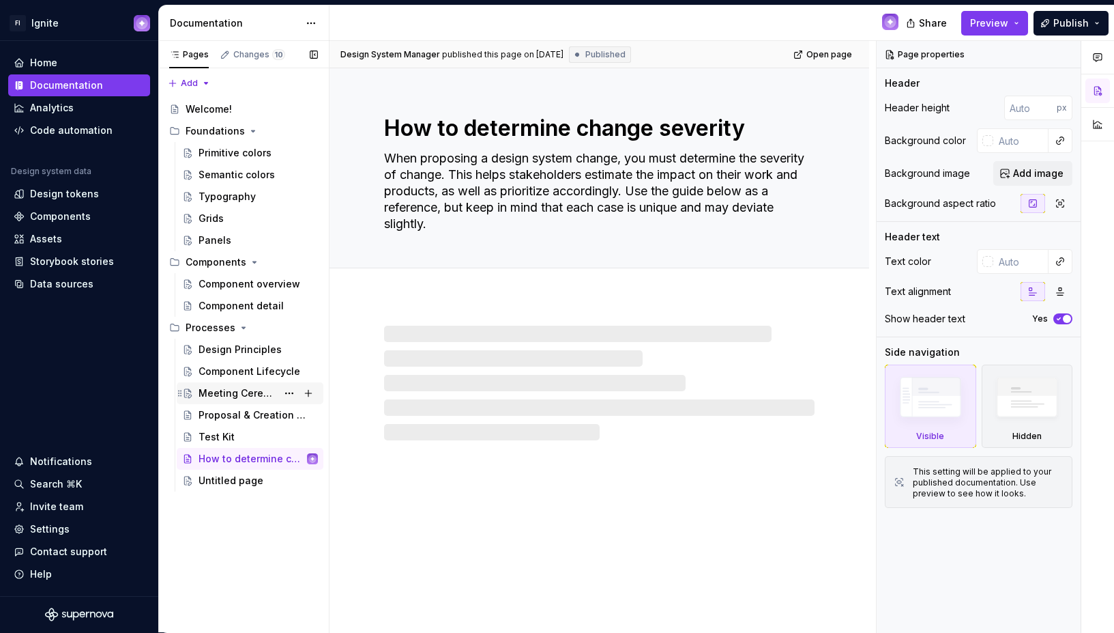
click at [231, 387] on div "Meeting Ceremonies" at bounding box center [238, 393] width 78 height 14
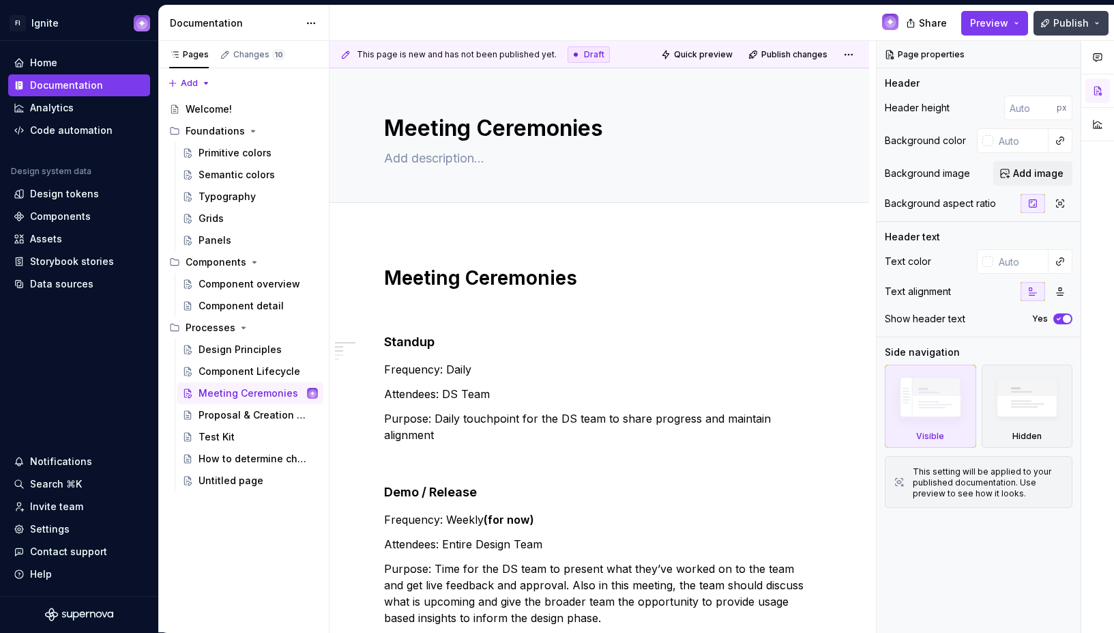
click at [1065, 21] on span "Publish" at bounding box center [1071, 23] width 35 height 14
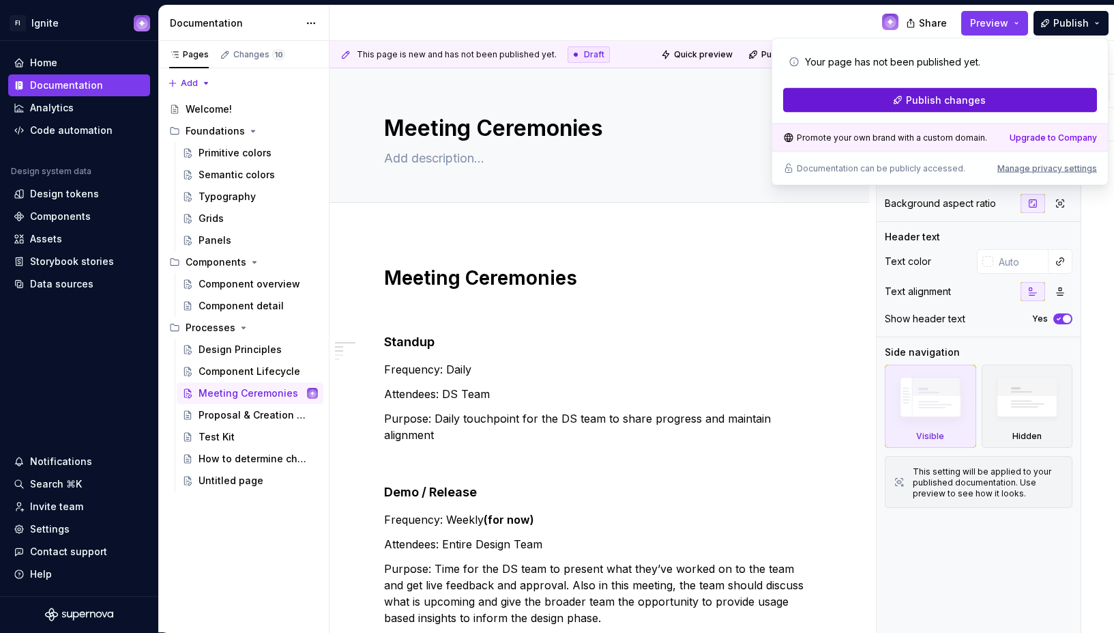
click at [976, 100] on span "Publish changes" at bounding box center [946, 100] width 80 height 14
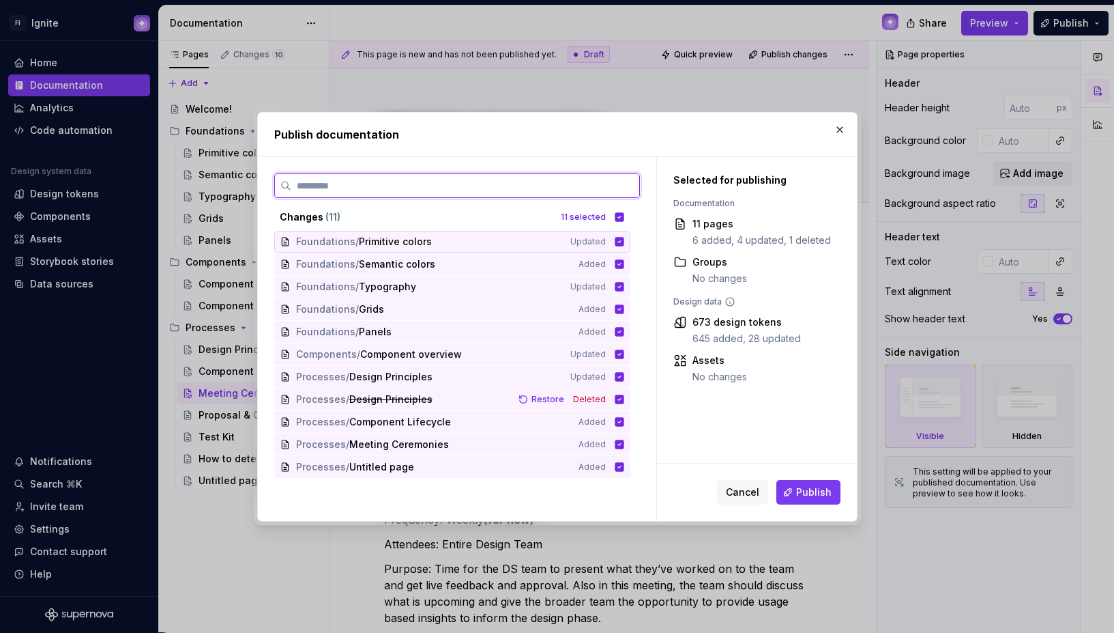
click at [624, 240] on icon at bounding box center [619, 241] width 9 height 9
click at [625, 262] on icon at bounding box center [619, 264] width 11 height 11
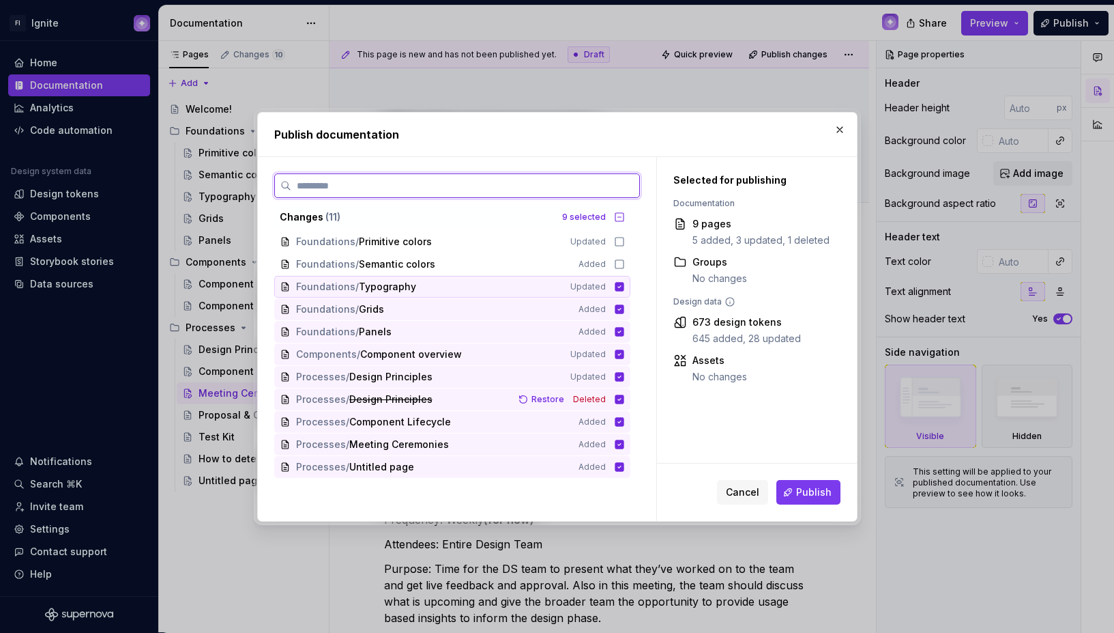
click at [623, 288] on icon at bounding box center [619, 286] width 9 height 9
click at [623, 288] on icon at bounding box center [619, 286] width 11 height 11
click at [624, 287] on icon at bounding box center [619, 286] width 9 height 9
click at [625, 309] on icon at bounding box center [619, 309] width 11 height 11
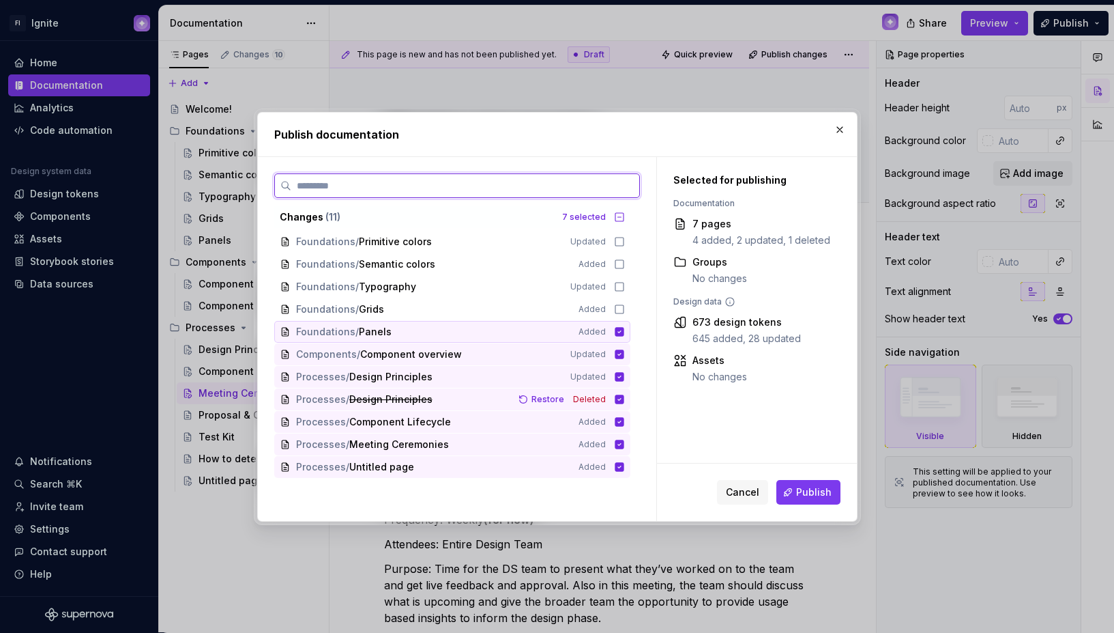
click at [624, 330] on icon at bounding box center [619, 331] width 9 height 9
click at [624, 355] on icon at bounding box center [619, 353] width 9 height 9
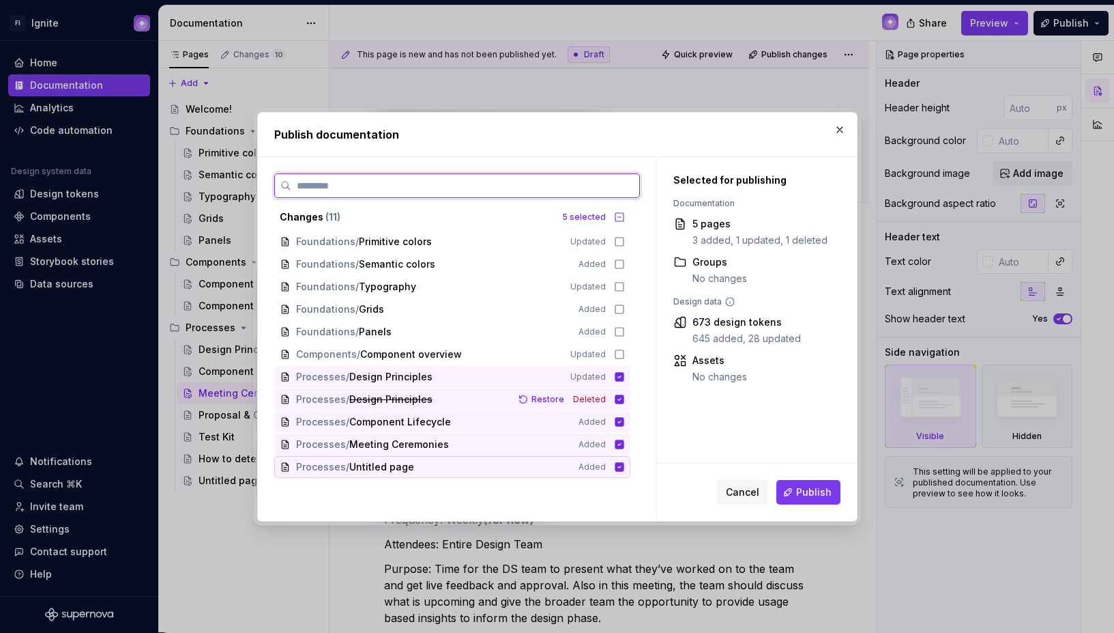
click at [624, 465] on icon at bounding box center [619, 466] width 9 height 9
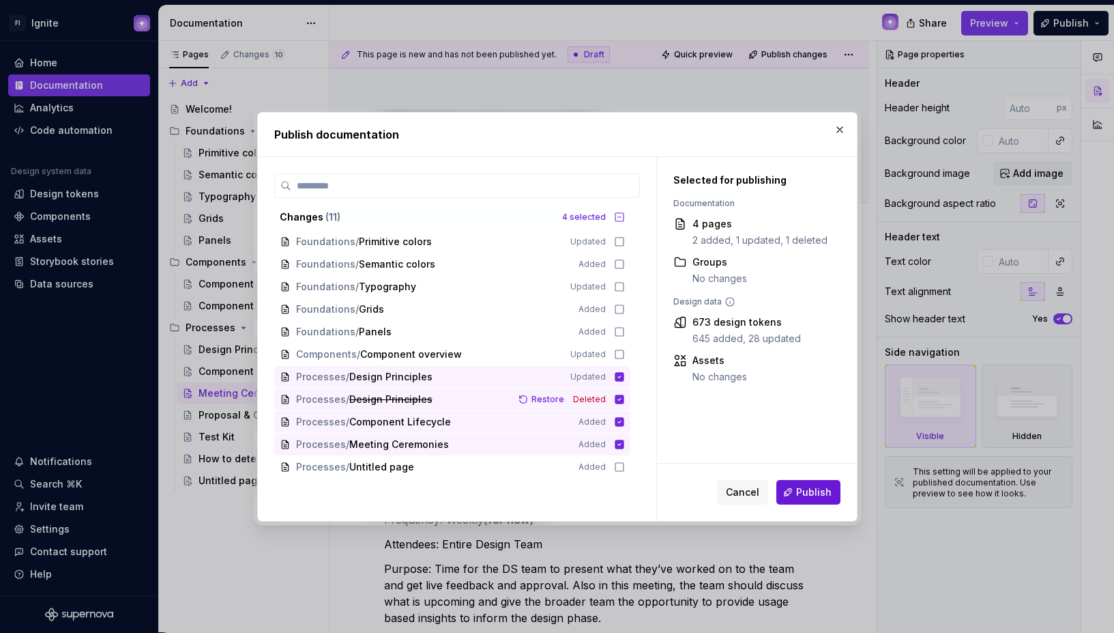
click at [818, 493] on span "Publish" at bounding box center [813, 492] width 35 height 14
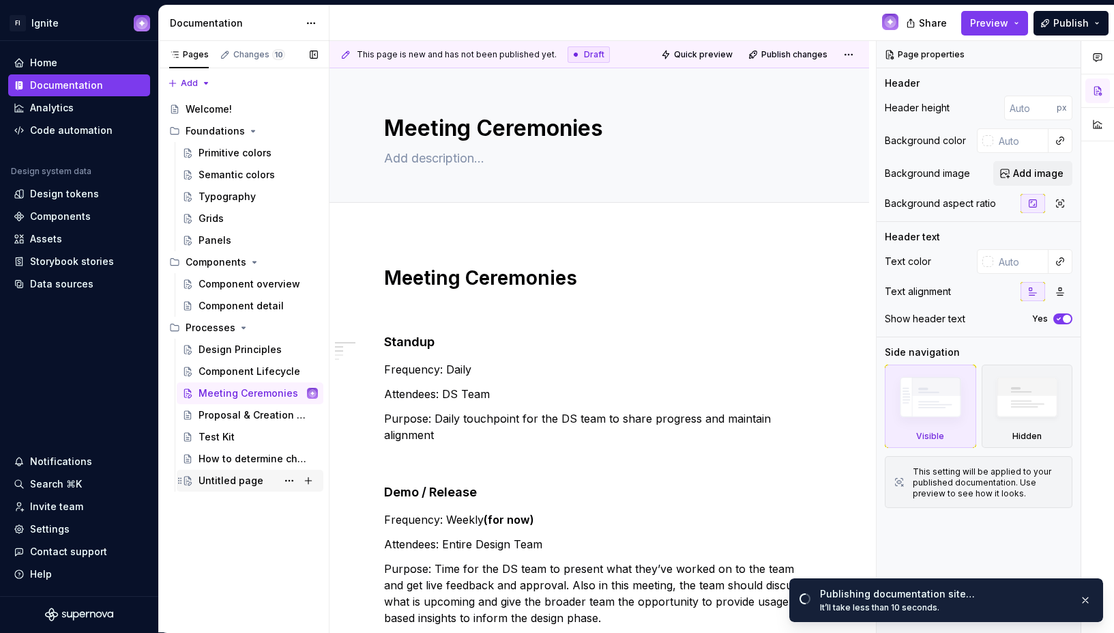
click at [263, 479] on div "Untitled page" at bounding box center [258, 480] width 119 height 19
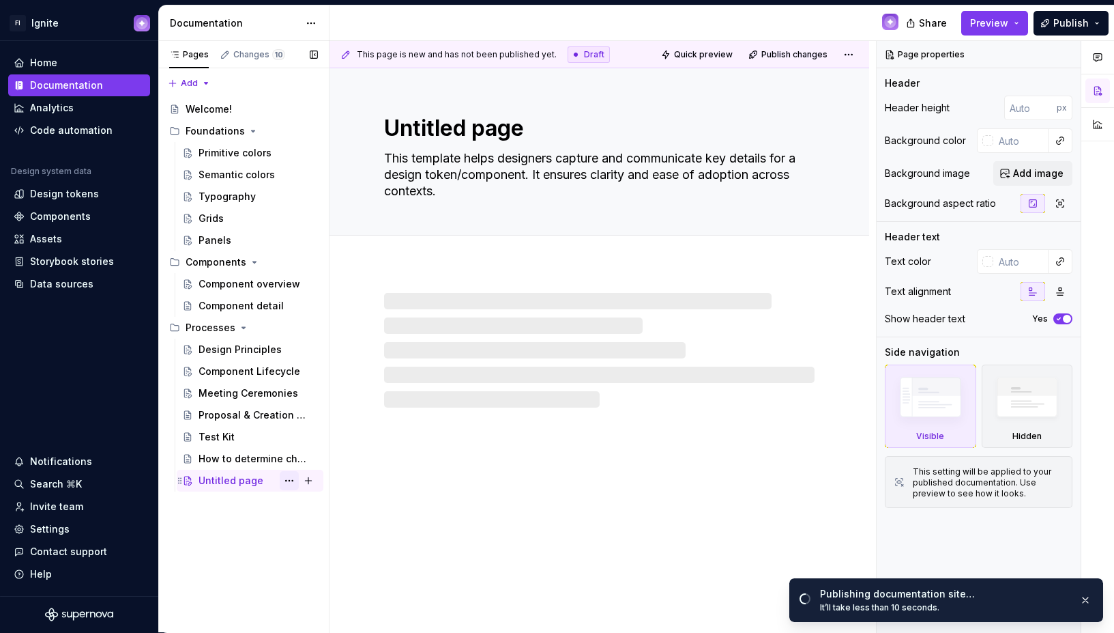
click at [287, 479] on button "Page tree" at bounding box center [289, 480] width 19 height 19
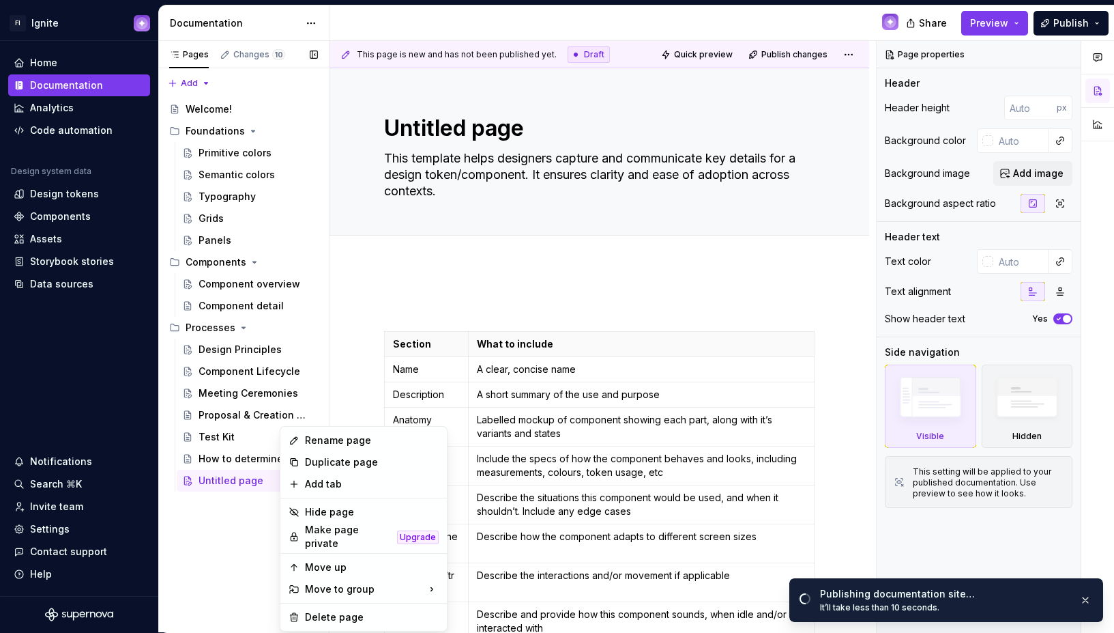
click at [242, 532] on div "Pages Changes 10 Add Accessibility guide for tree Page tree. Navigate the tree …" at bounding box center [243, 337] width 171 height 592
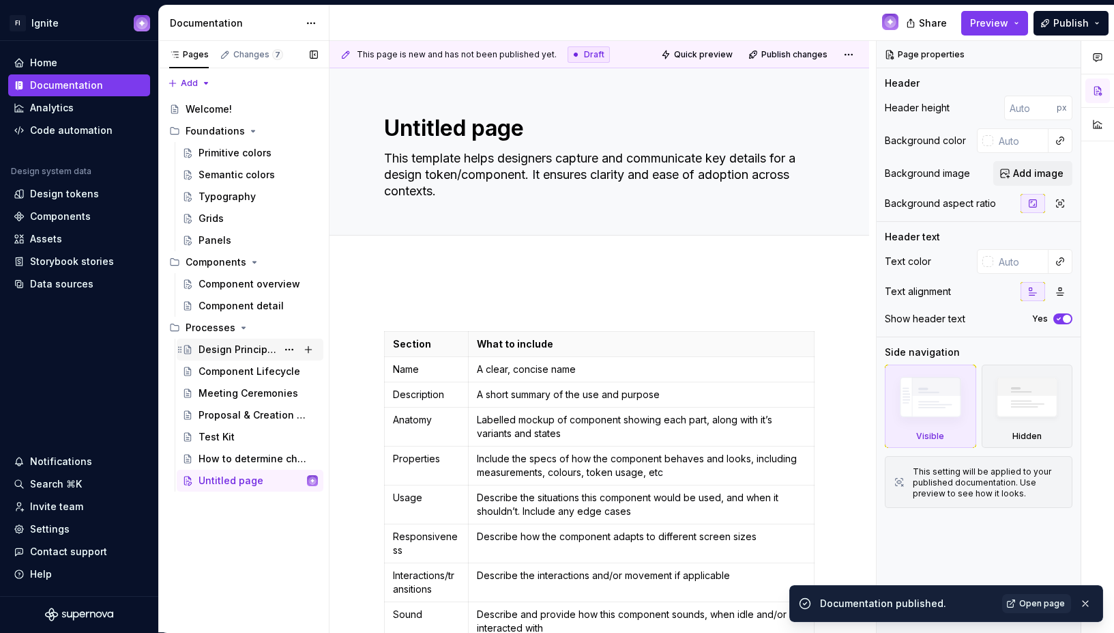
click at [237, 351] on div "Design Principles" at bounding box center [238, 350] width 78 height 14
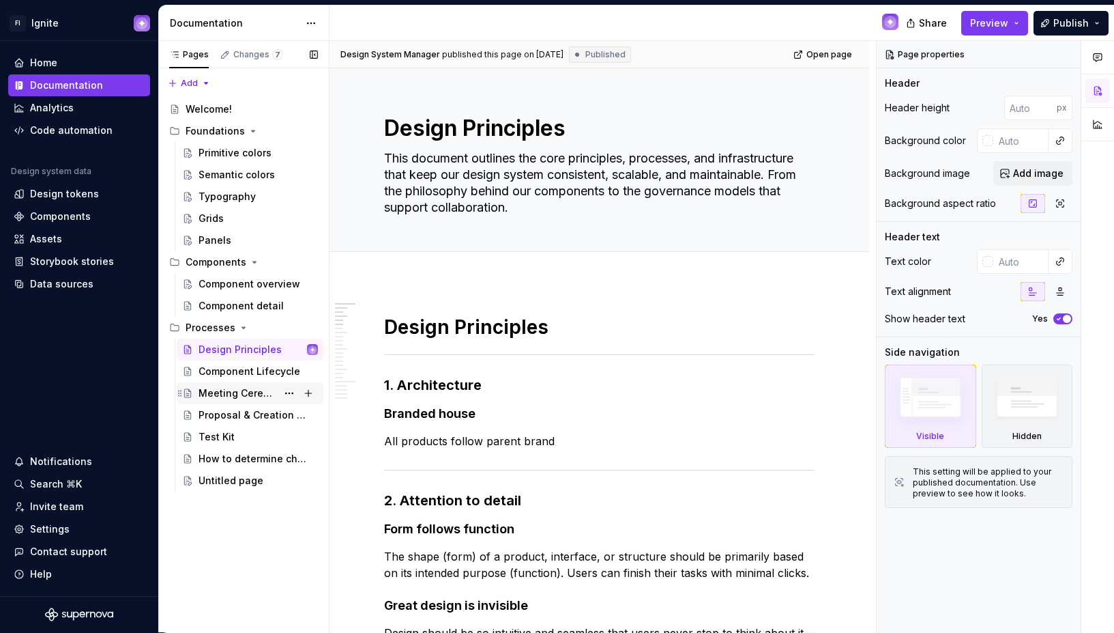
click at [244, 392] on div "Meeting Ceremonies" at bounding box center [238, 393] width 78 height 14
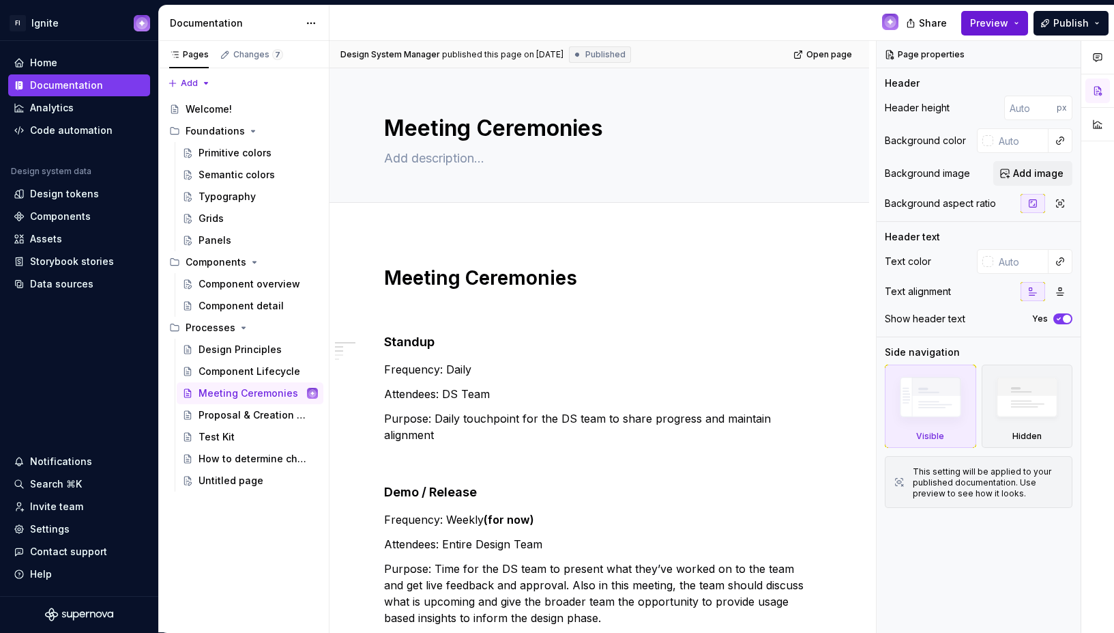
click at [998, 25] on span "Preview" at bounding box center [989, 23] width 38 height 14
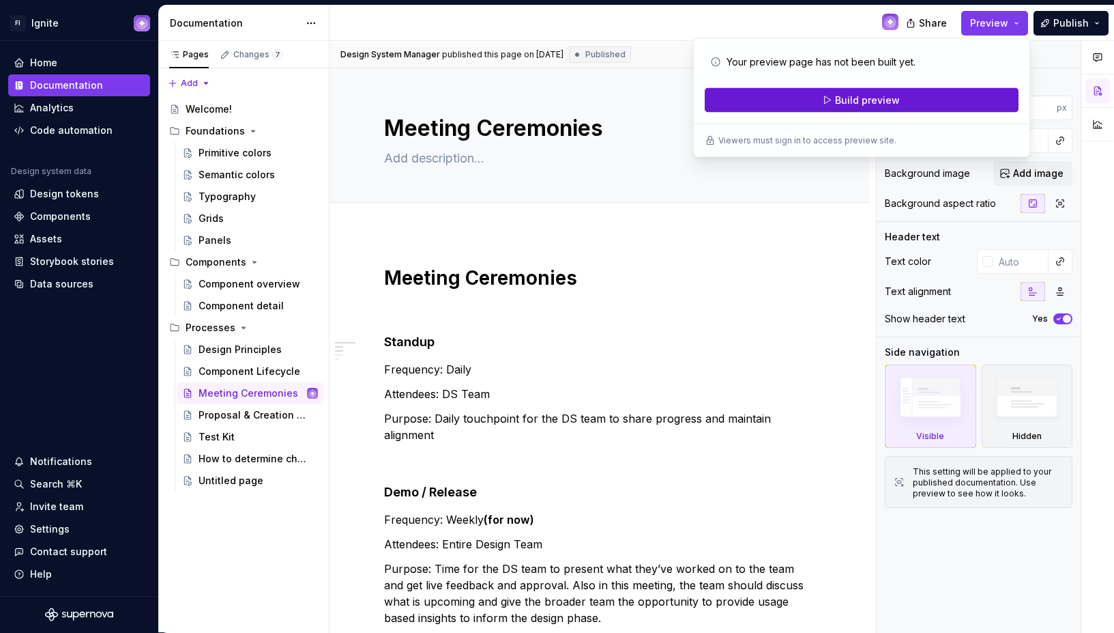
click at [908, 105] on button "Build preview" at bounding box center [862, 100] width 314 height 25
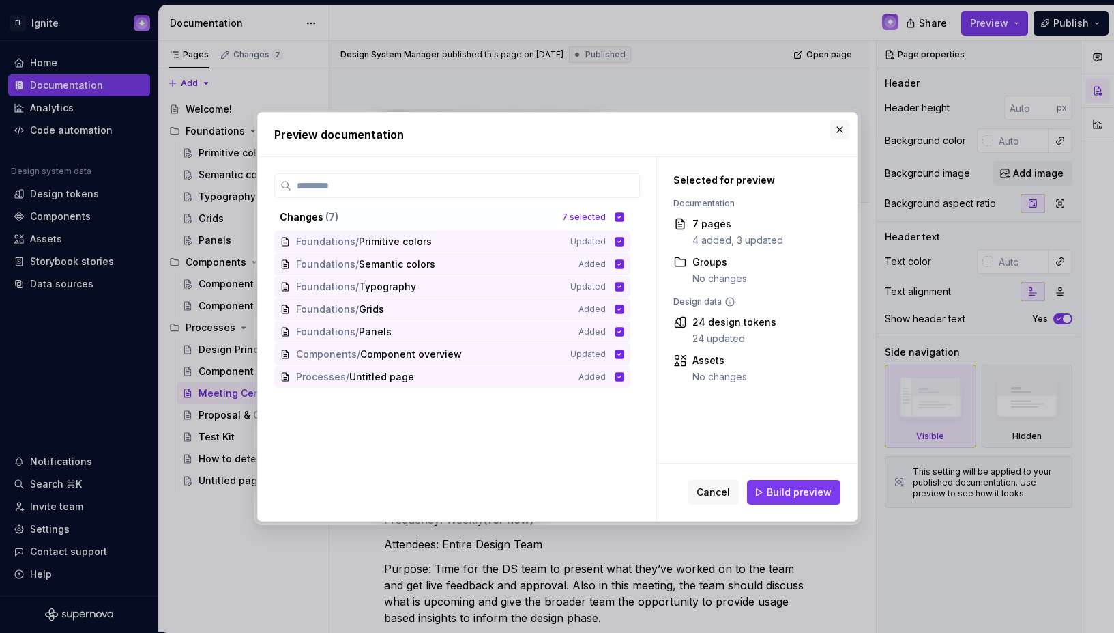
click at [839, 127] on button "button" at bounding box center [840, 129] width 19 height 19
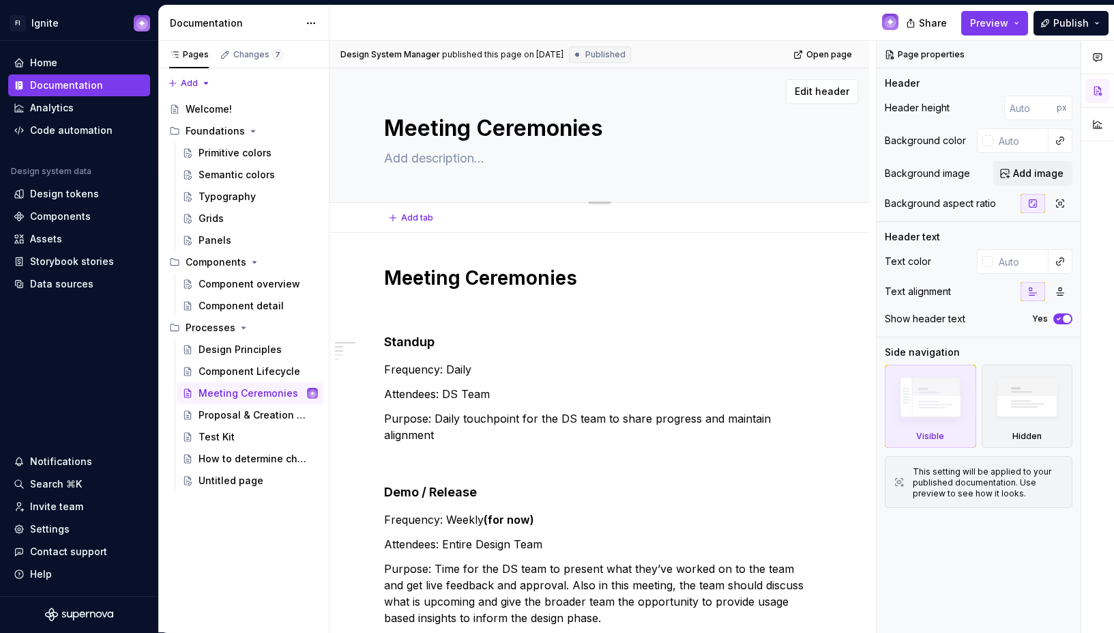
click at [450, 150] on textarea at bounding box center [597, 158] width 431 height 22
type textarea "*"
type textarea "W"
type textarea "*"
type textarea "We"
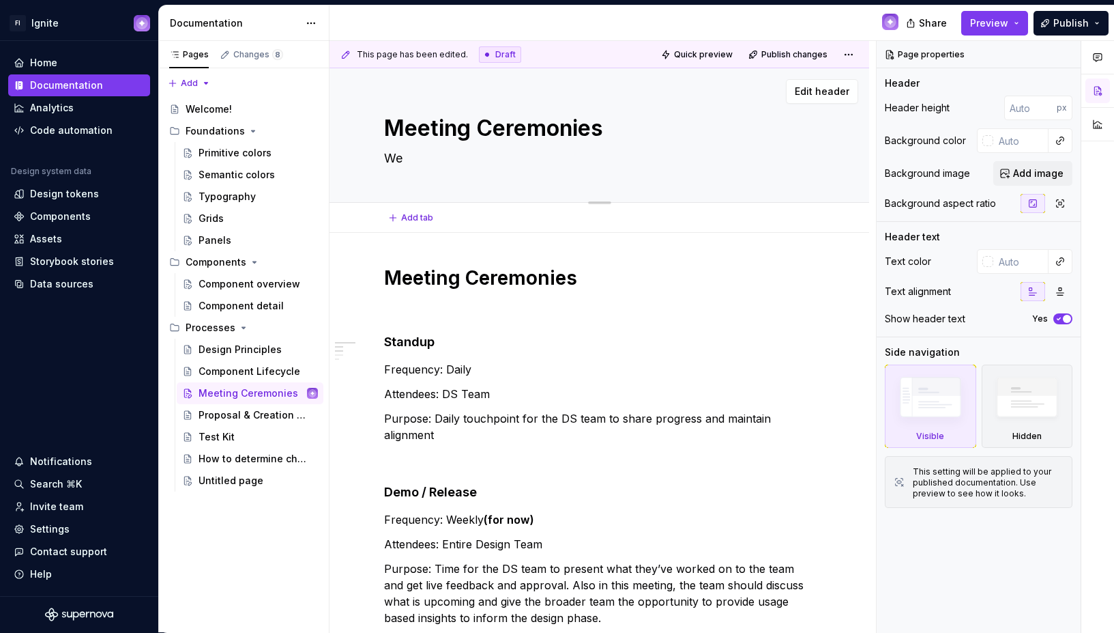
type textarea "*"
type textarea "Wee"
type textarea "*"
type textarea "We"
type textarea "*"
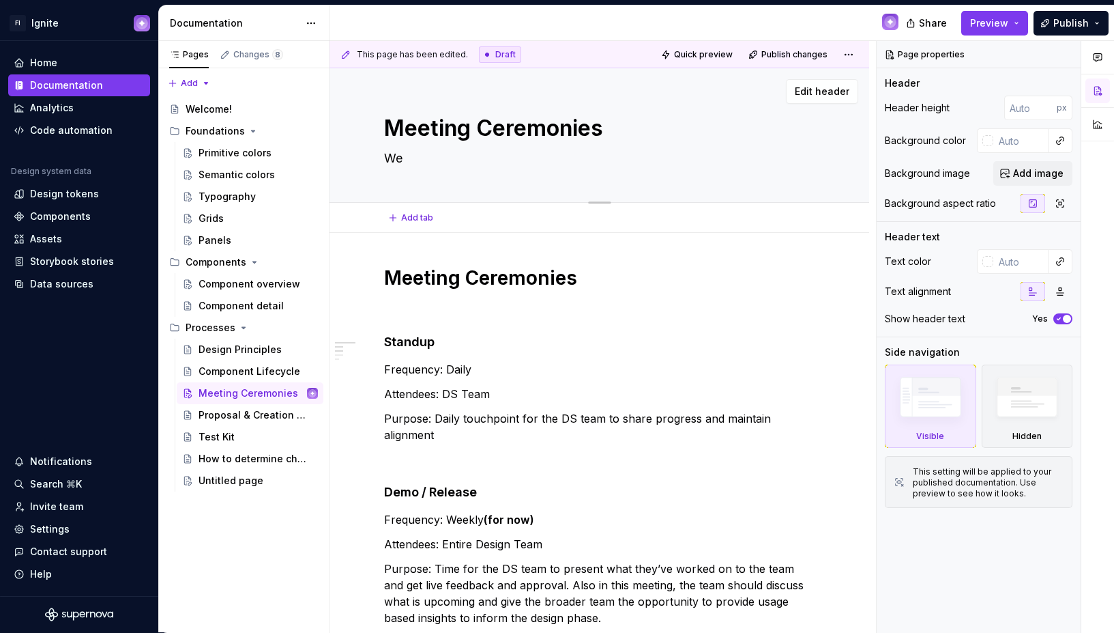
type textarea "W"
type textarea "*"
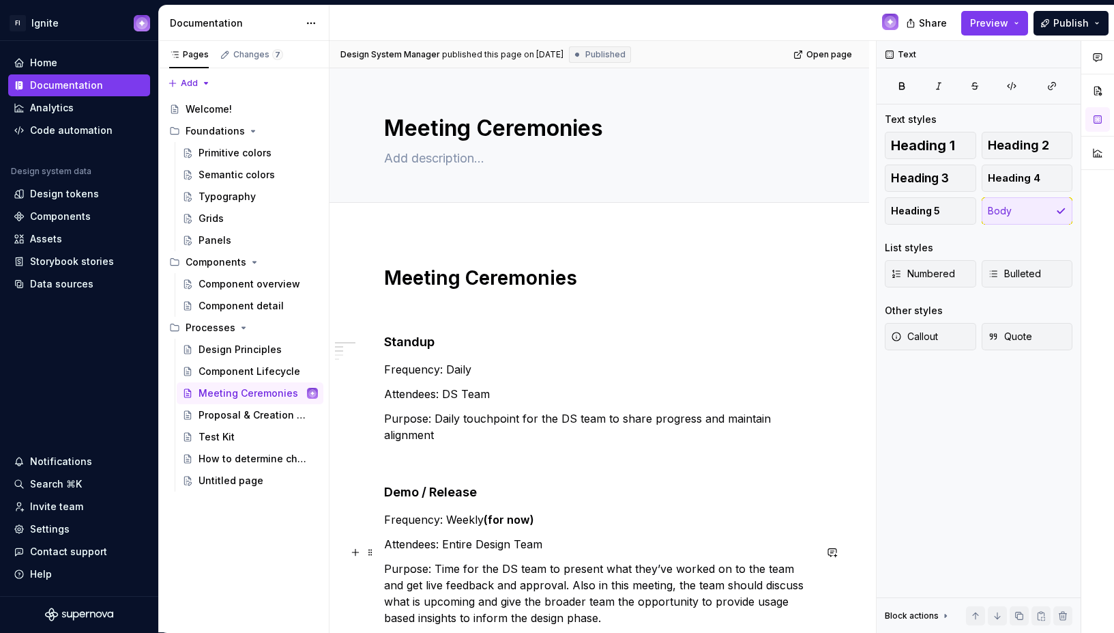
click at [771, 587] on p "Purpose: Time for the DS team to present what they’ve worked on to the team and…" at bounding box center [599, 593] width 431 height 66
click at [1099, 20] on button "Publish" at bounding box center [1071, 23] width 75 height 25
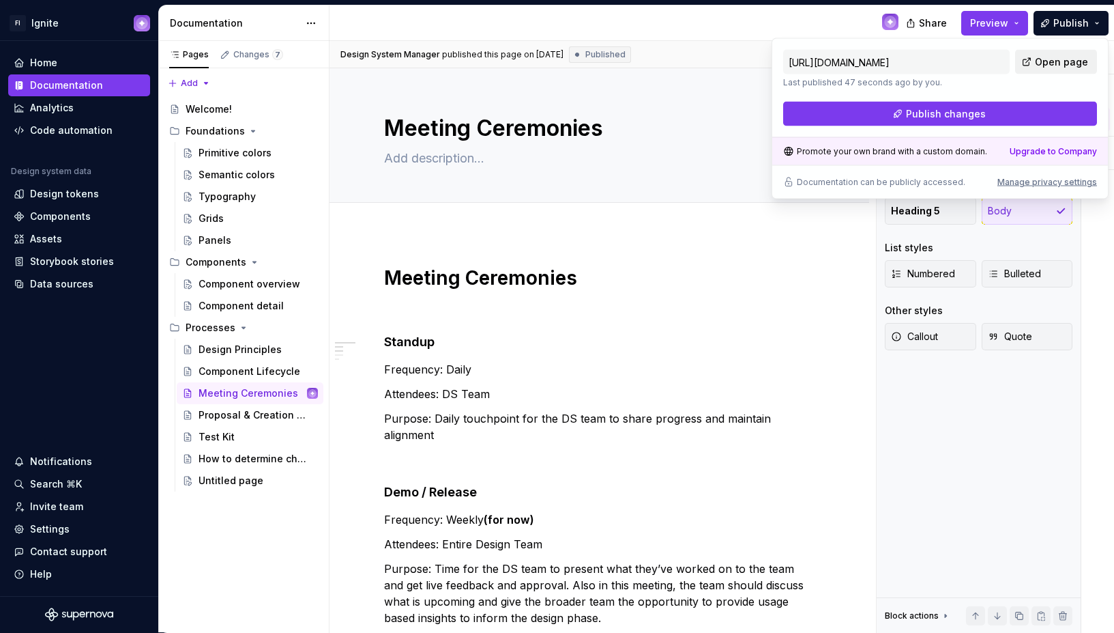
click at [1056, 54] on link "Open page" at bounding box center [1057, 62] width 82 height 25
type textarea "*"
